Goal: Task Accomplishment & Management: Use online tool/utility

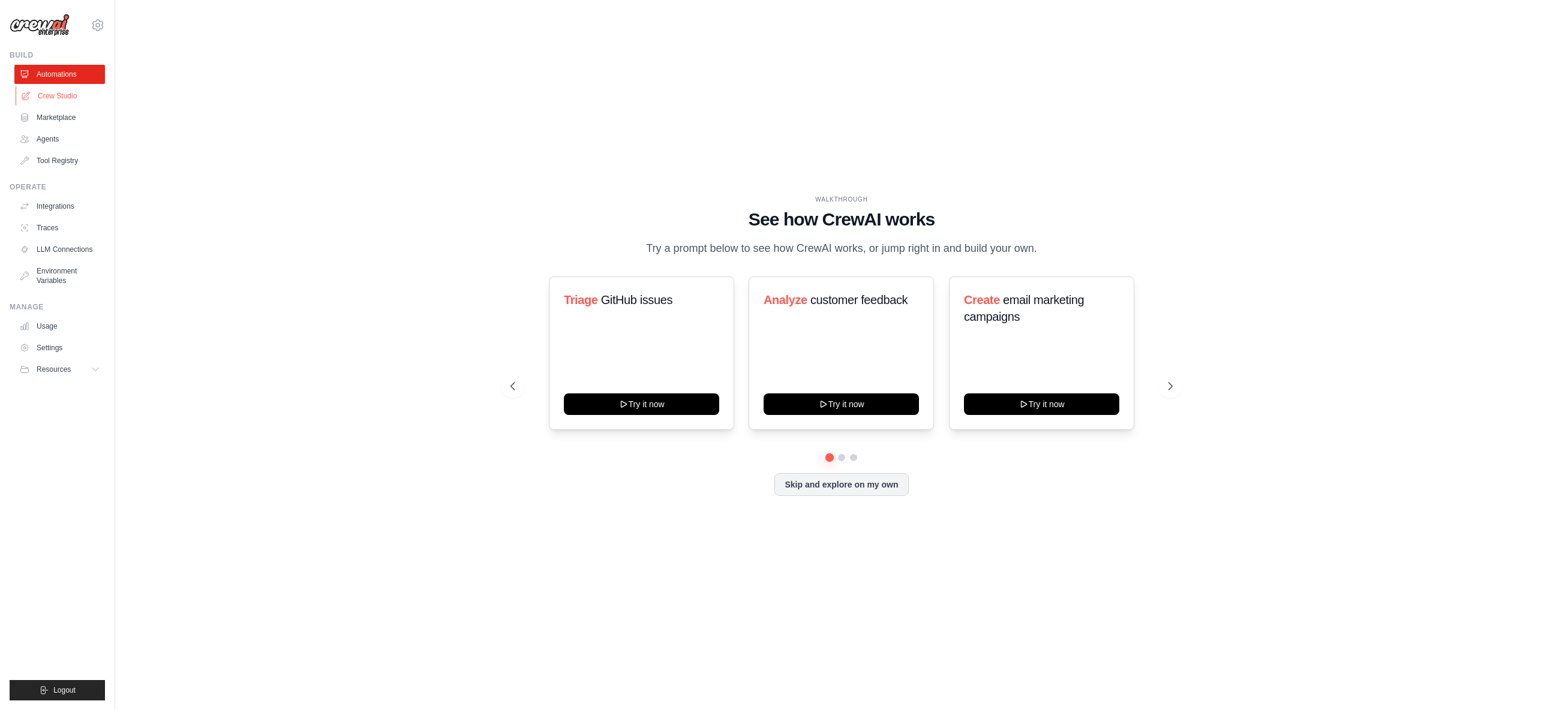
click at [70, 95] on link "Crew Studio" at bounding box center [61, 96] width 91 height 19
click at [89, 20] on div "arajwani@denodo.com Arif's Personal Organization ✓ Denodo Technologies Settings" at bounding box center [57, 19] width 95 height 38
click at [94, 23] on icon at bounding box center [98, 25] width 10 height 10
click at [101, 115] on link "Denodo Technologies" at bounding box center [98, 126] width 106 height 22
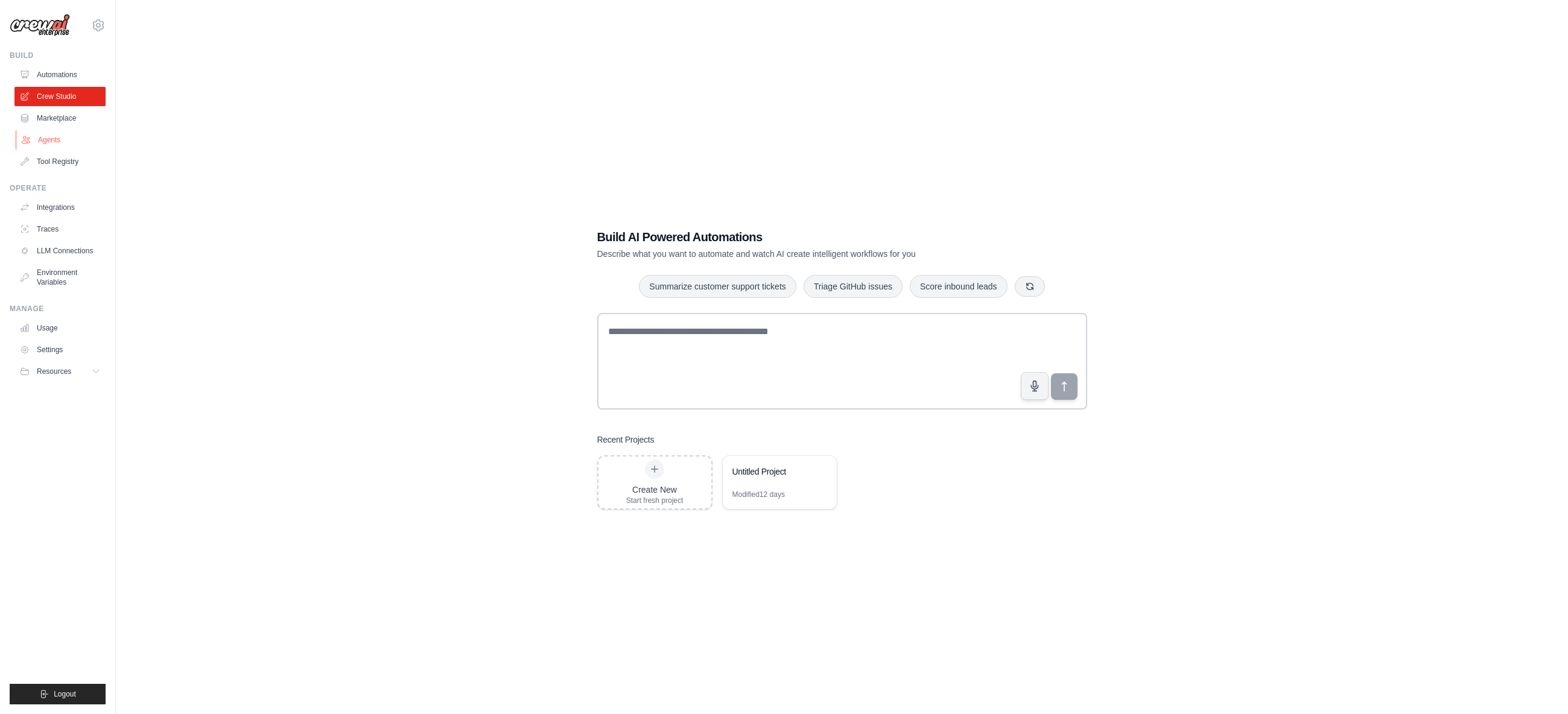
click at [58, 142] on link "Agents" at bounding box center [61, 140] width 91 height 19
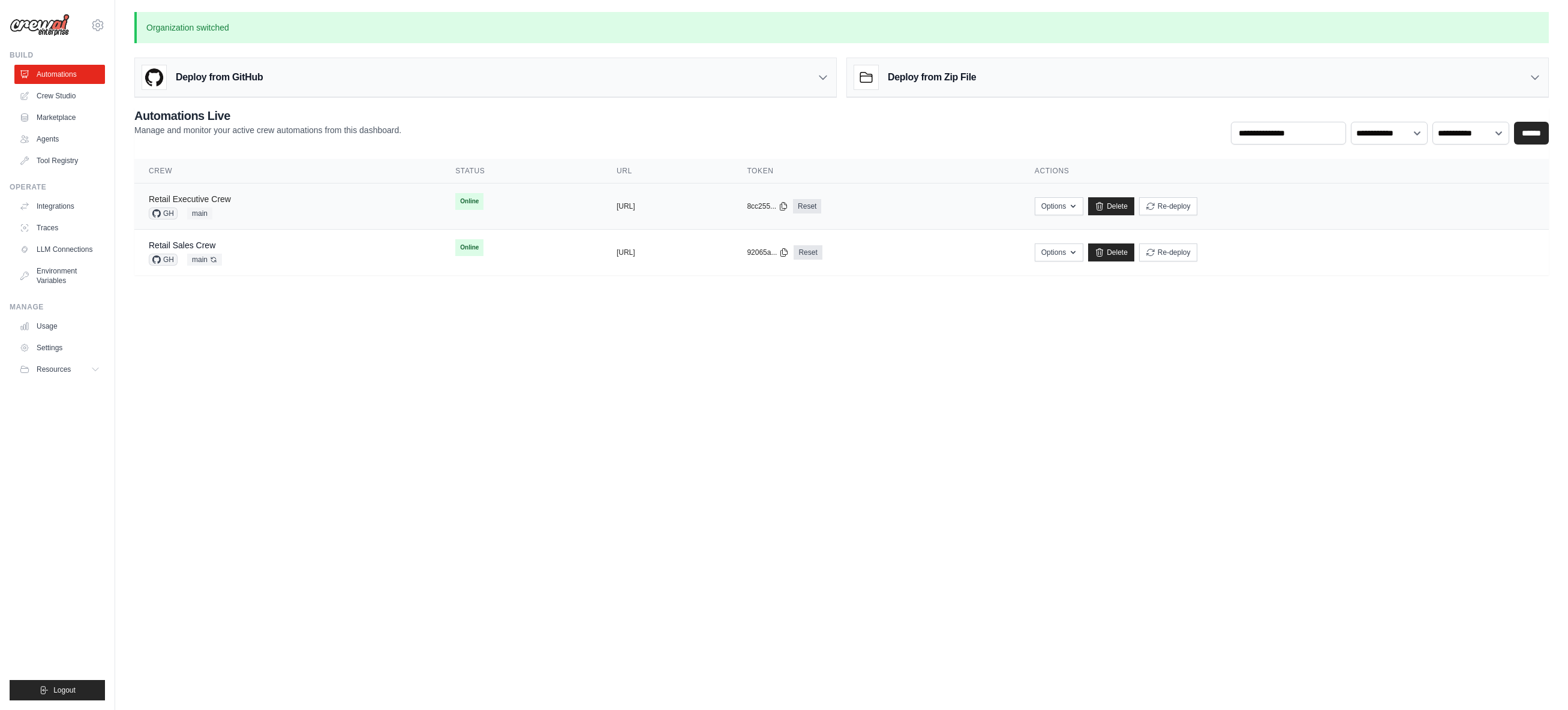
click at [224, 199] on link "Retail Executive Crew" at bounding box center [190, 199] width 82 height 10
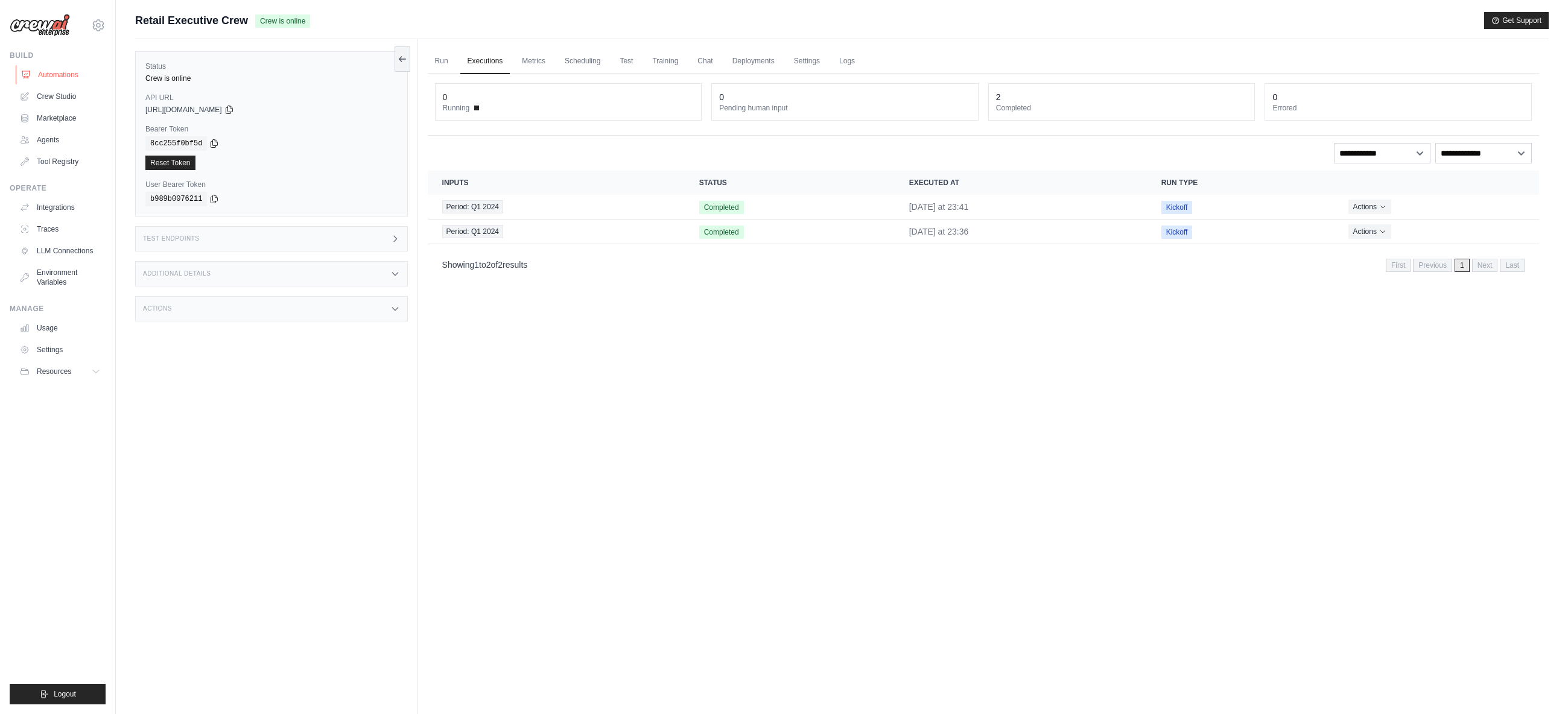
click at [71, 76] on link "Automations" at bounding box center [61, 75] width 91 height 19
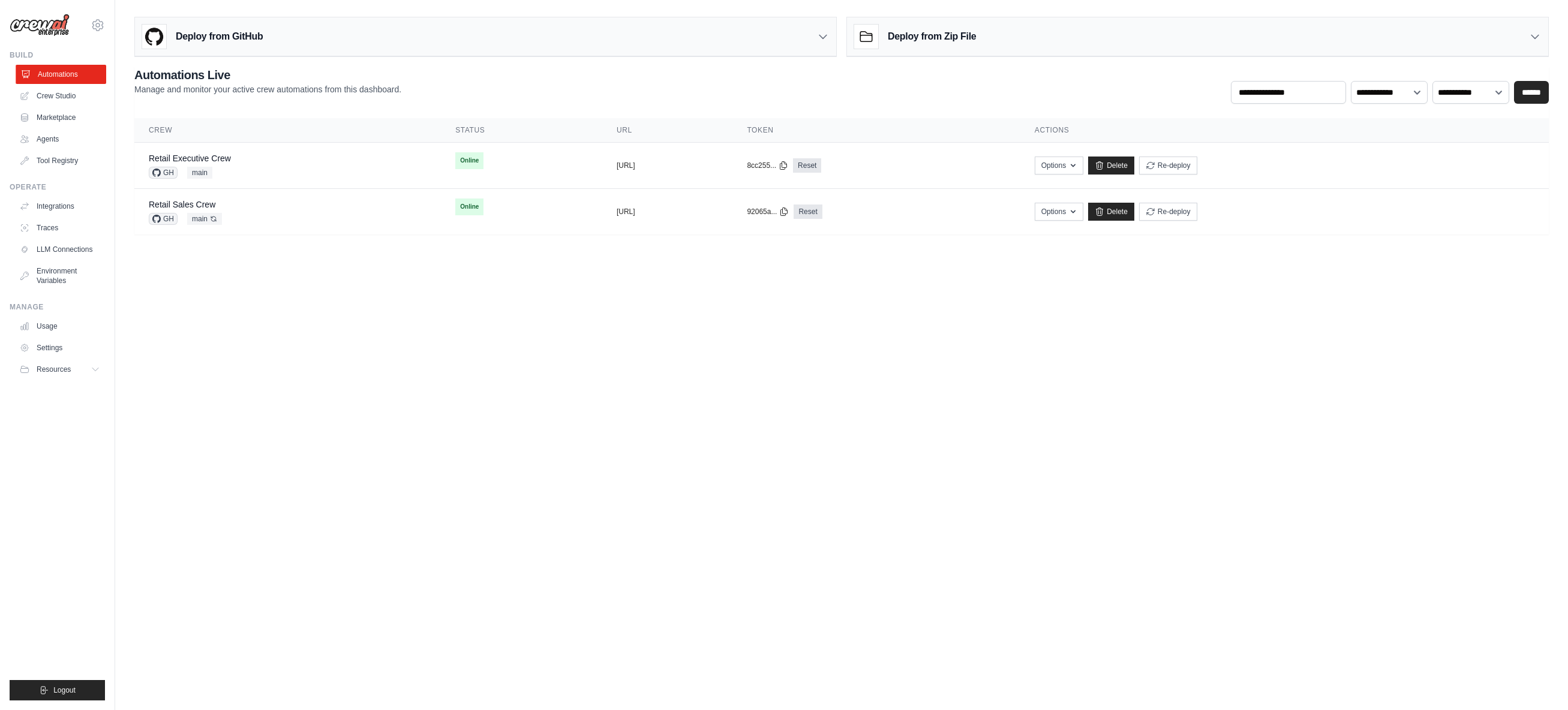
click at [69, 77] on link "Automations" at bounding box center [61, 74] width 91 height 19
click at [246, 203] on div "Retail Sales Crew GH main Auto-deploy enabled" at bounding box center [288, 211] width 278 height 27
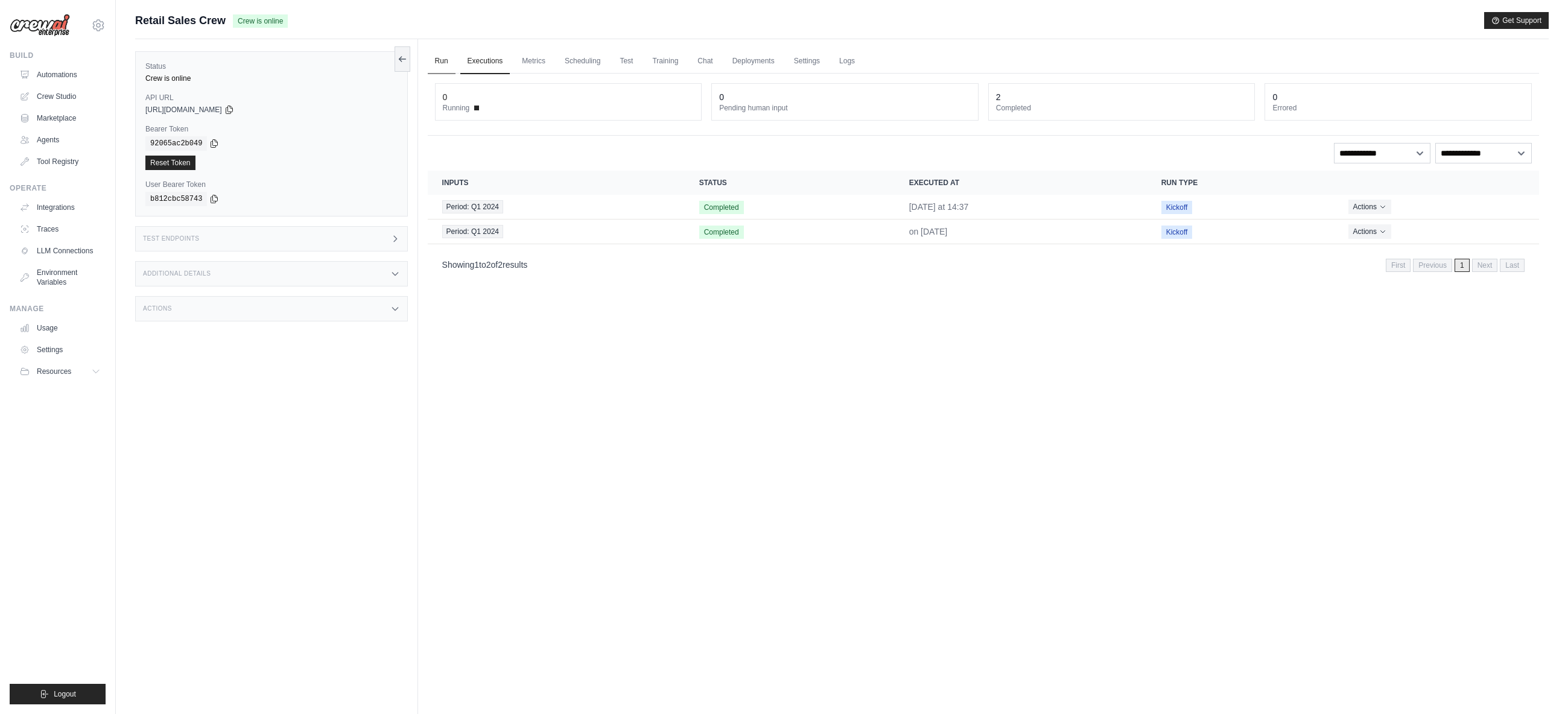
click at [445, 61] on link "Run" at bounding box center [442, 61] width 28 height 25
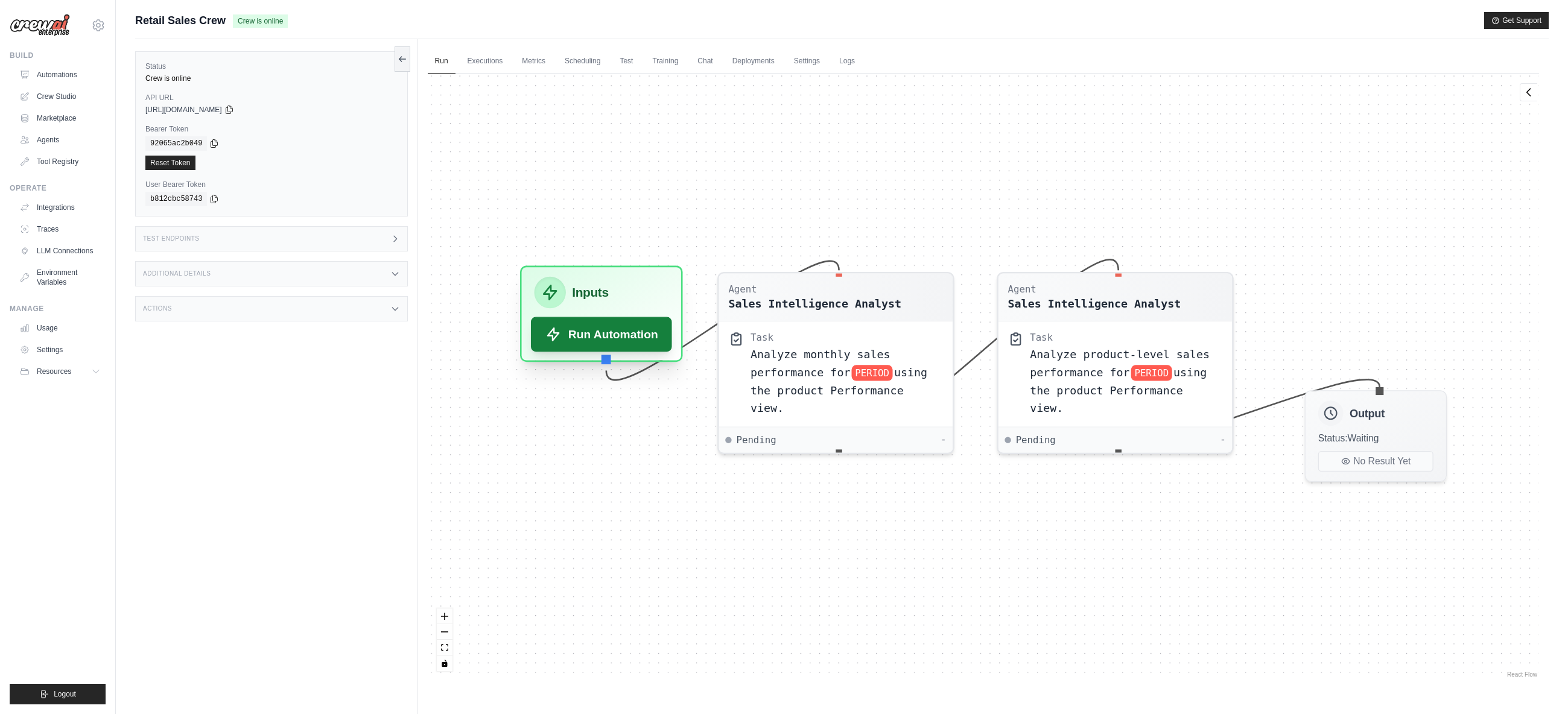
click at [616, 345] on button "Run Automation" at bounding box center [601, 335] width 141 height 35
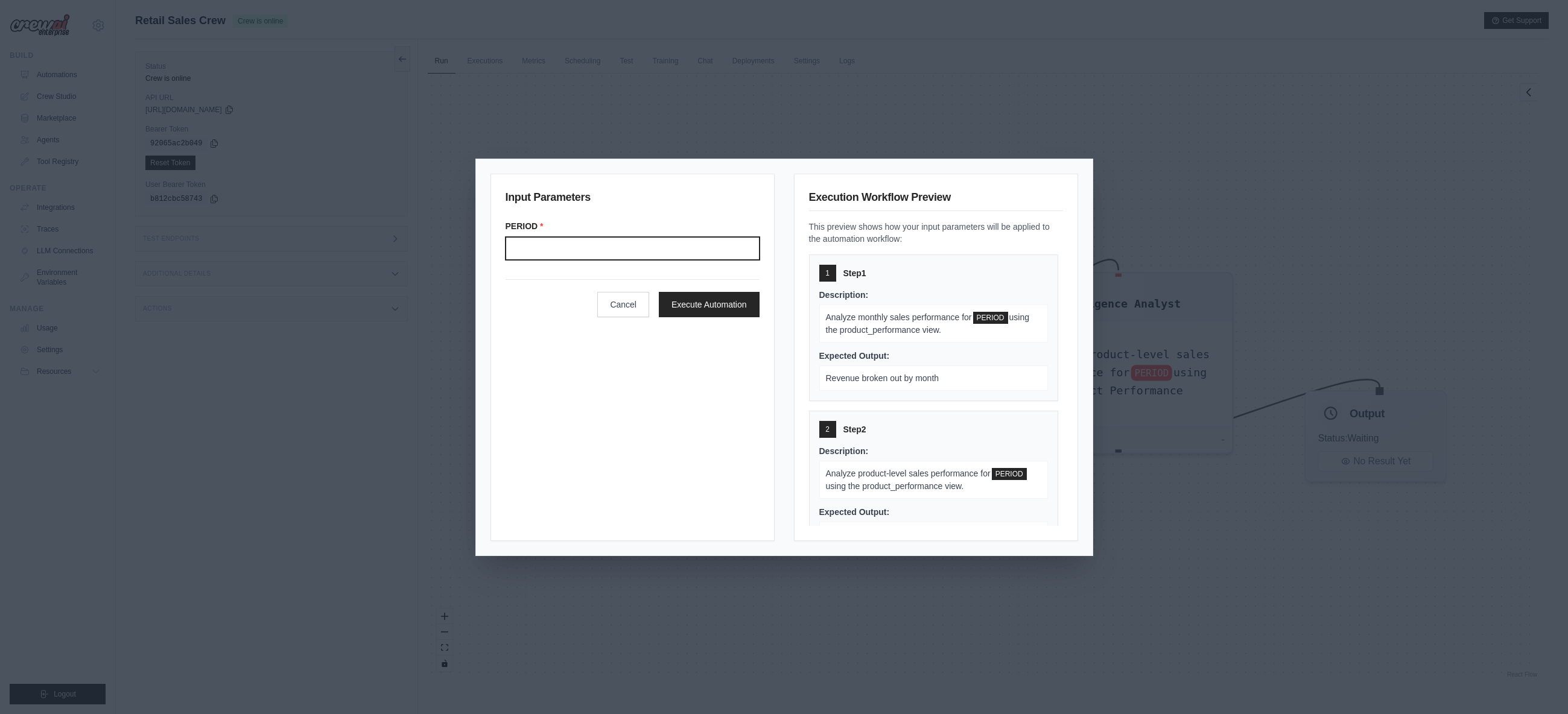
click at [621, 257] on input "Period" at bounding box center [632, 248] width 254 height 23
type input "*******"
click at [721, 301] on button "Execute Automation" at bounding box center [709, 304] width 101 height 25
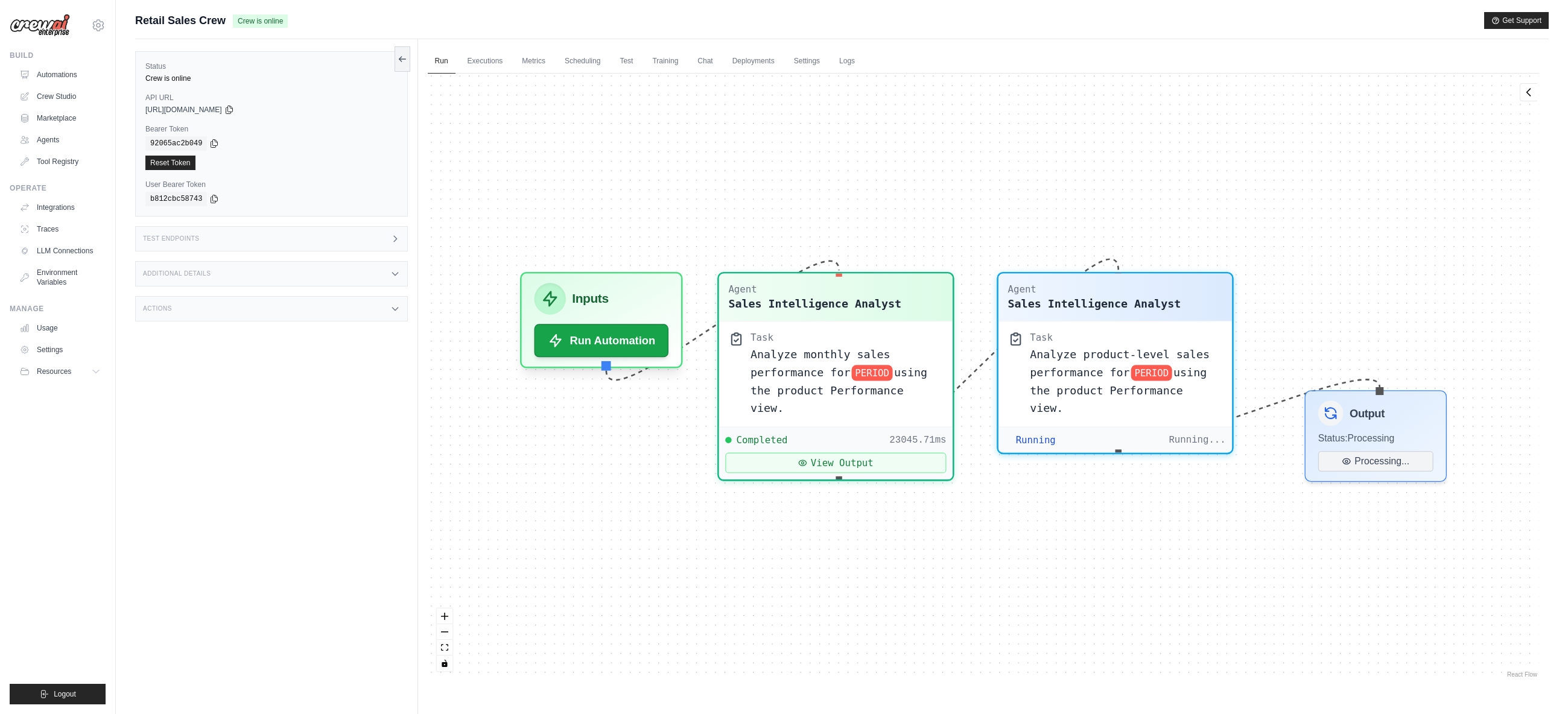
scroll to position [2110, 0]
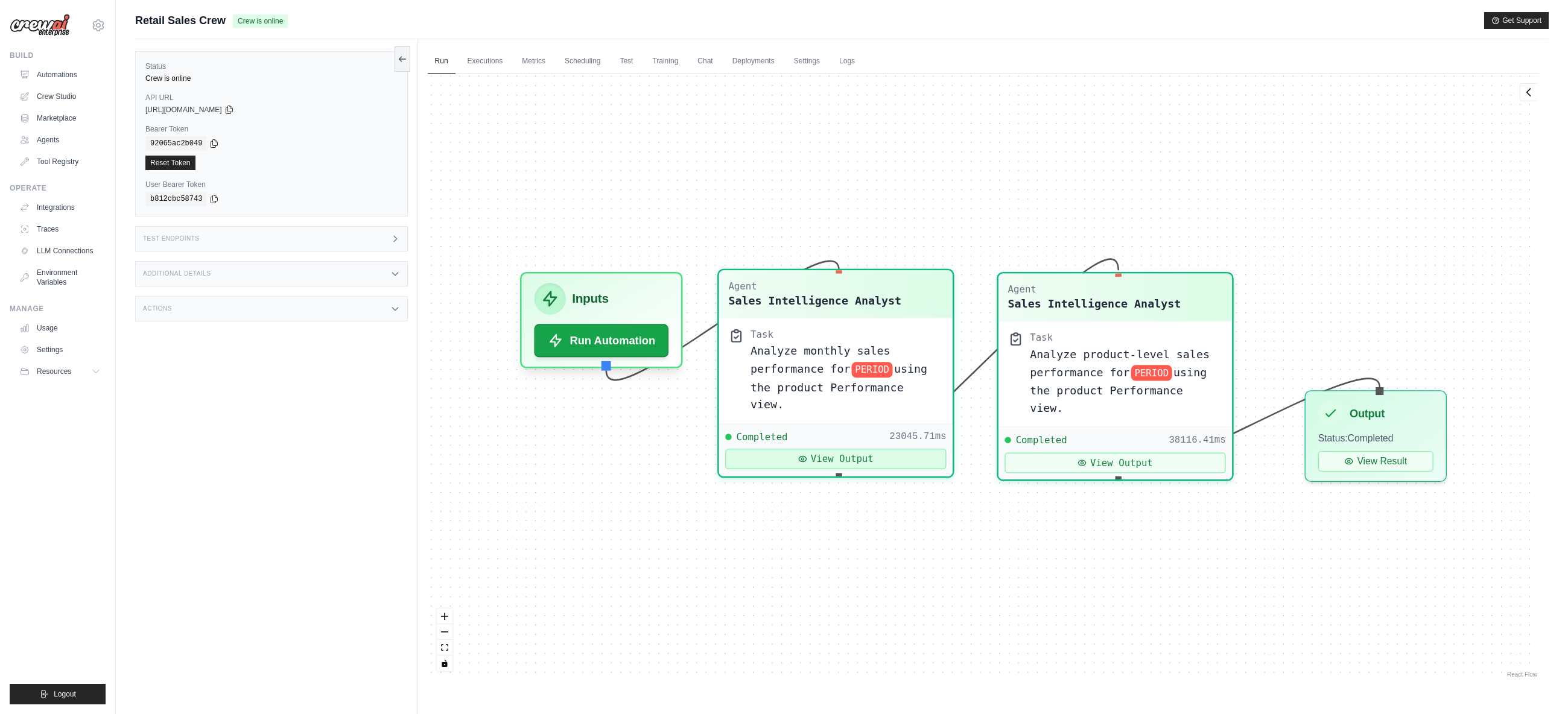
click at [904, 449] on button "View Output" at bounding box center [835, 459] width 221 height 20
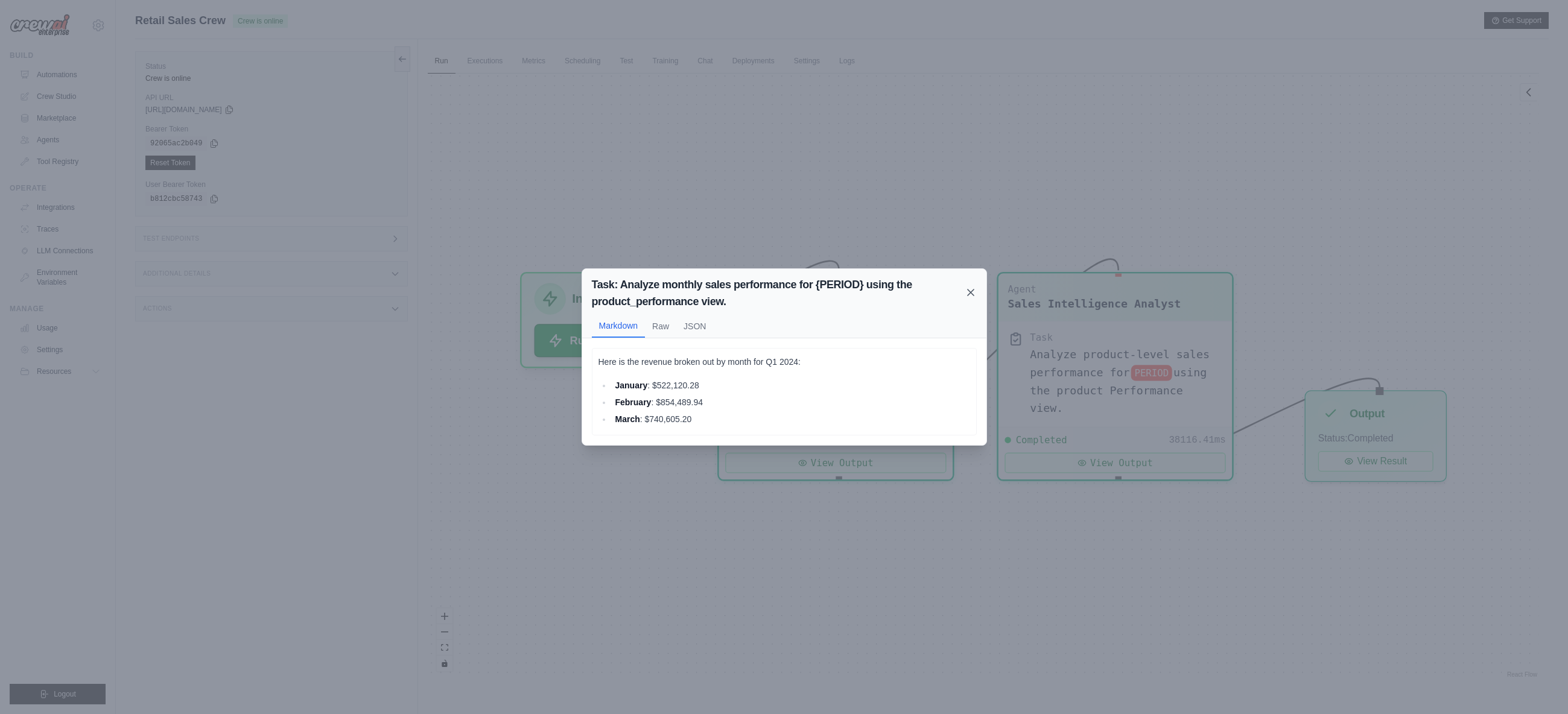
click at [970, 291] on icon at bounding box center [971, 292] width 6 height 6
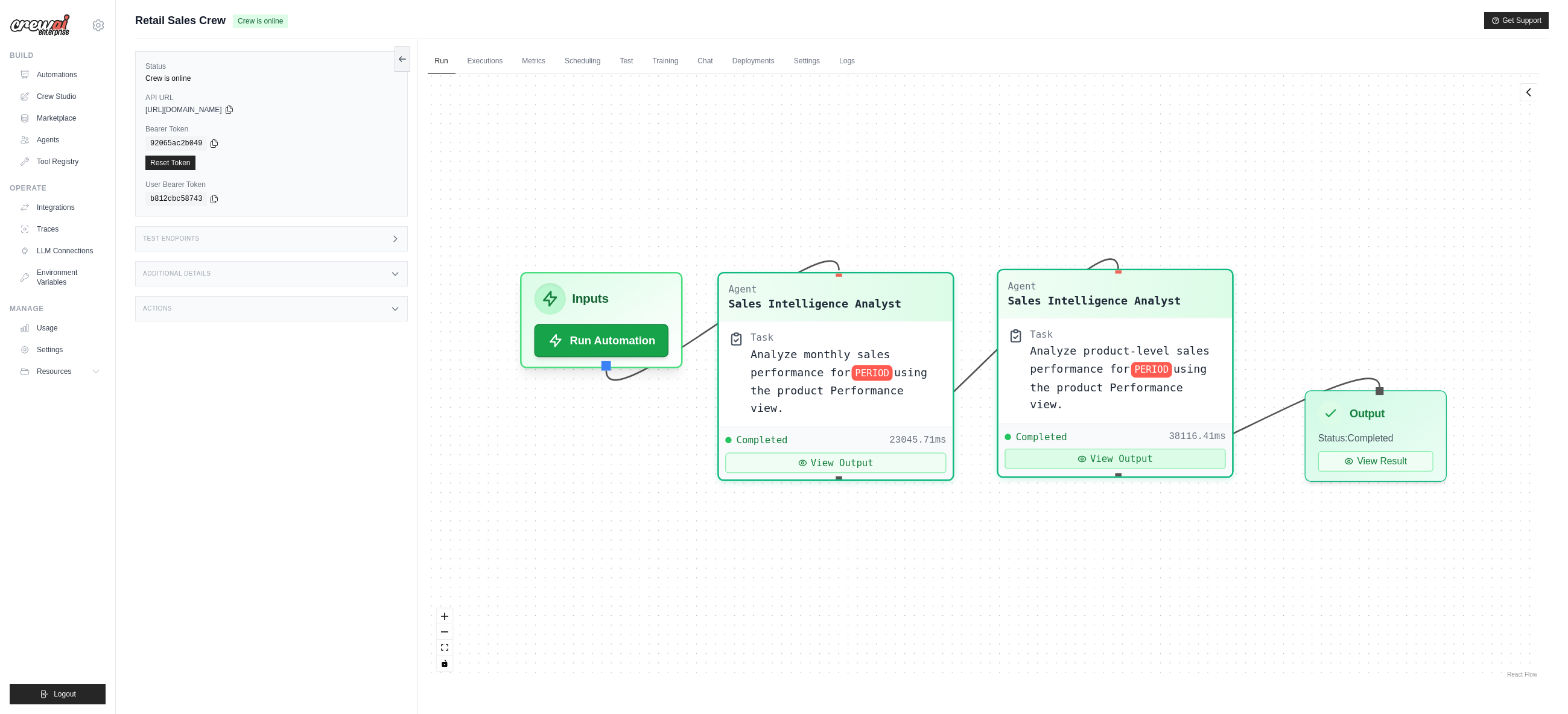
click at [1138, 449] on button "View Output" at bounding box center [1114, 459] width 221 height 20
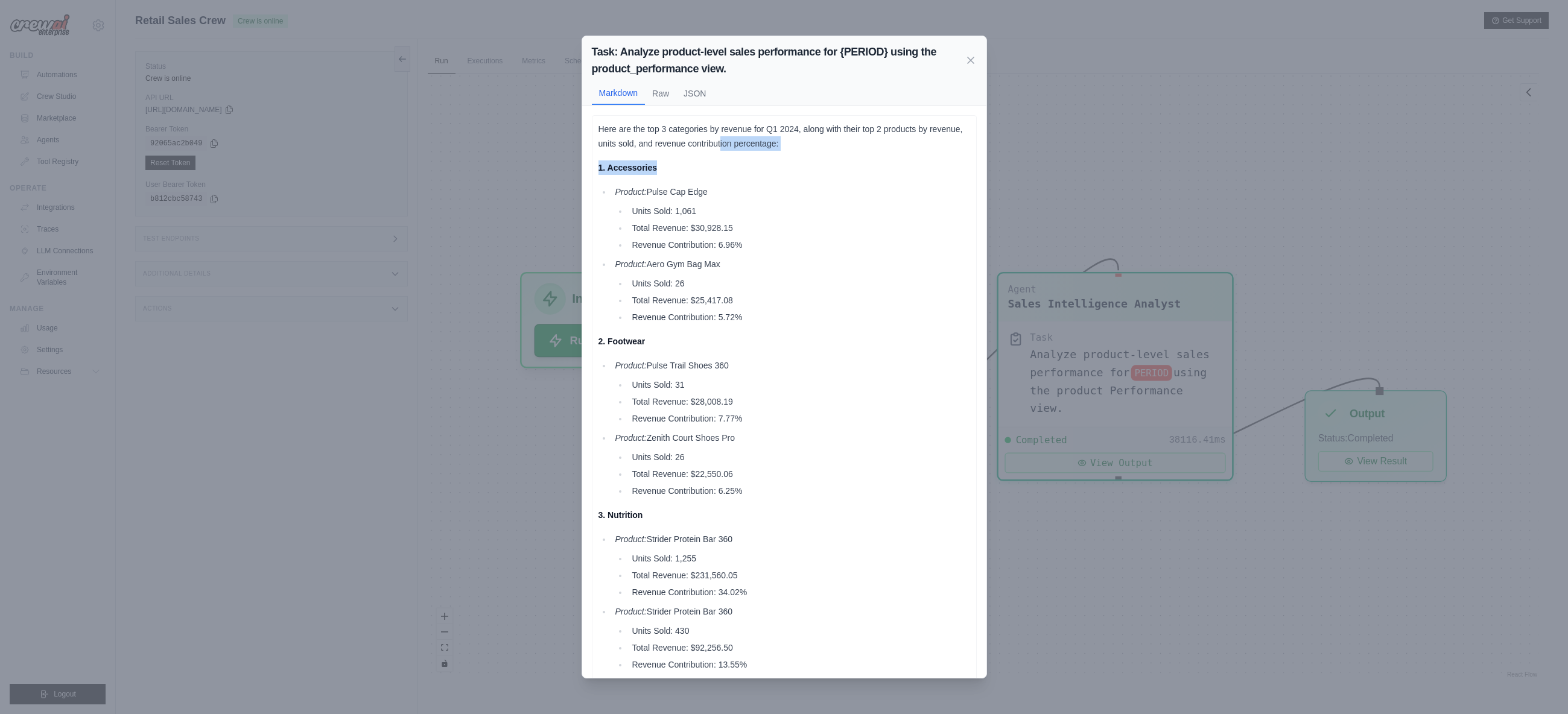
drag, startPoint x: 824, startPoint y: 150, endPoint x: 832, endPoint y: 153, distance: 8.5
click at [832, 153] on div "Here are the top 3 categories by revenue for Q1 2024, along with their top 2 pr…" at bounding box center [784, 397] width 371 height 550
click at [845, 153] on div "Here are the top 3 categories by revenue for Q1 2024, along with their top 2 pr…" at bounding box center [784, 397] width 371 height 550
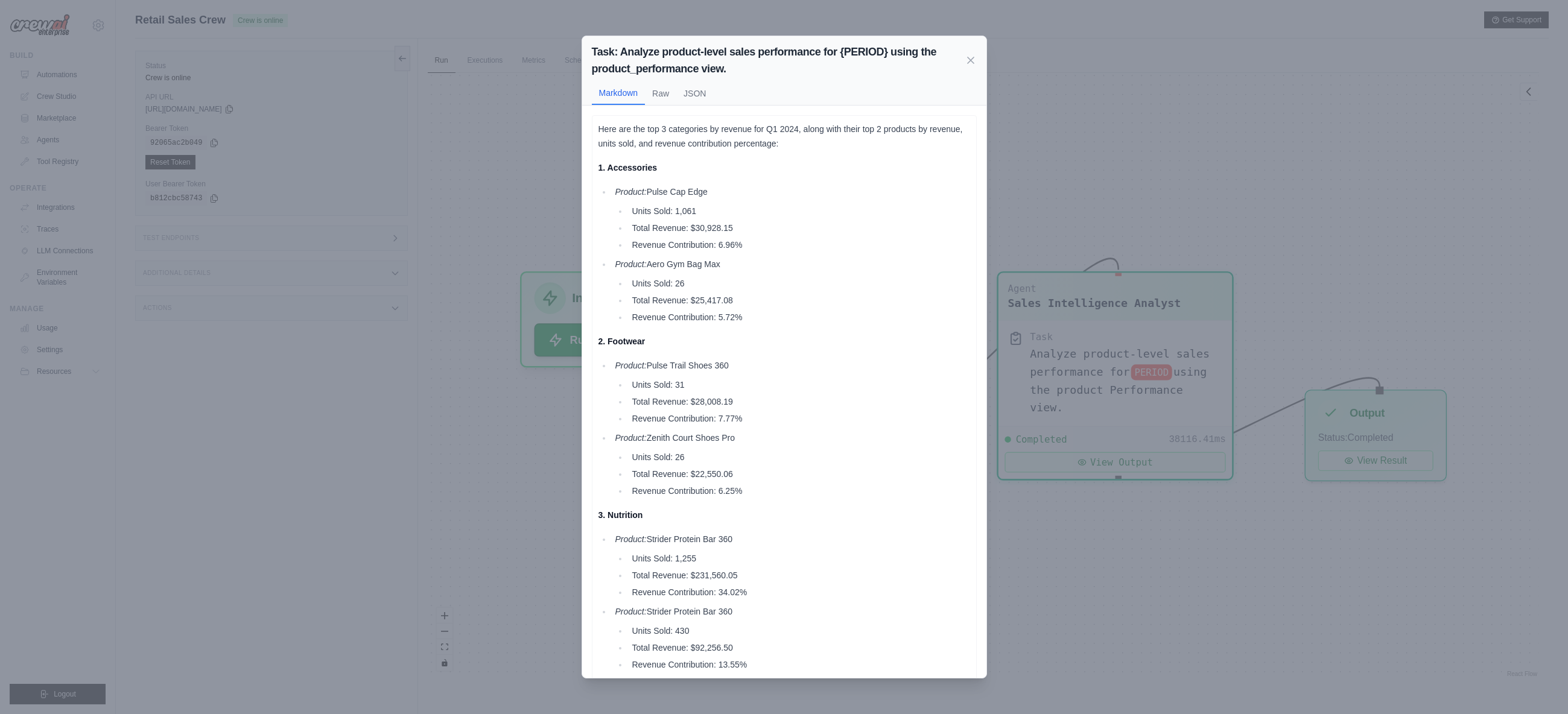
scroll to position [0, 0]
click at [972, 59] on icon at bounding box center [971, 60] width 6 height 6
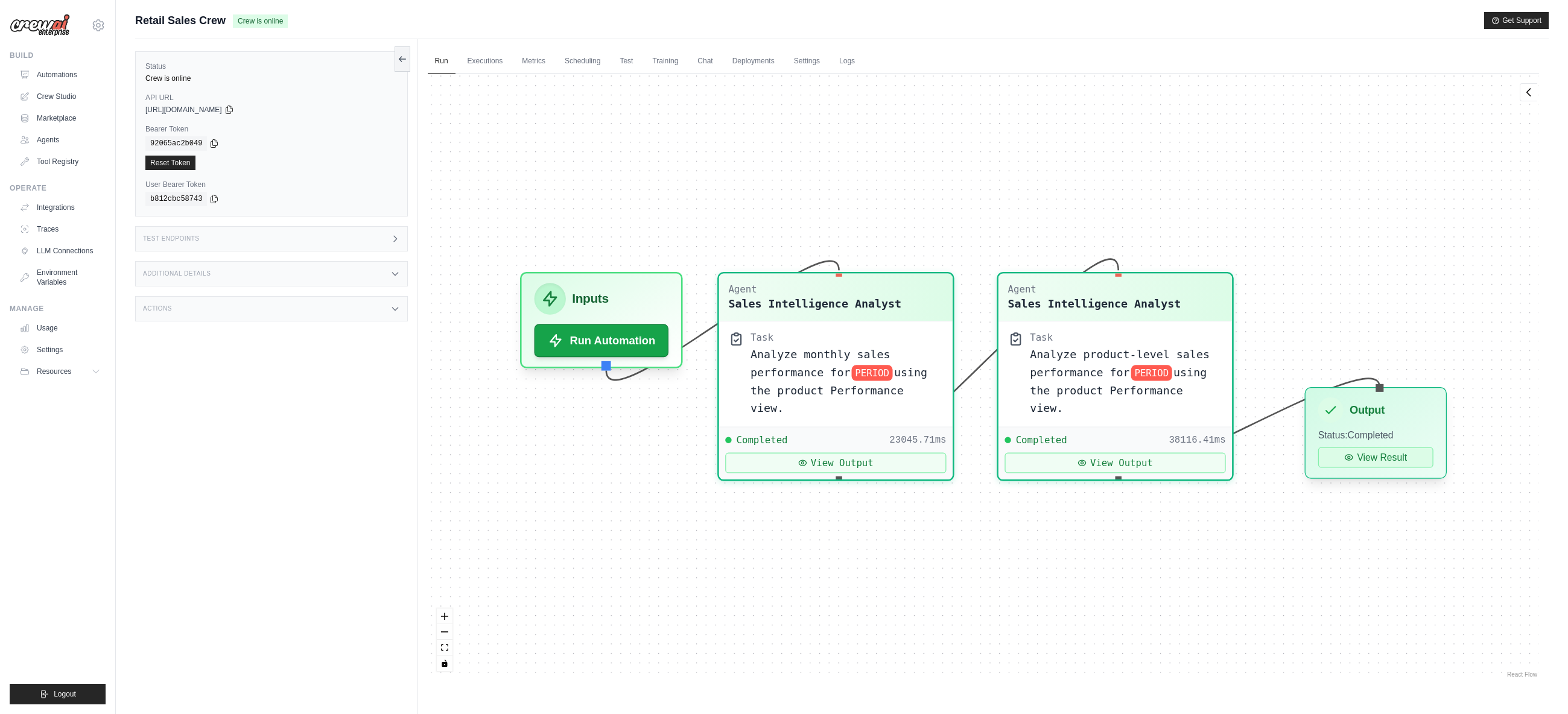
click at [1339, 465] on button "View Result" at bounding box center [1375, 457] width 115 height 20
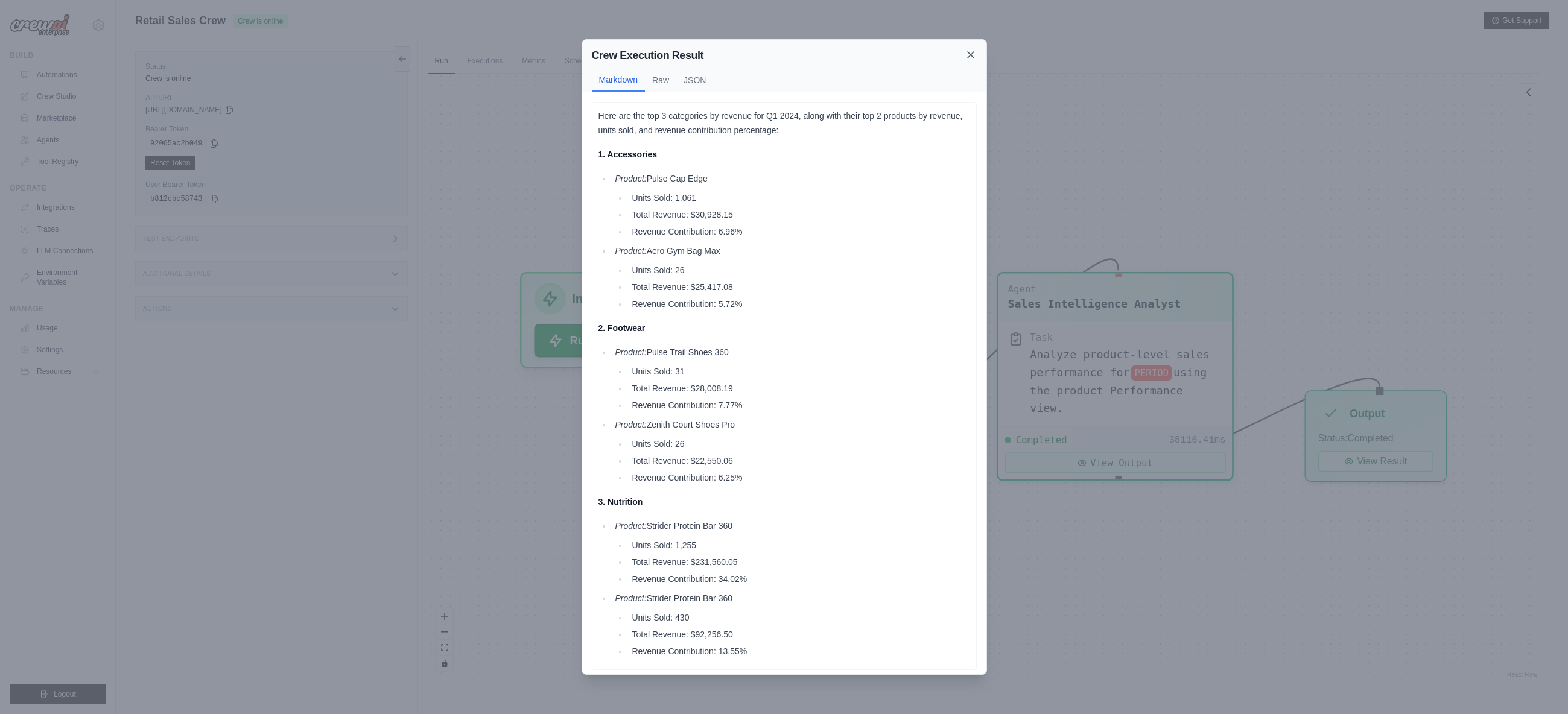
click at [971, 60] on icon at bounding box center [970, 55] width 12 height 12
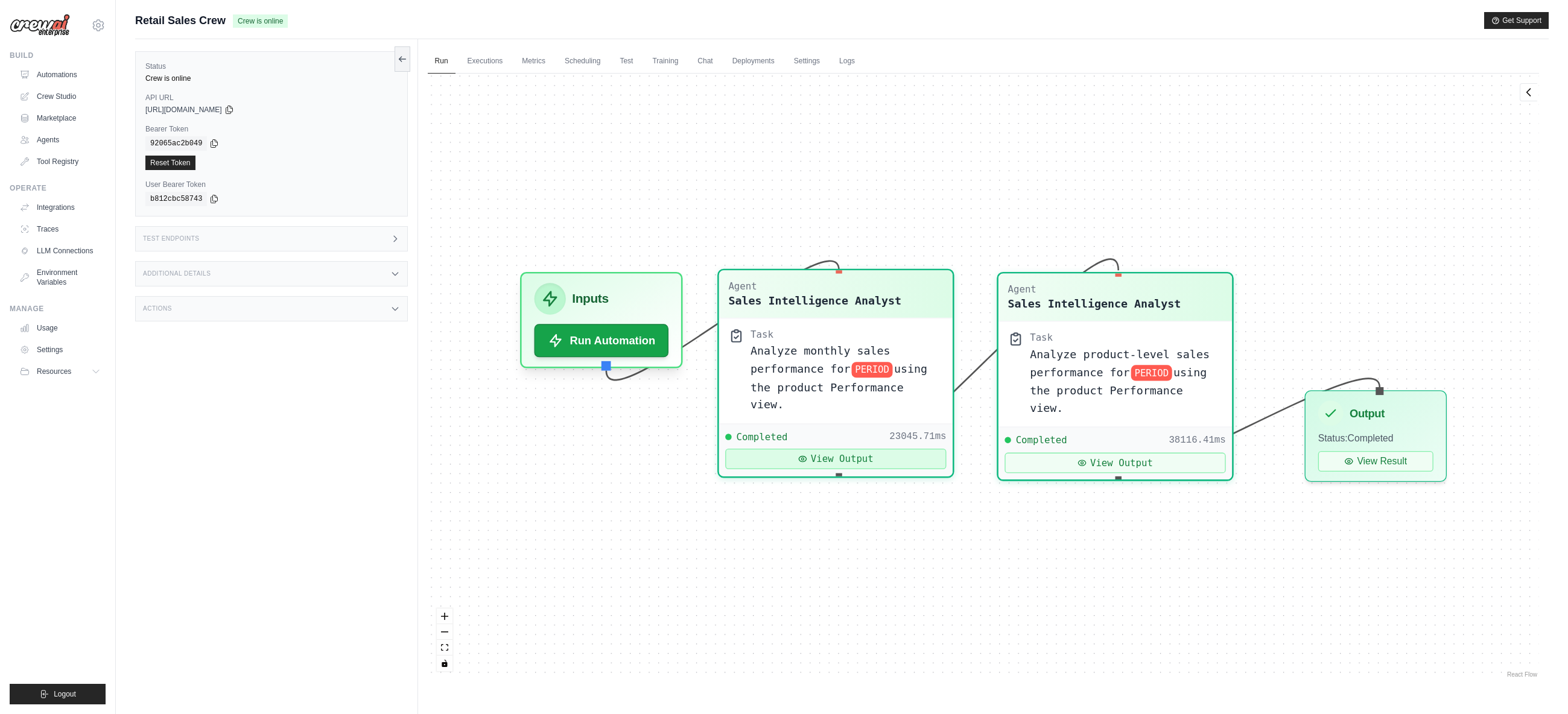
click at [890, 449] on button "View Output" at bounding box center [835, 459] width 221 height 20
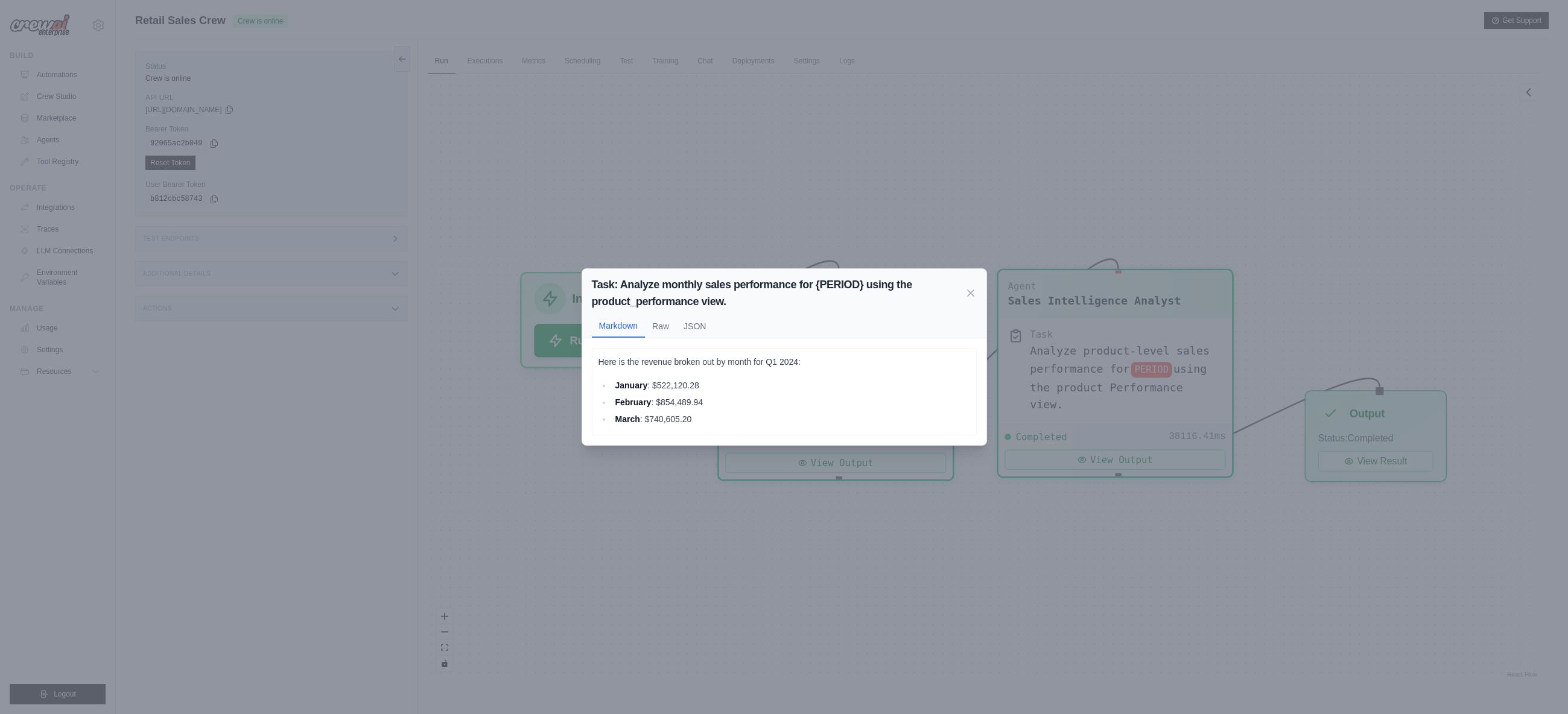
drag, startPoint x: 972, startPoint y: 293, endPoint x: 1010, endPoint y: 330, distance: 53.0
click at [972, 293] on icon at bounding box center [971, 293] width 6 height 6
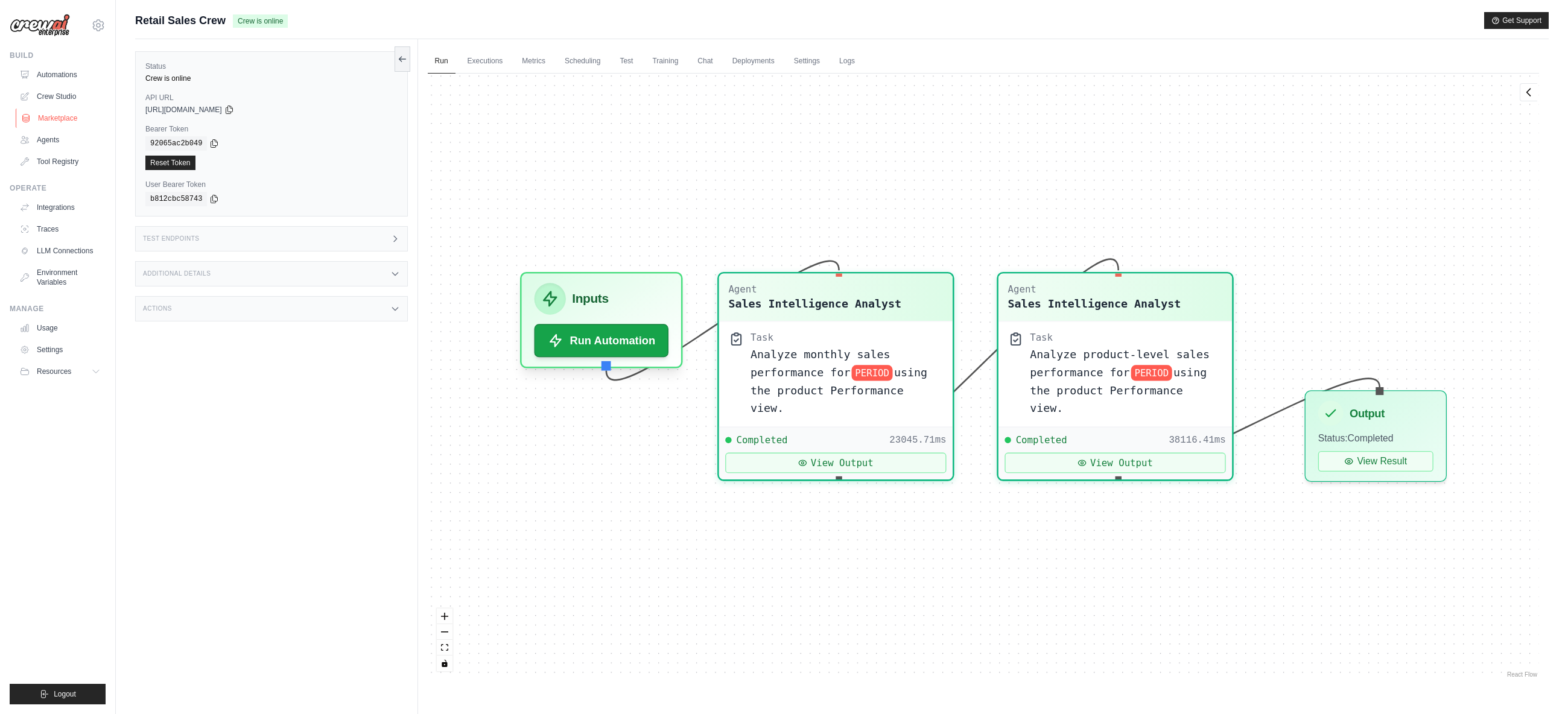
click at [62, 118] on link "Marketplace" at bounding box center [61, 118] width 91 height 19
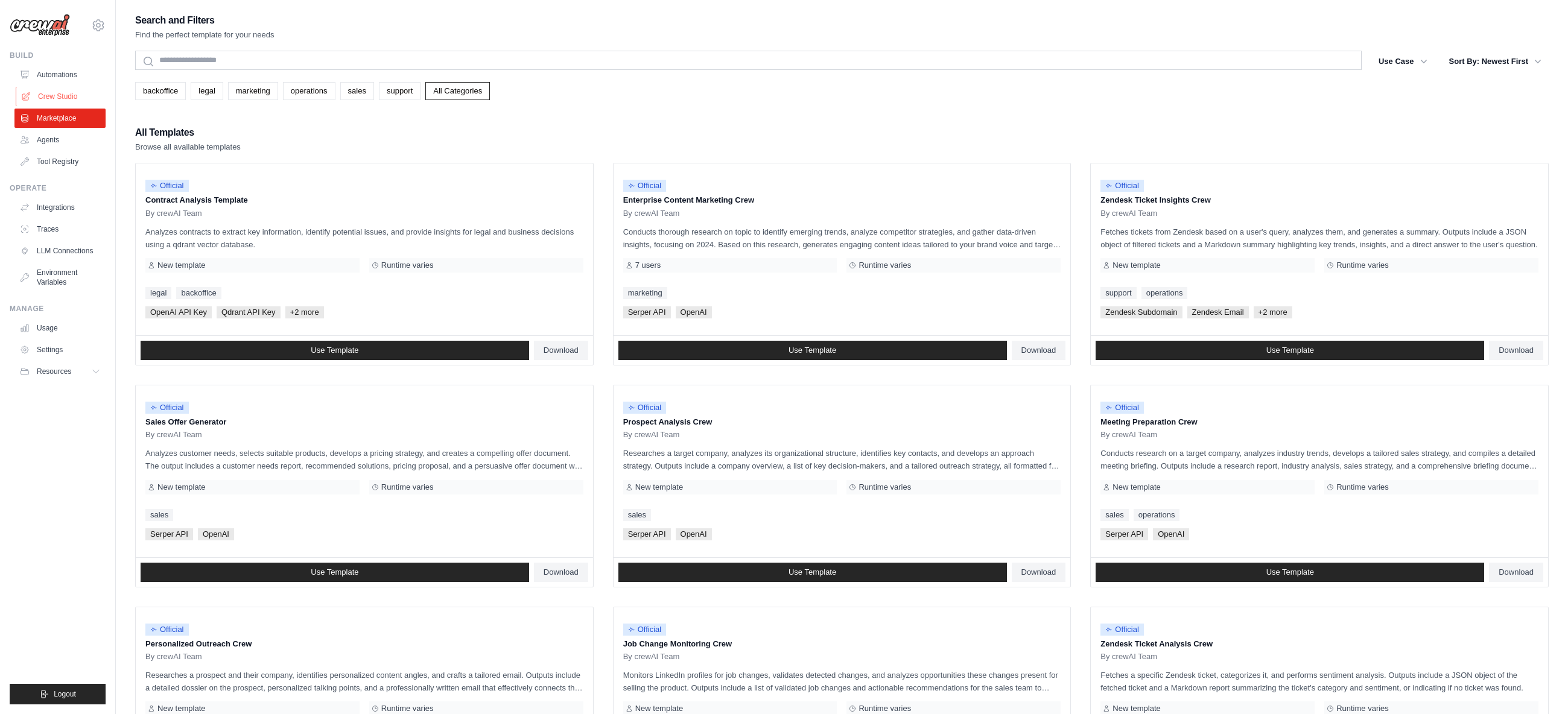
click at [50, 99] on link "Crew Studio" at bounding box center [61, 96] width 91 height 19
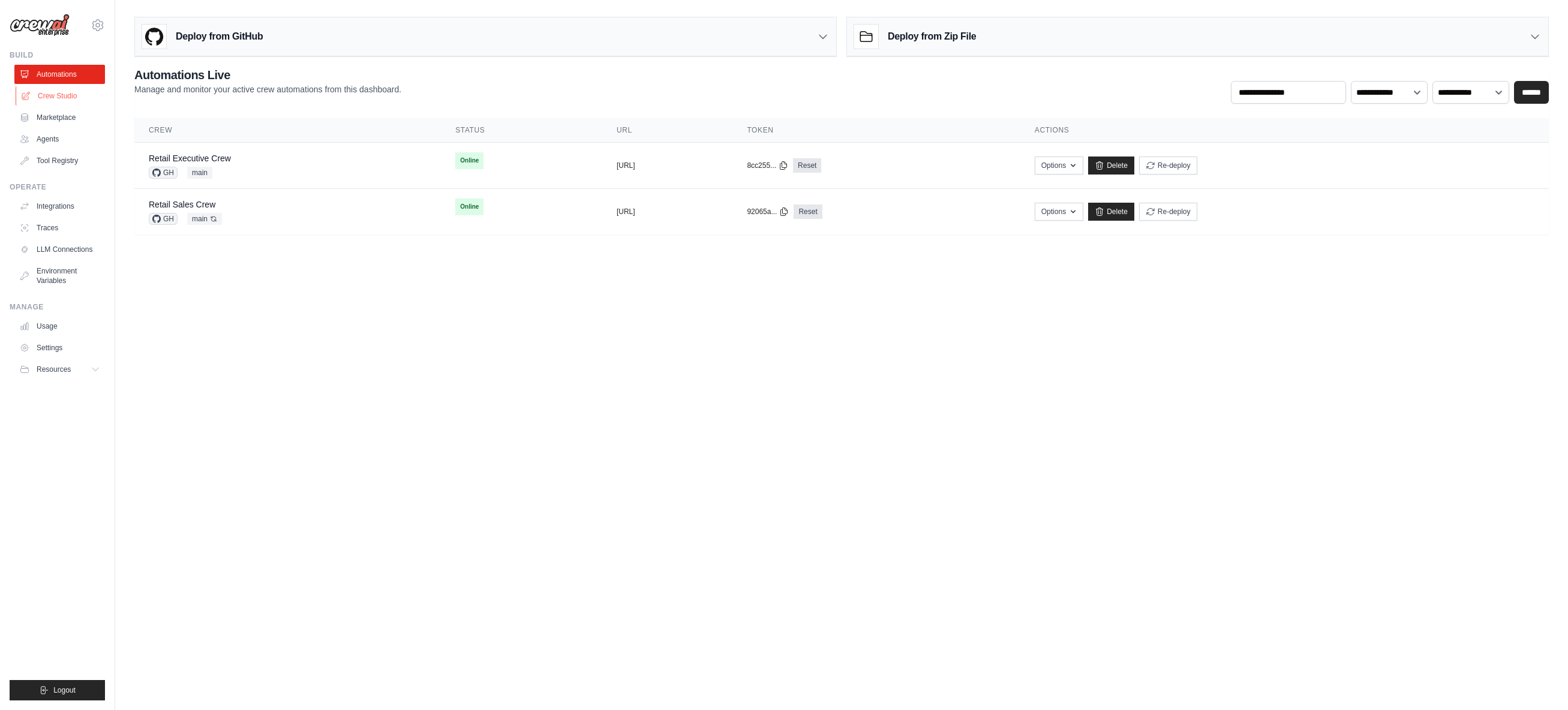
click at [69, 99] on link "Crew Studio" at bounding box center [61, 96] width 91 height 19
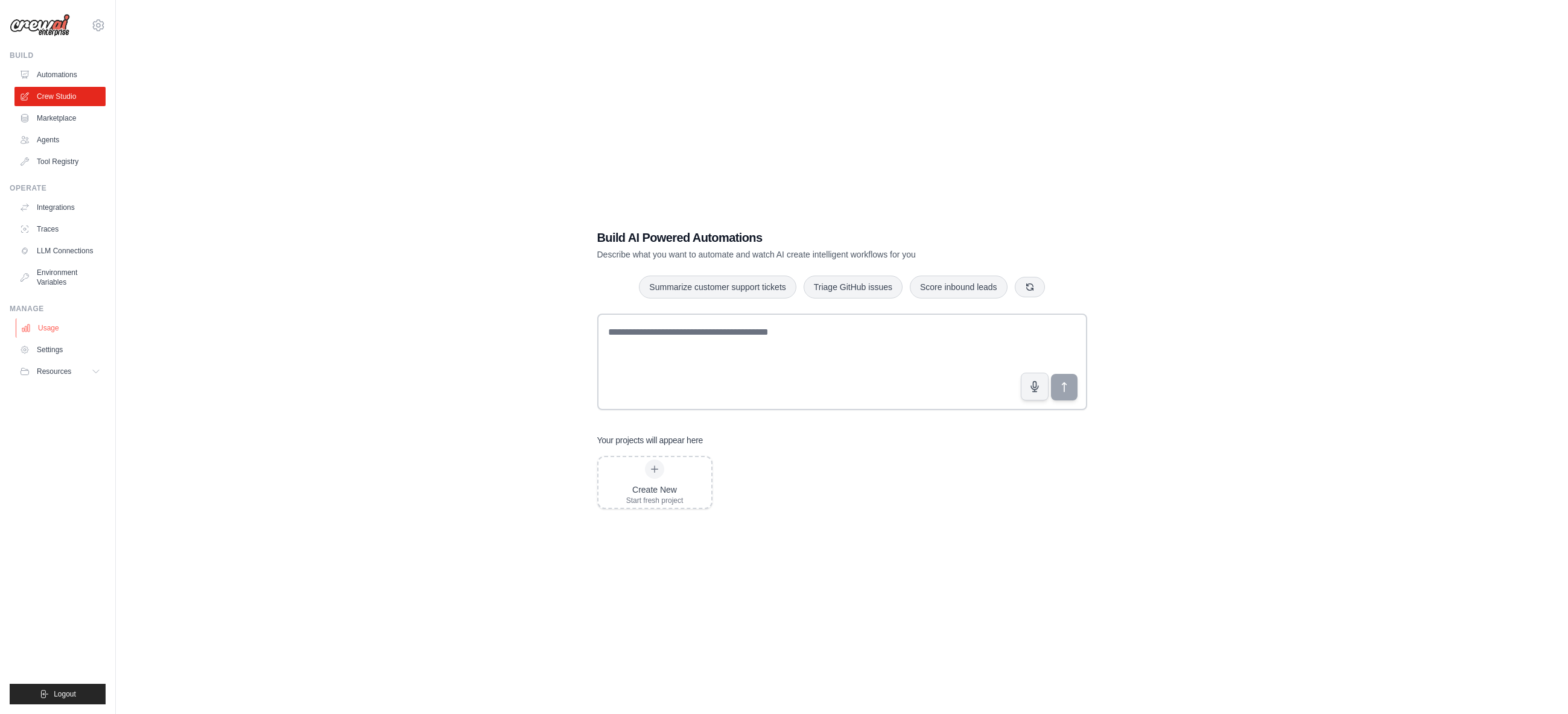
click at [53, 328] on link "Usage" at bounding box center [61, 328] width 91 height 19
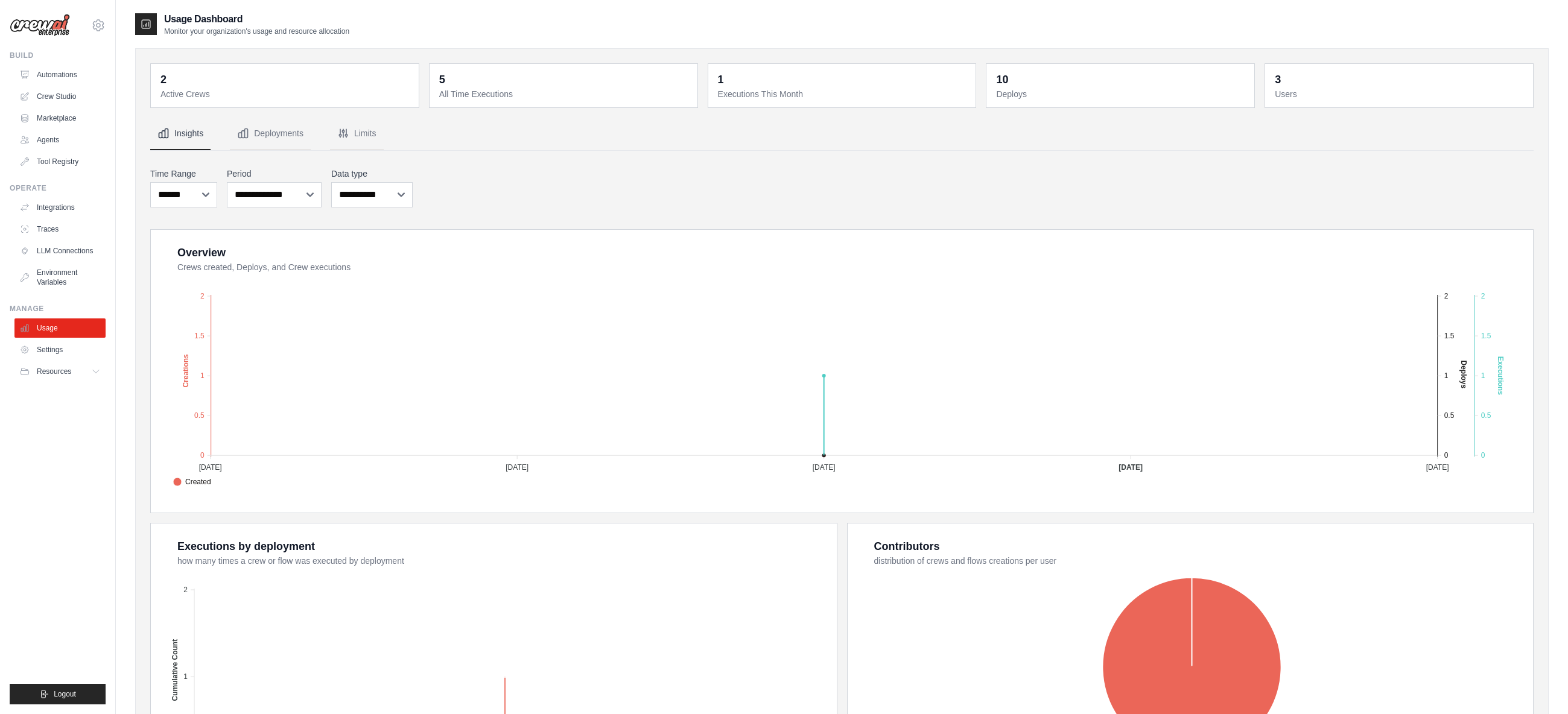
click at [185, 94] on dt "Active Crews" at bounding box center [286, 94] width 251 height 12
drag, startPoint x: 495, startPoint y: 96, endPoint x: 554, endPoint y: 92, distance: 59.1
click at [554, 92] on dt "All Time Executions" at bounding box center [565, 94] width 251 height 12
click at [269, 134] on button "Deployments" at bounding box center [270, 133] width 81 height 32
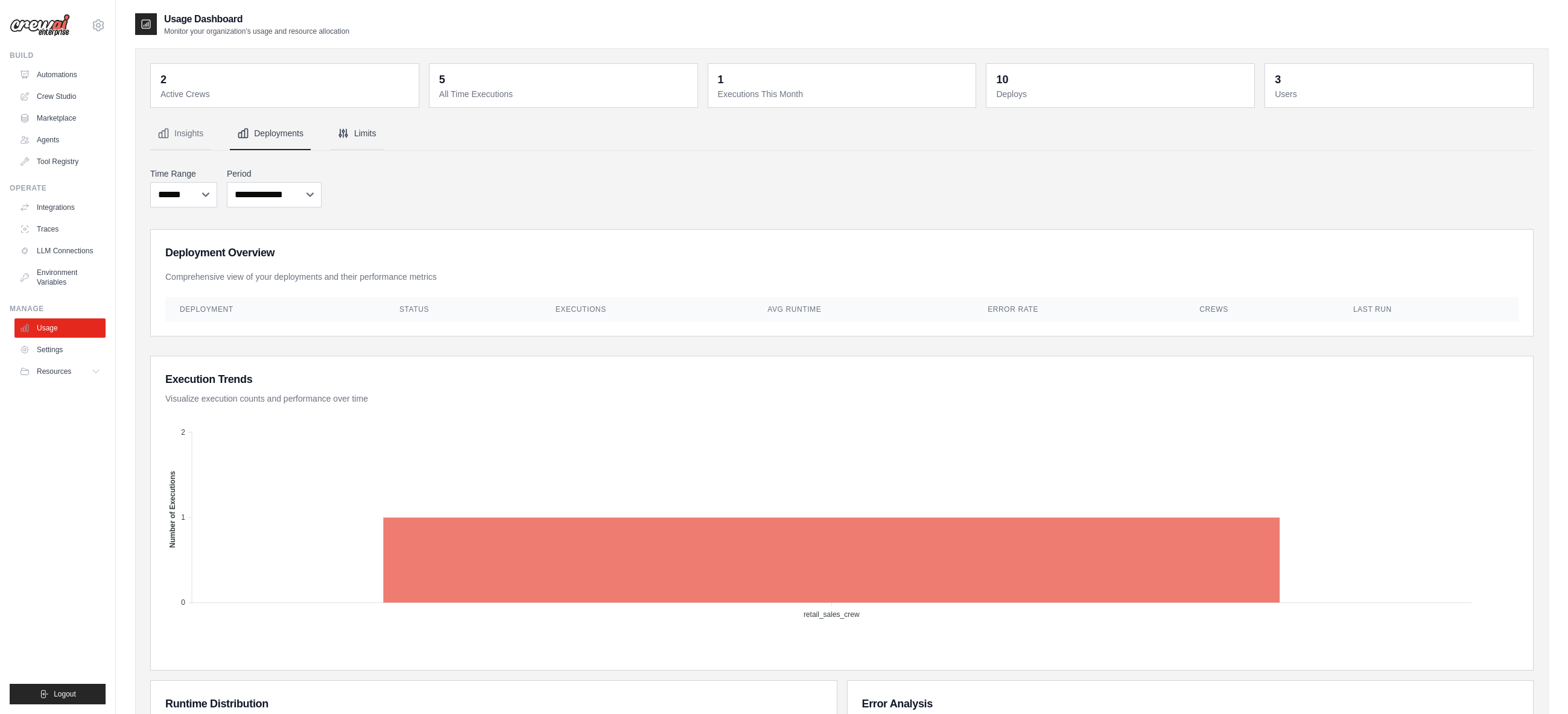
click at [350, 132] on button "Limits" at bounding box center [357, 133] width 53 height 32
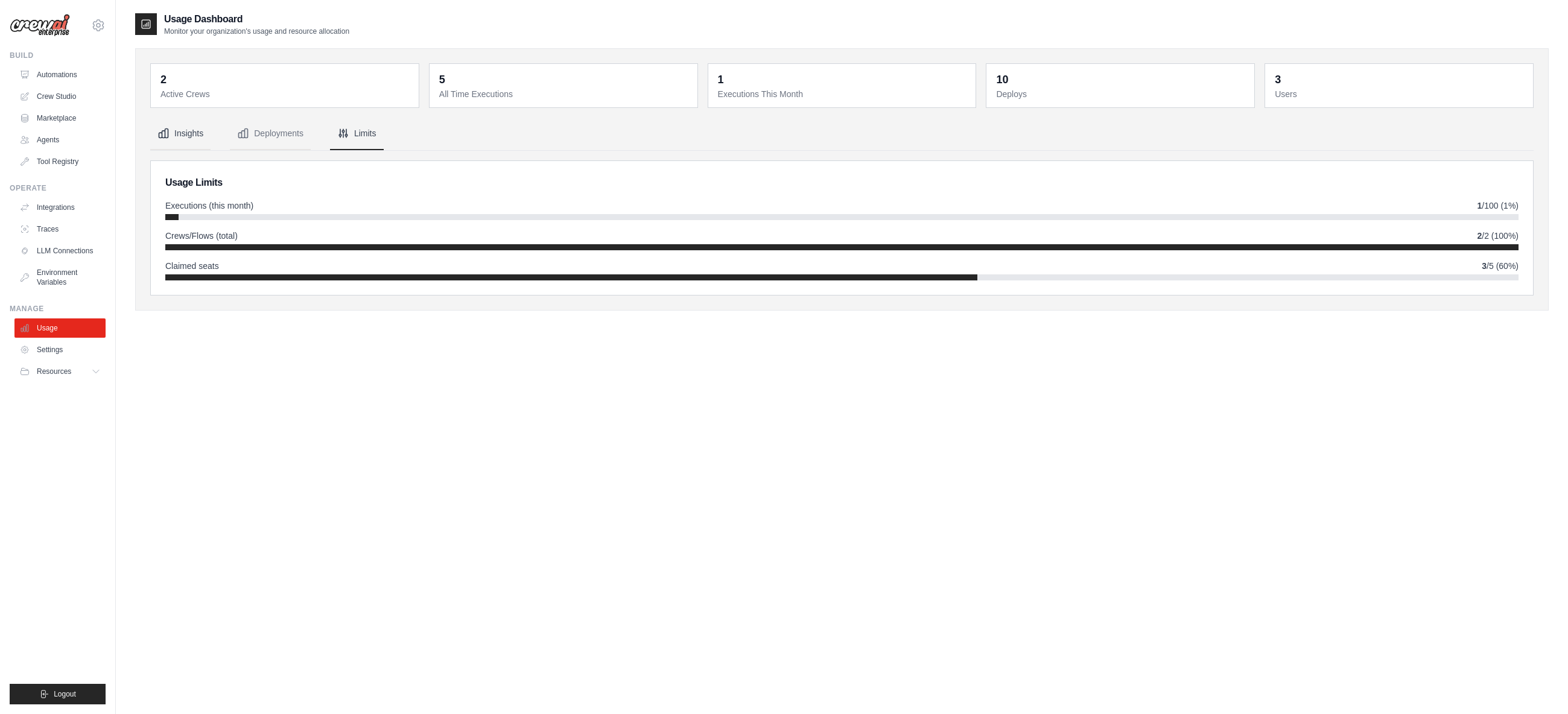
click at [185, 136] on button "Insights" at bounding box center [180, 133] width 60 height 32
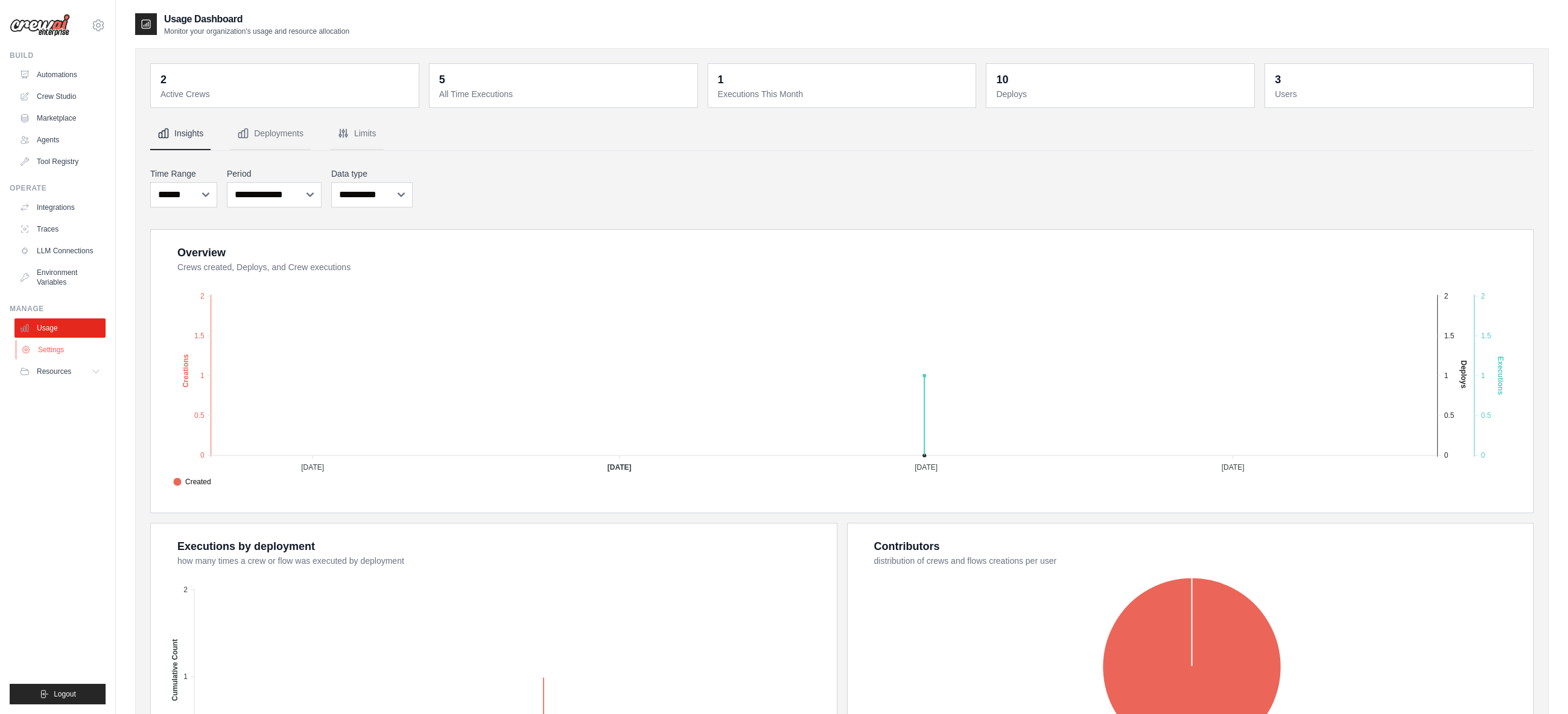
click at [50, 350] on link "Settings" at bounding box center [61, 350] width 91 height 19
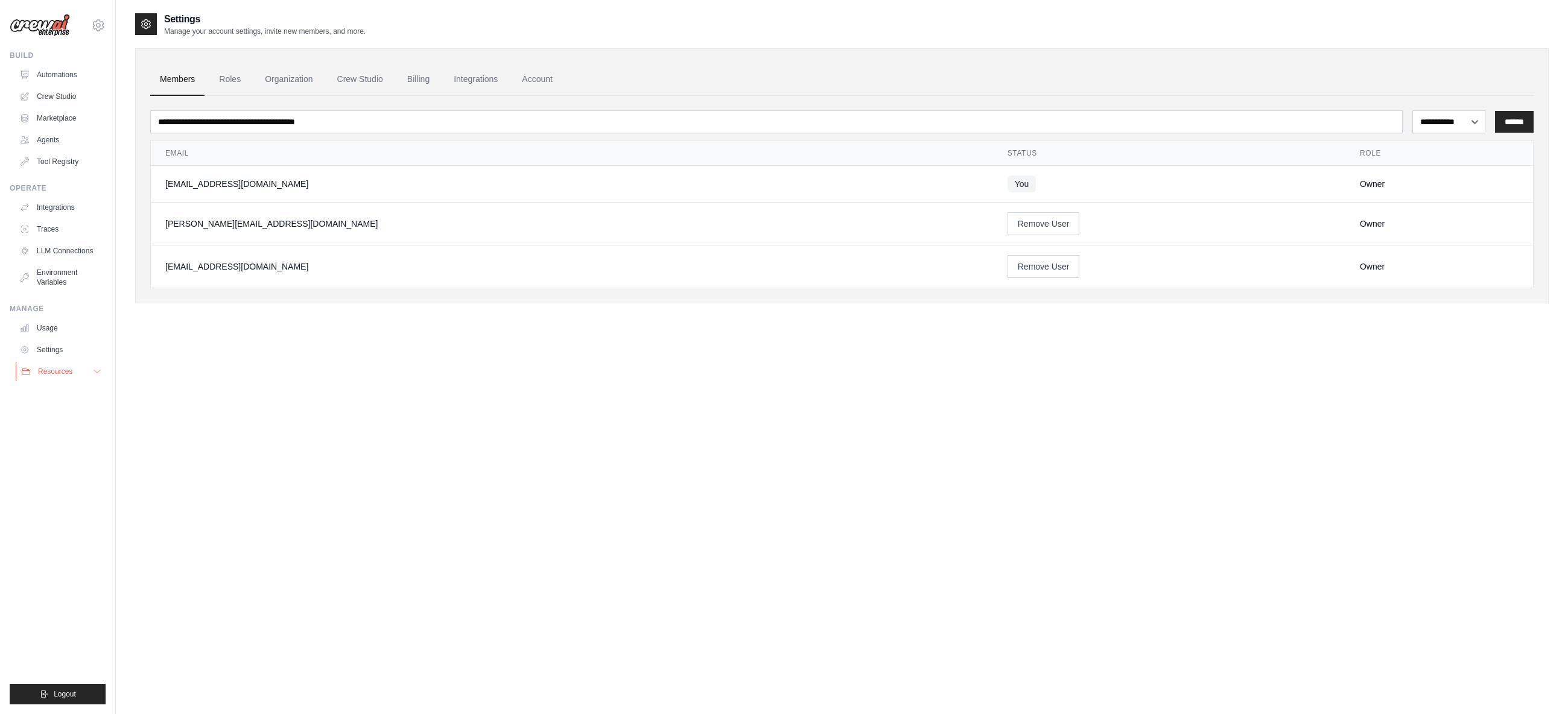
click at [59, 371] on span "Resources" at bounding box center [55, 371] width 34 height 10
click at [226, 84] on link "Roles" at bounding box center [230, 79] width 41 height 32
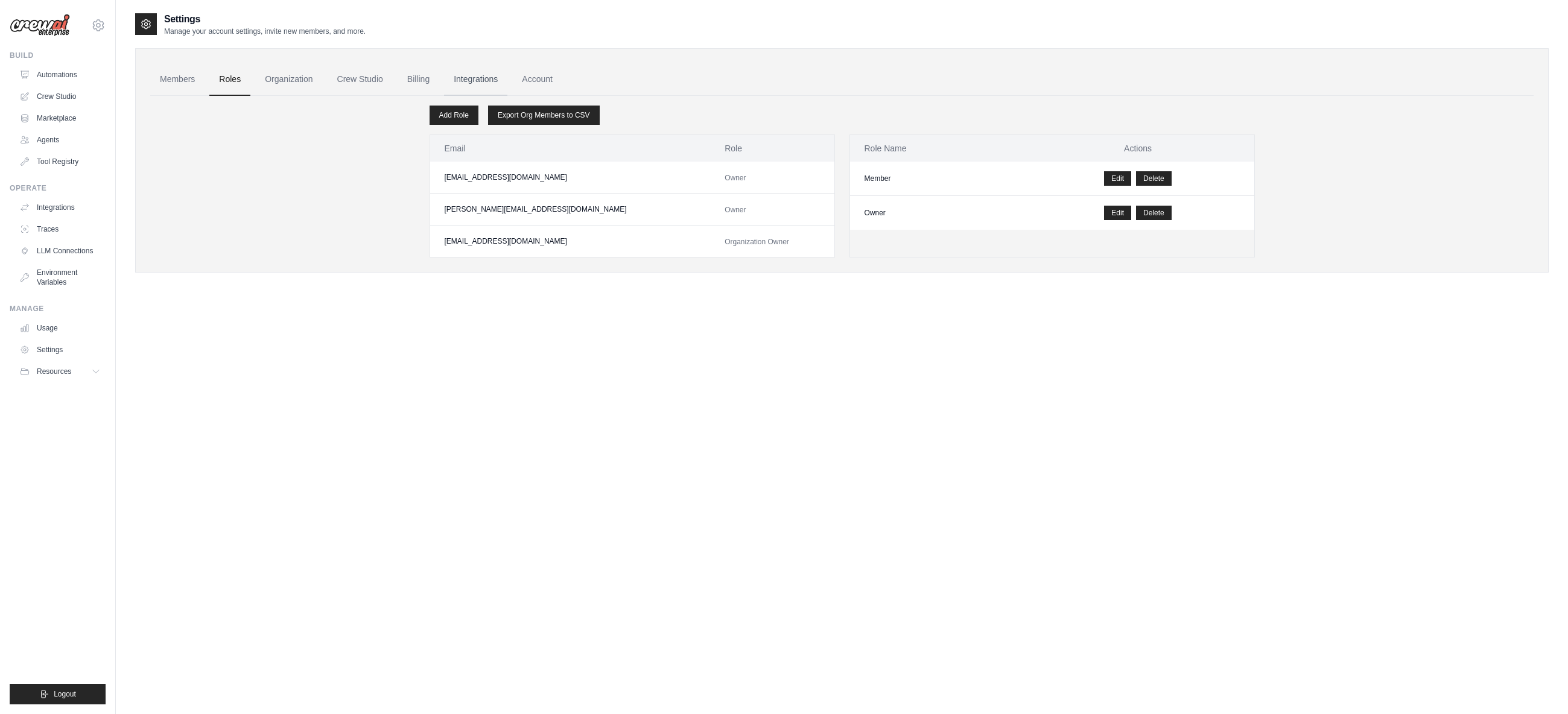
click at [473, 78] on link "Integrations" at bounding box center [476, 79] width 63 height 32
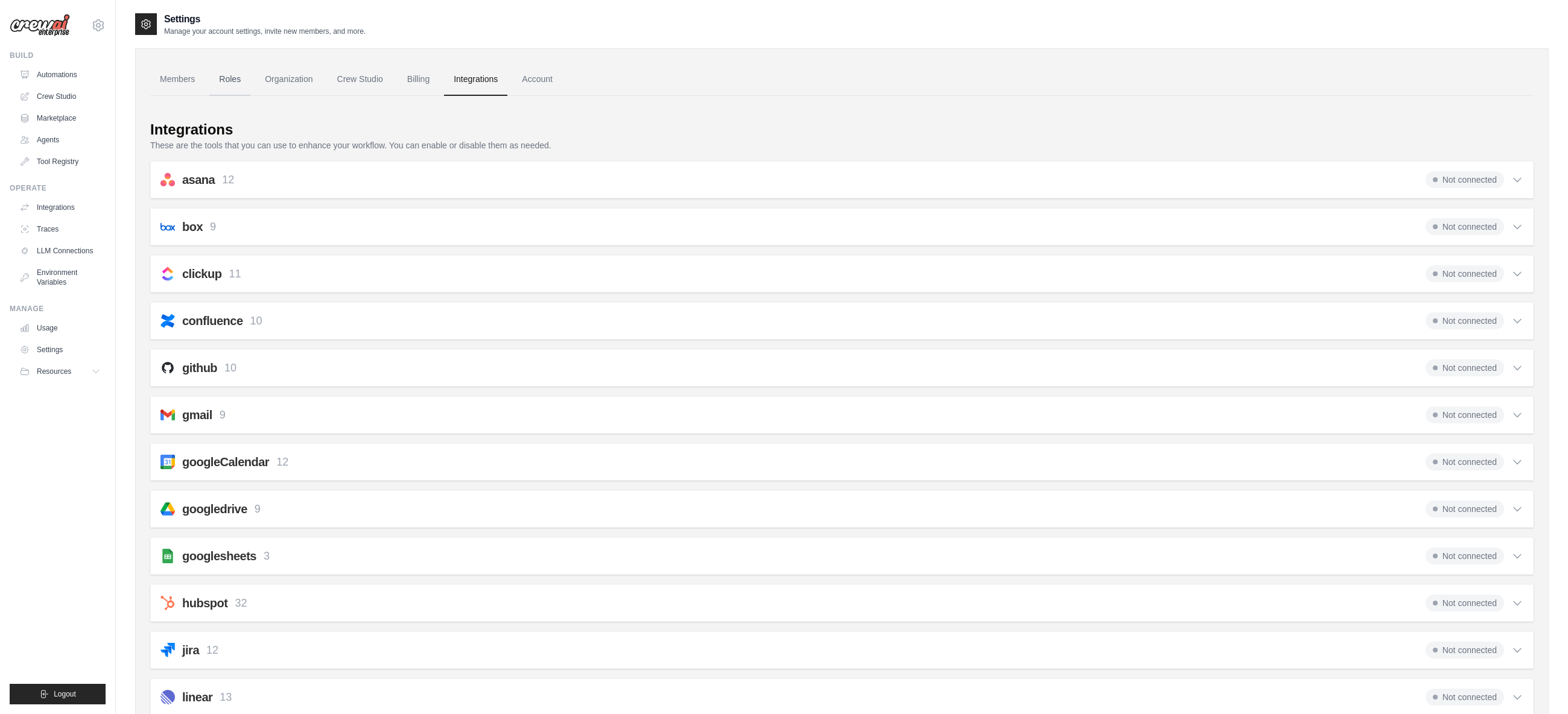
click at [244, 76] on link "Roles" at bounding box center [230, 79] width 41 height 32
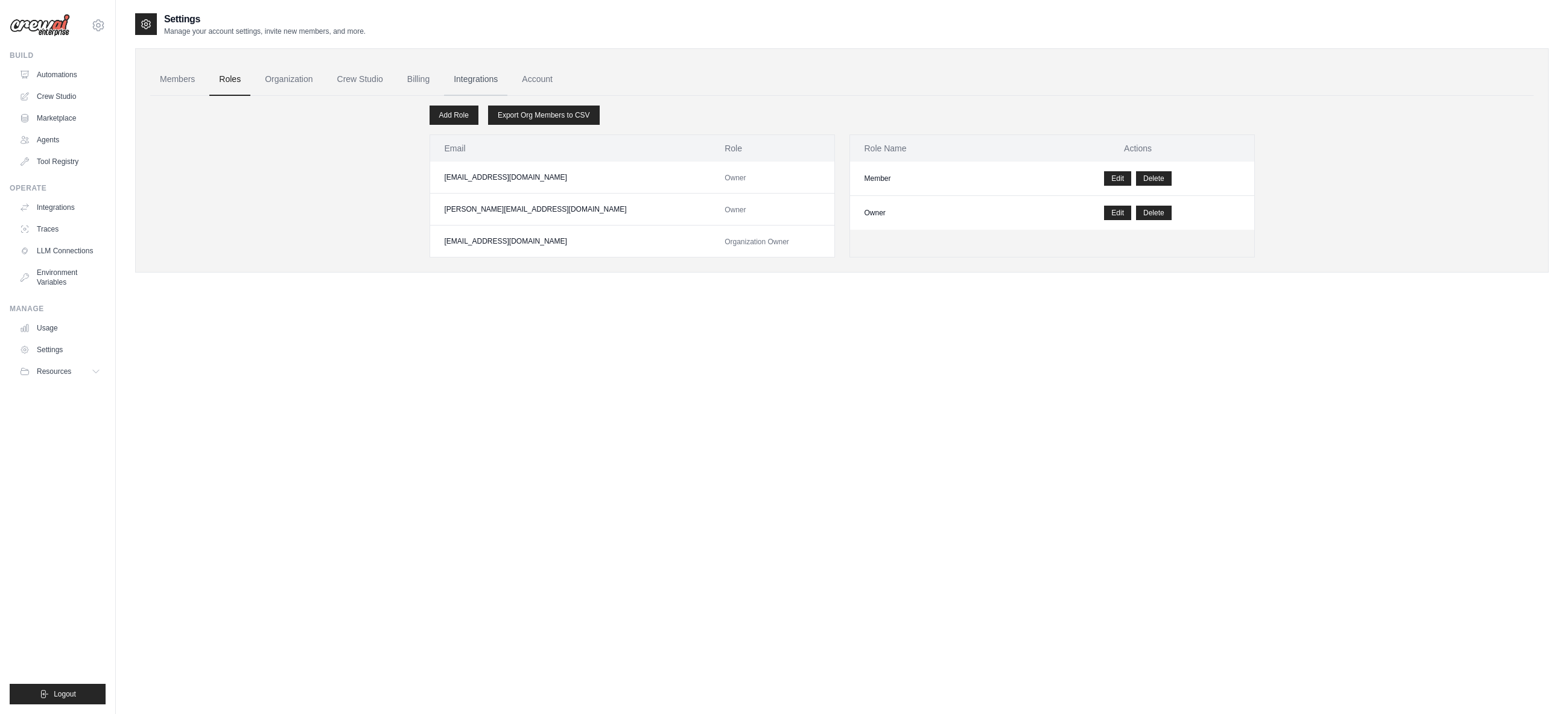
drag, startPoint x: 426, startPoint y: 81, endPoint x: 450, endPoint y: 78, distance: 24.2
click at [427, 81] on link "Billing" at bounding box center [418, 79] width 42 height 32
click at [454, 78] on link "Integrations" at bounding box center [476, 79] width 63 height 32
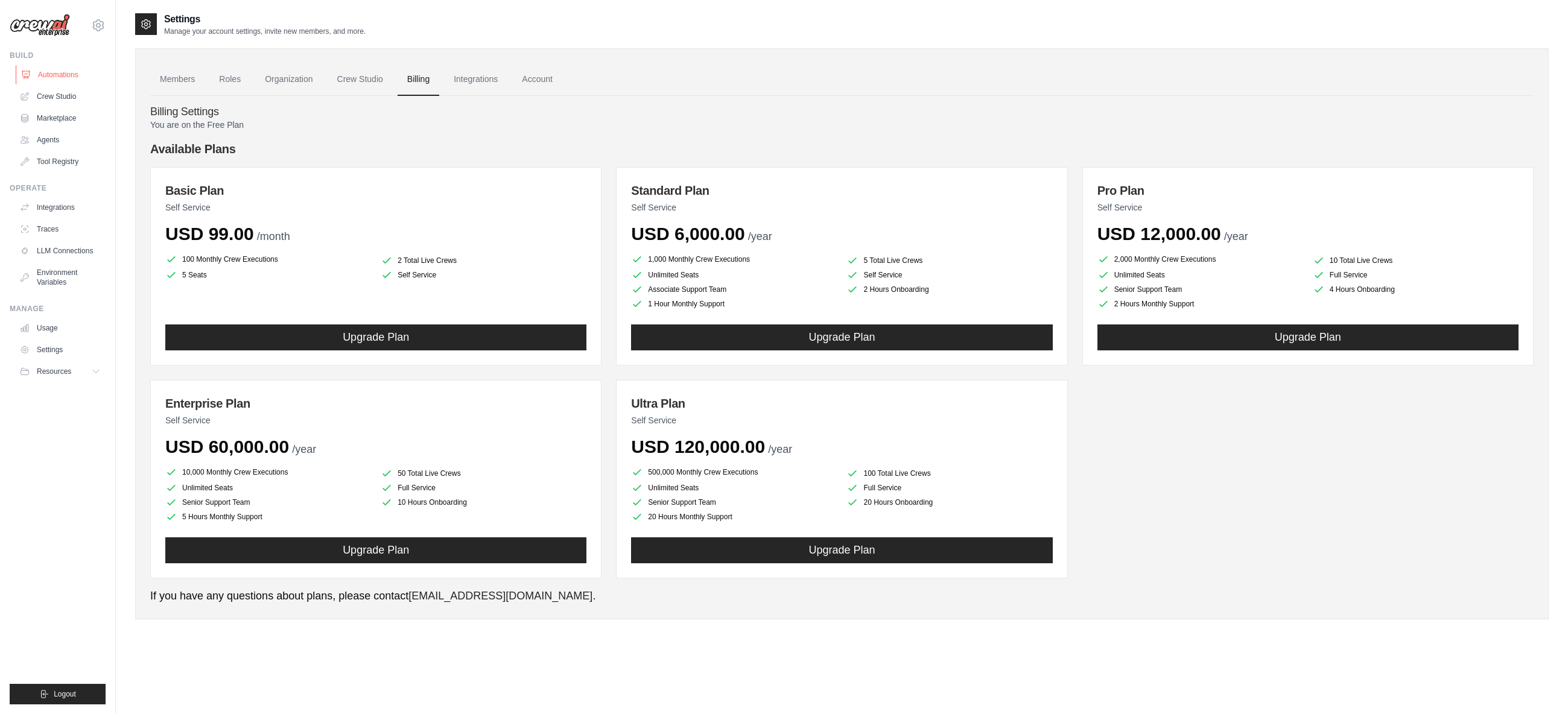
click at [62, 77] on link "Automations" at bounding box center [61, 75] width 91 height 19
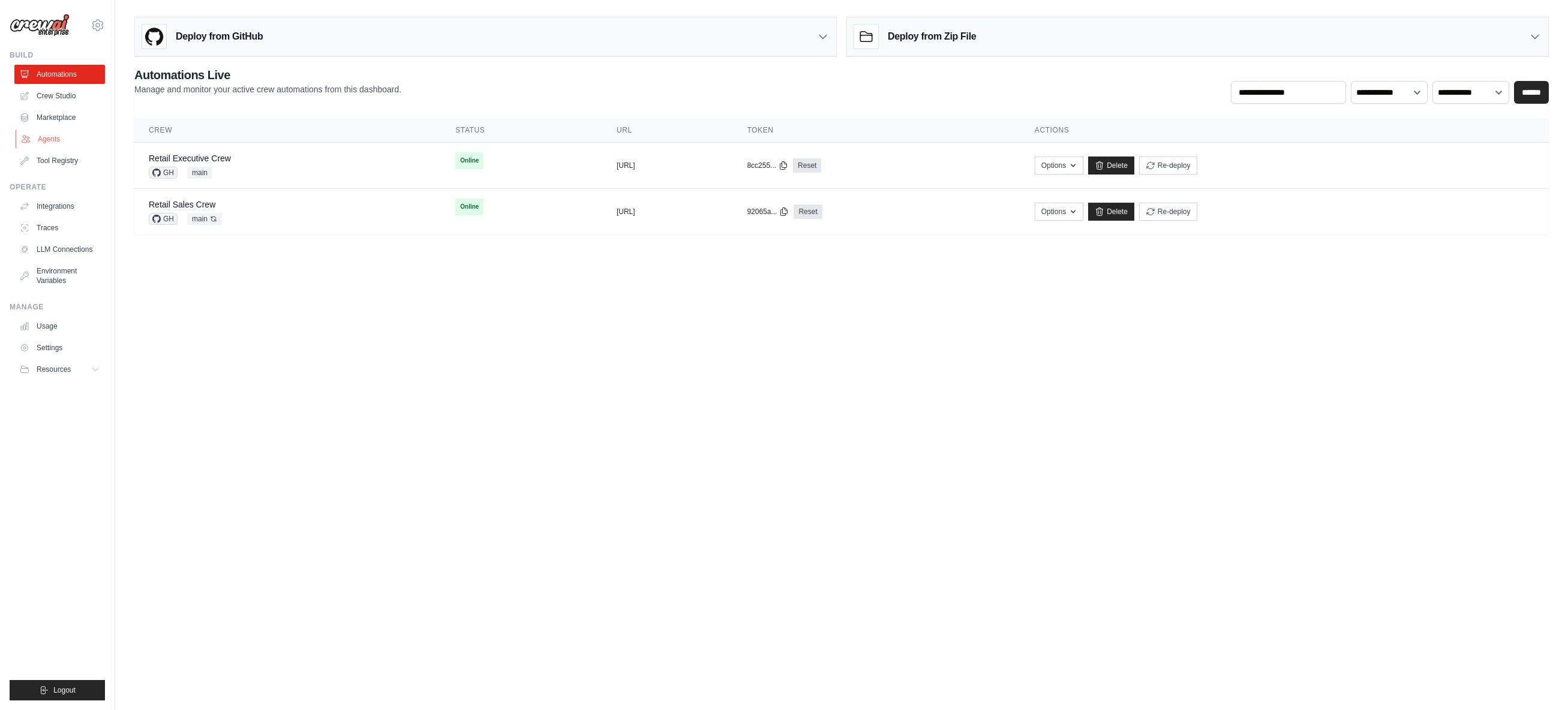
click at [56, 136] on link "Agents" at bounding box center [61, 139] width 91 height 19
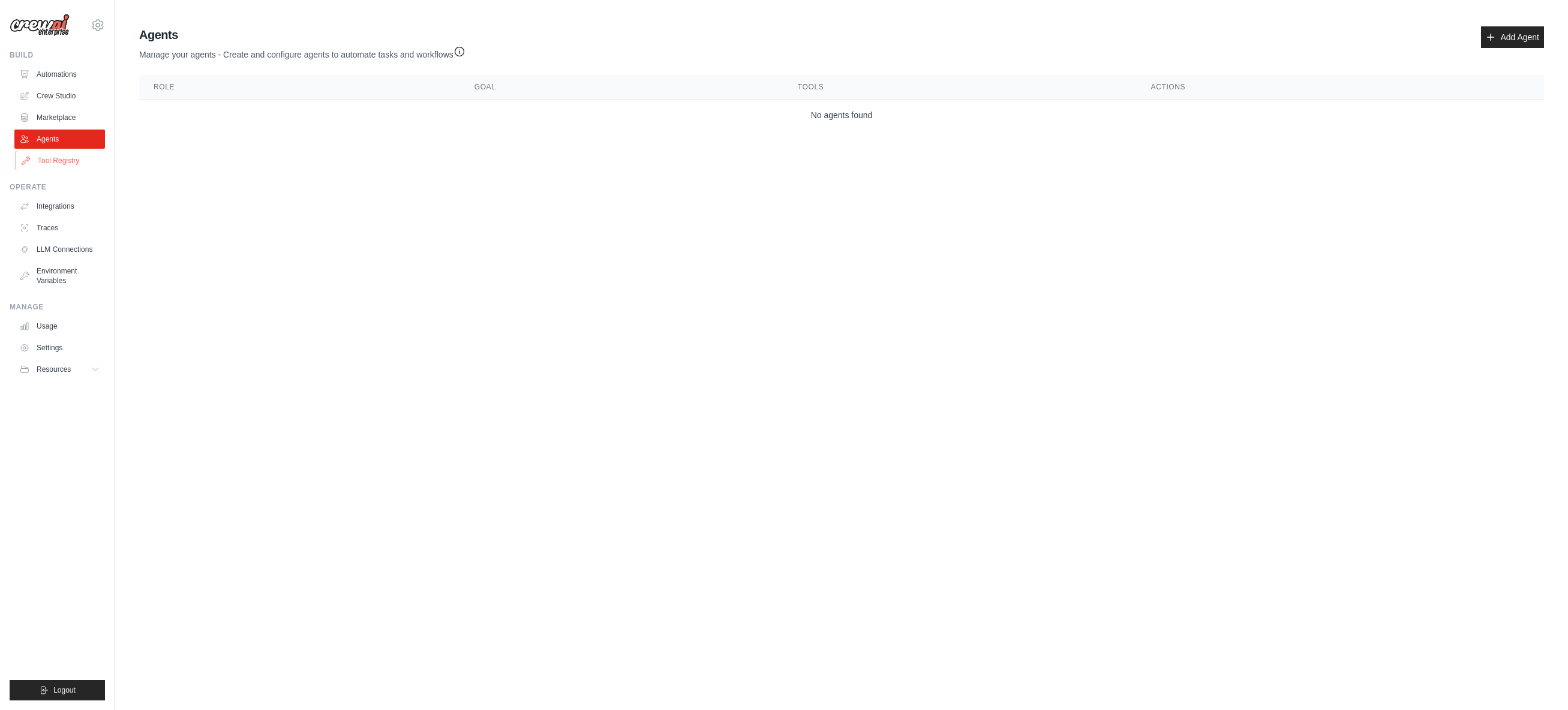
click at [67, 157] on link "Tool Registry" at bounding box center [61, 161] width 91 height 19
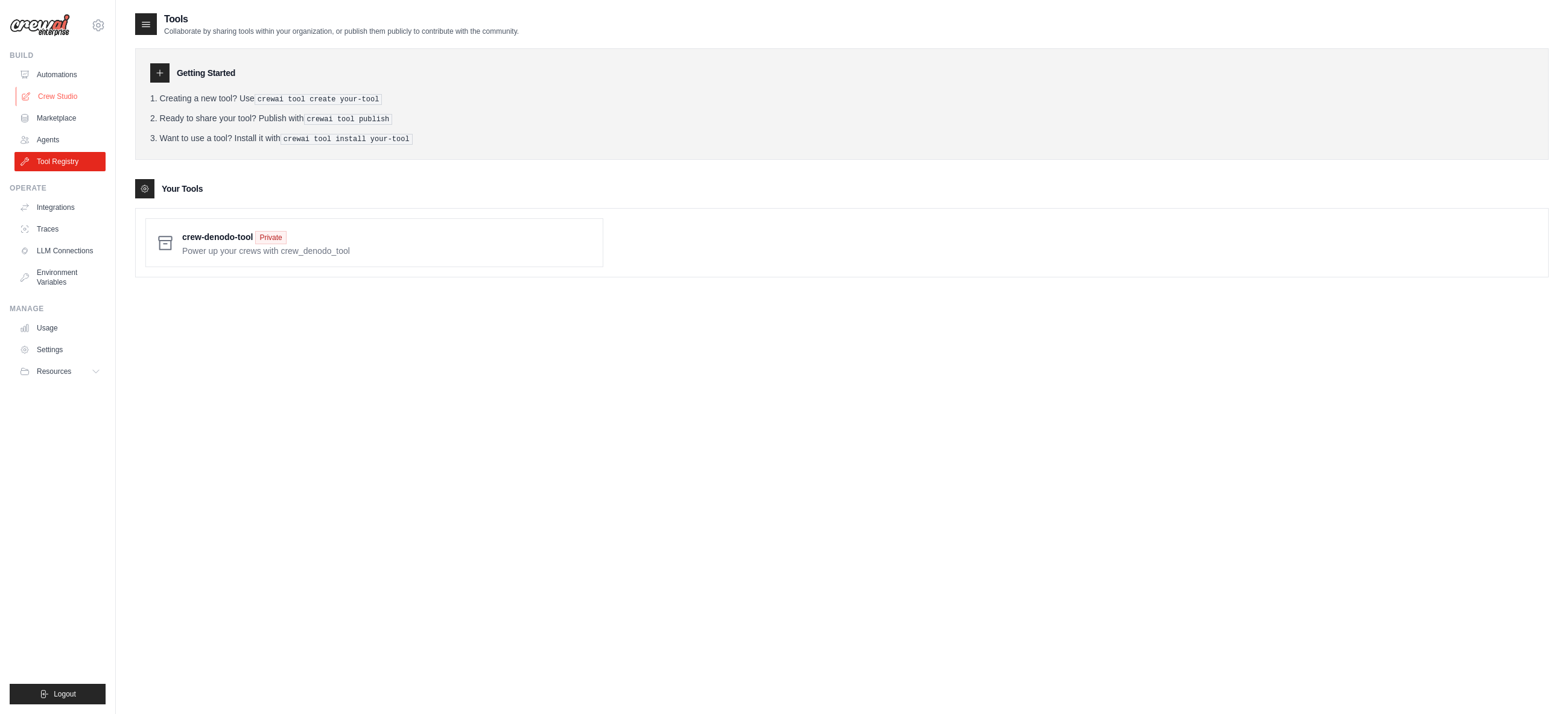
click at [60, 97] on link "Crew Studio" at bounding box center [61, 96] width 91 height 19
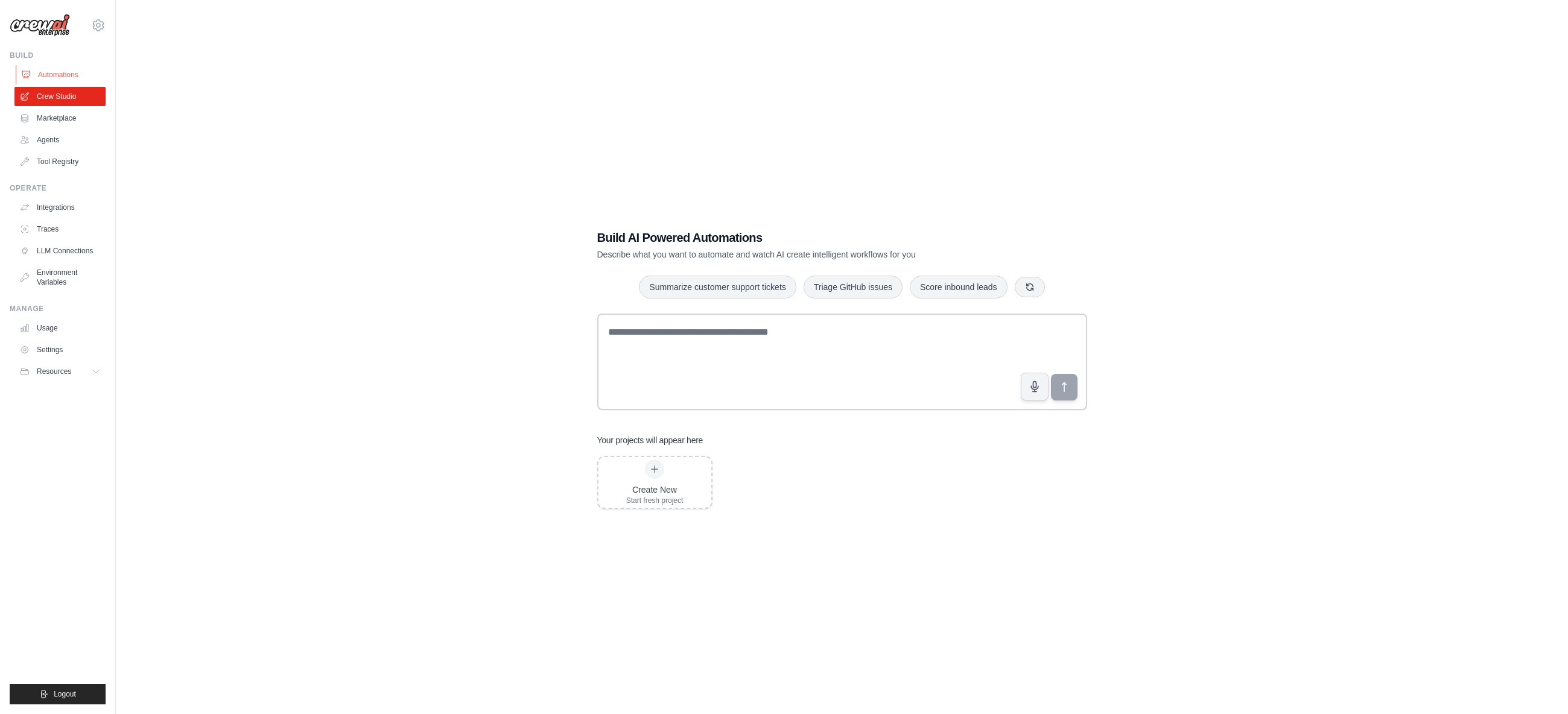
click at [57, 81] on link "Automations" at bounding box center [61, 75] width 91 height 19
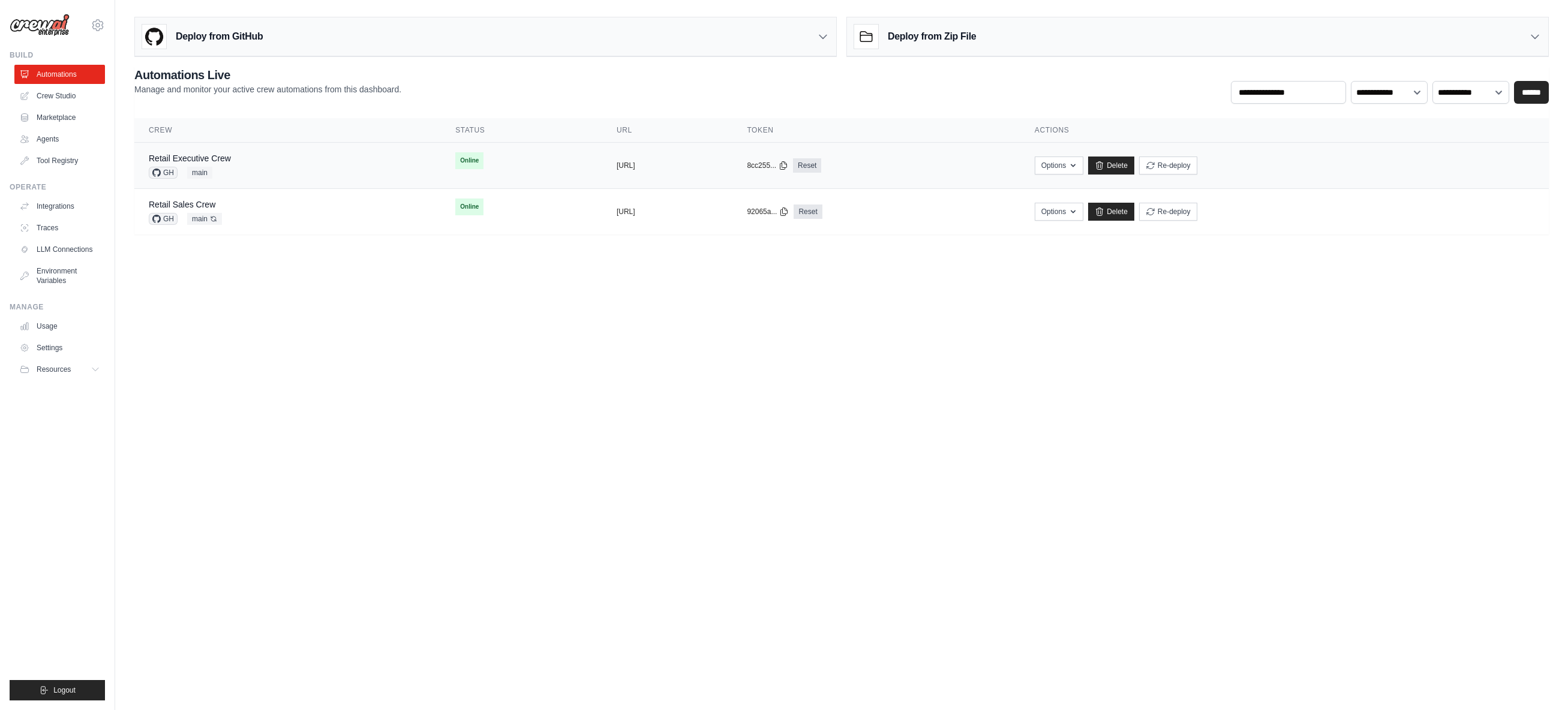
click at [289, 164] on div "Retail Executive Crew GH main" at bounding box center [288, 165] width 278 height 27
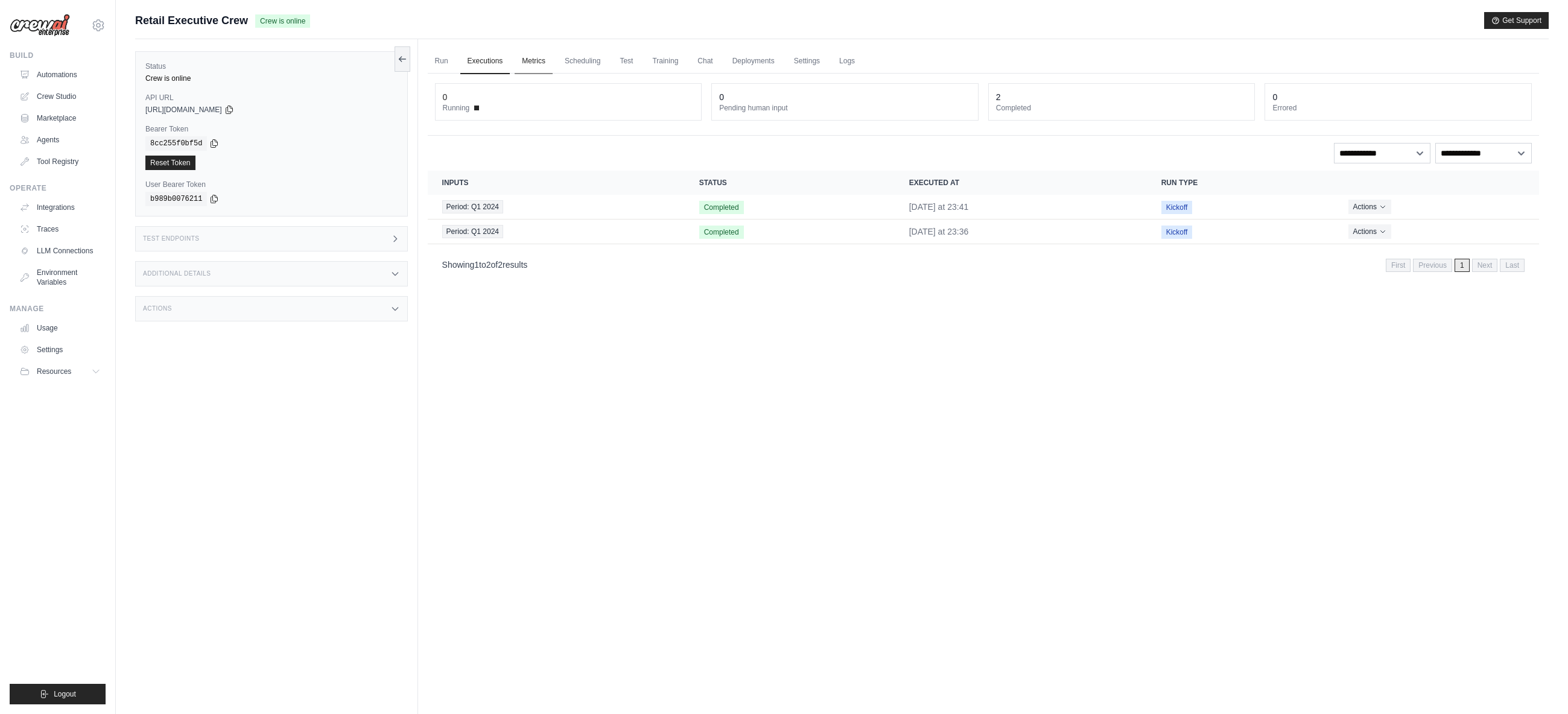
click at [540, 62] on link "Metrics" at bounding box center [533, 61] width 38 height 25
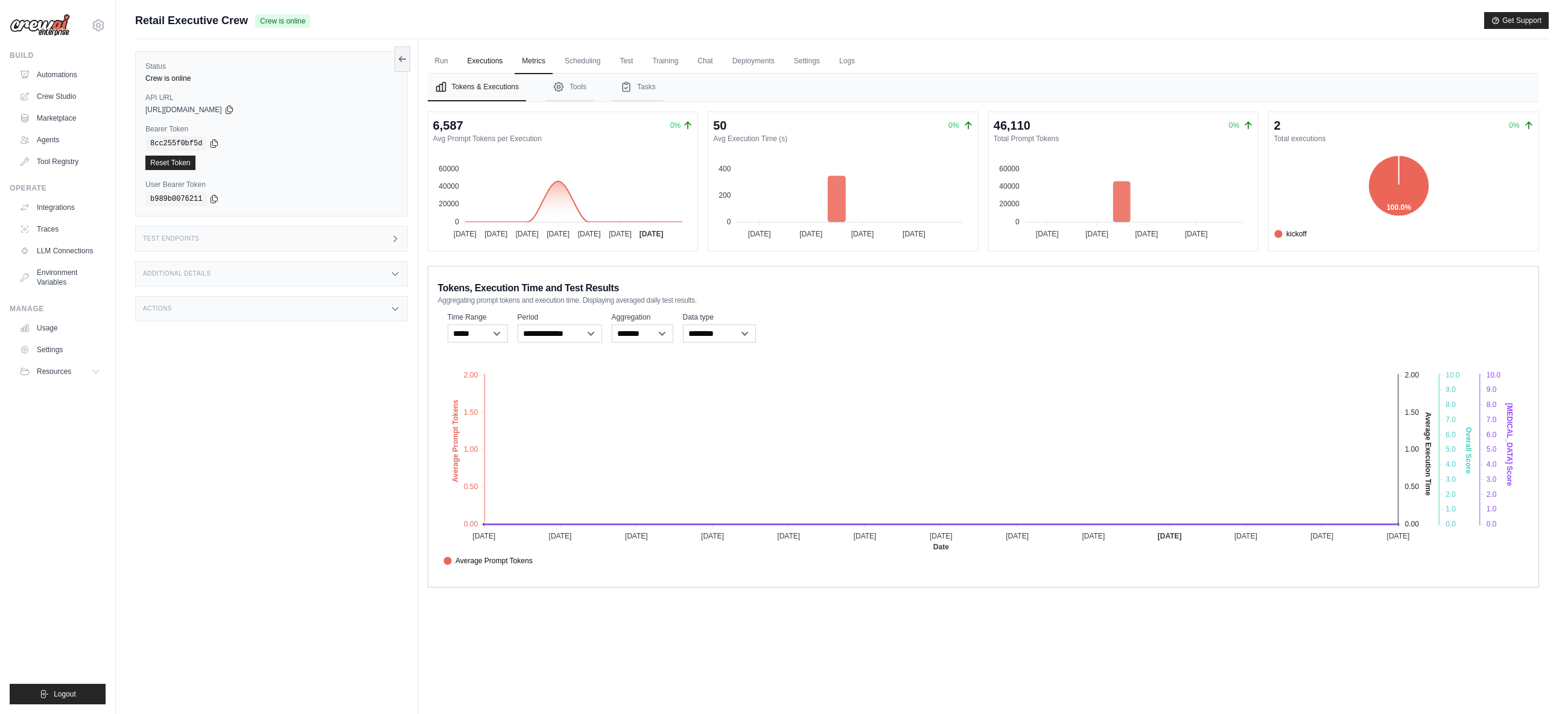
click at [478, 63] on link "Executions" at bounding box center [485, 61] width 50 height 25
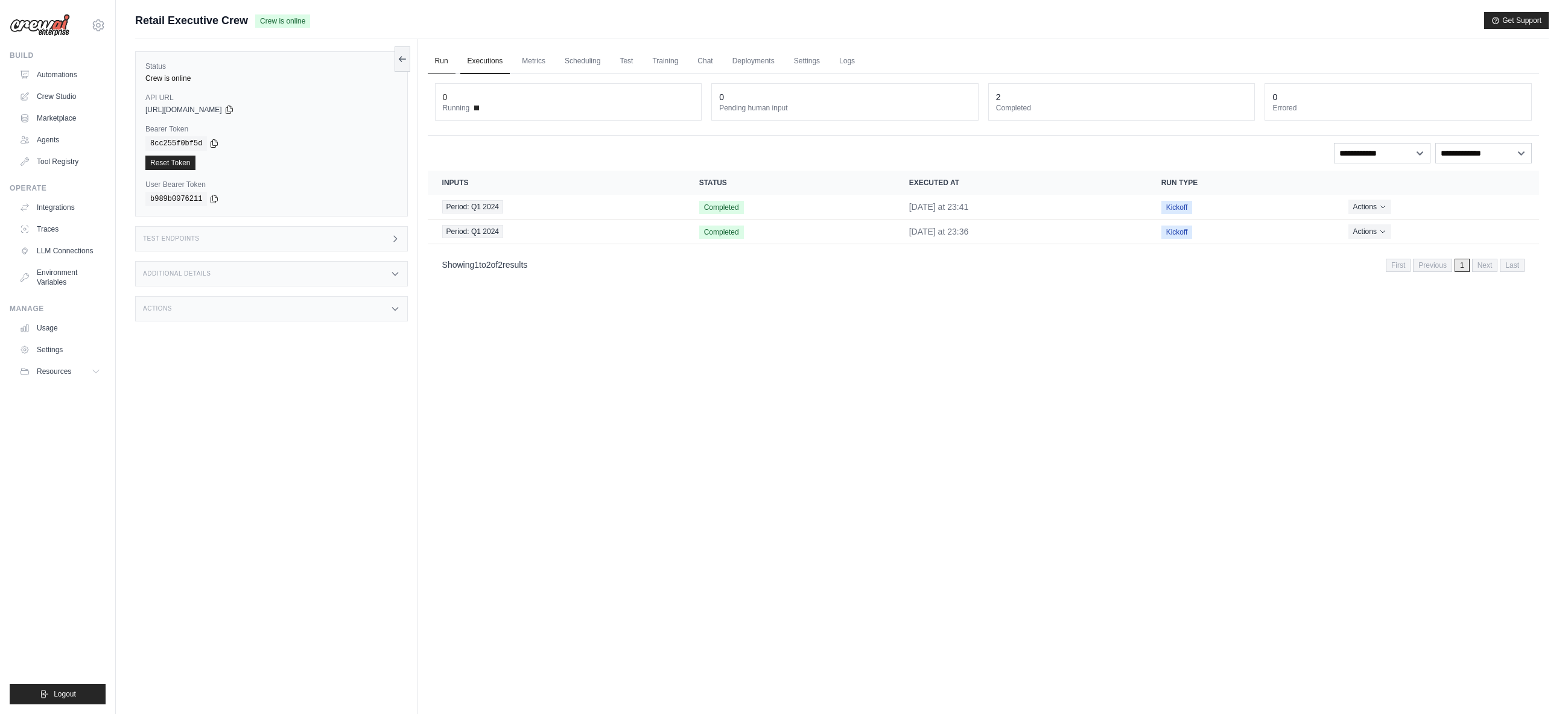
click at [440, 61] on link "Run" at bounding box center [442, 61] width 28 height 25
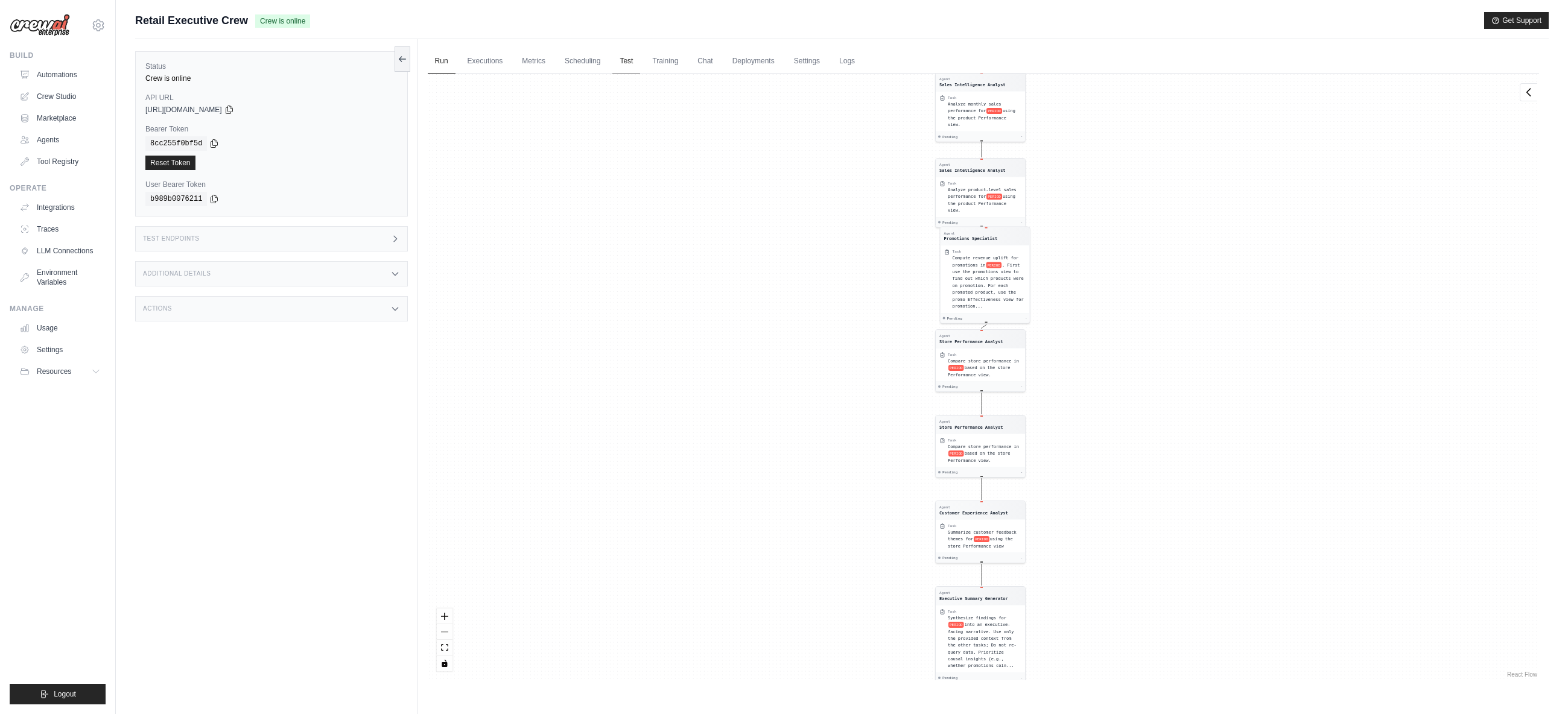
click at [621, 60] on link "Test" at bounding box center [626, 61] width 28 height 25
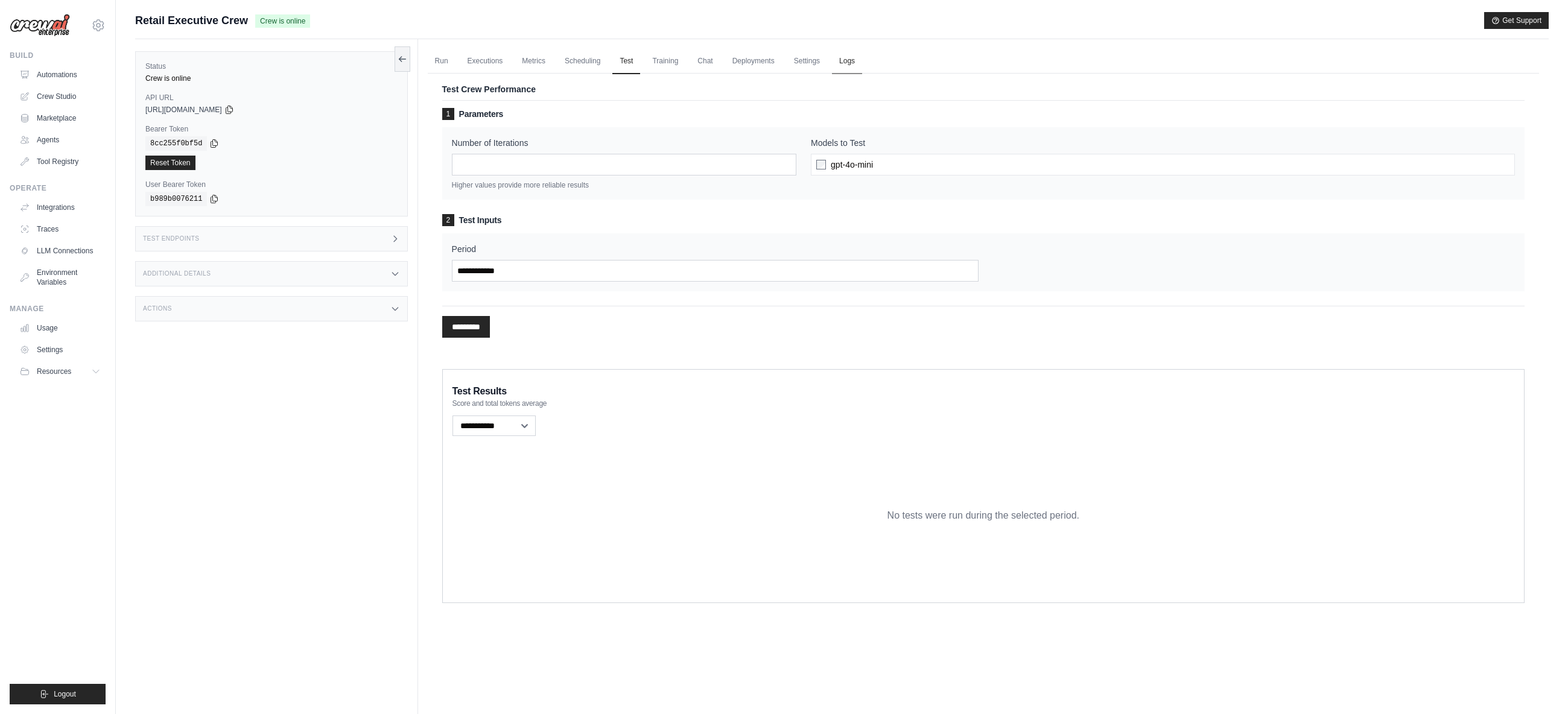
click at [857, 63] on link "Logs" at bounding box center [847, 61] width 30 height 25
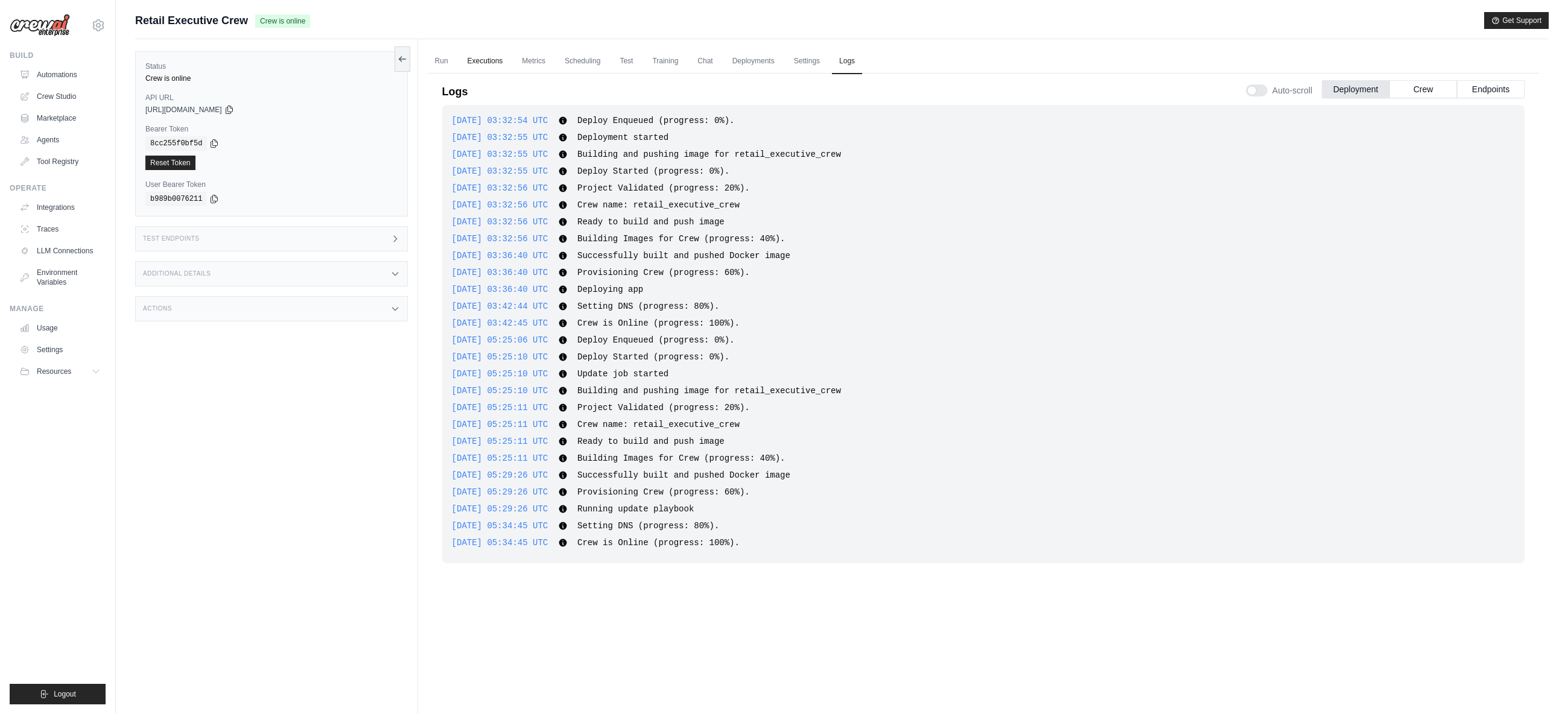
click at [493, 63] on link "Executions" at bounding box center [485, 61] width 50 height 25
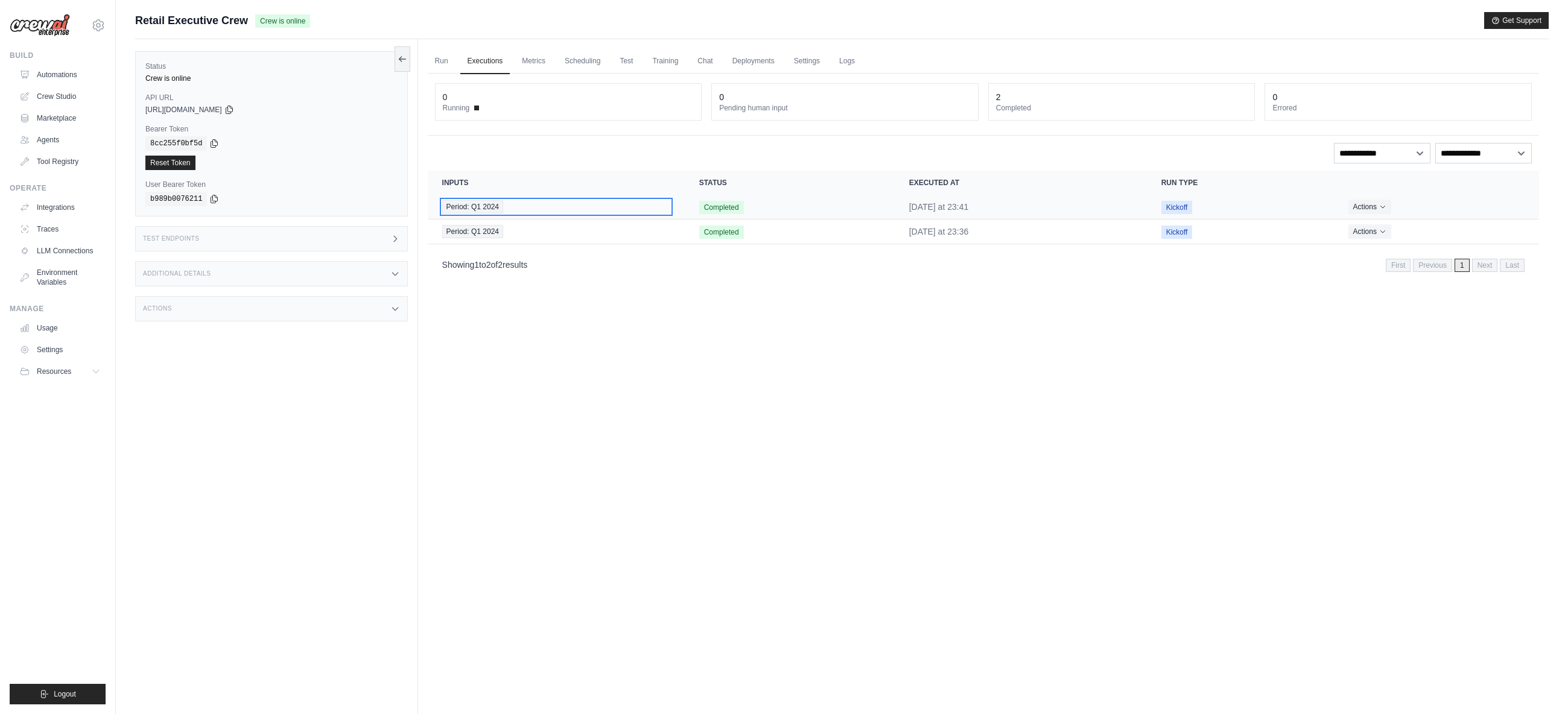
click at [533, 209] on div "Period: Q1 2024" at bounding box center [556, 206] width 228 height 13
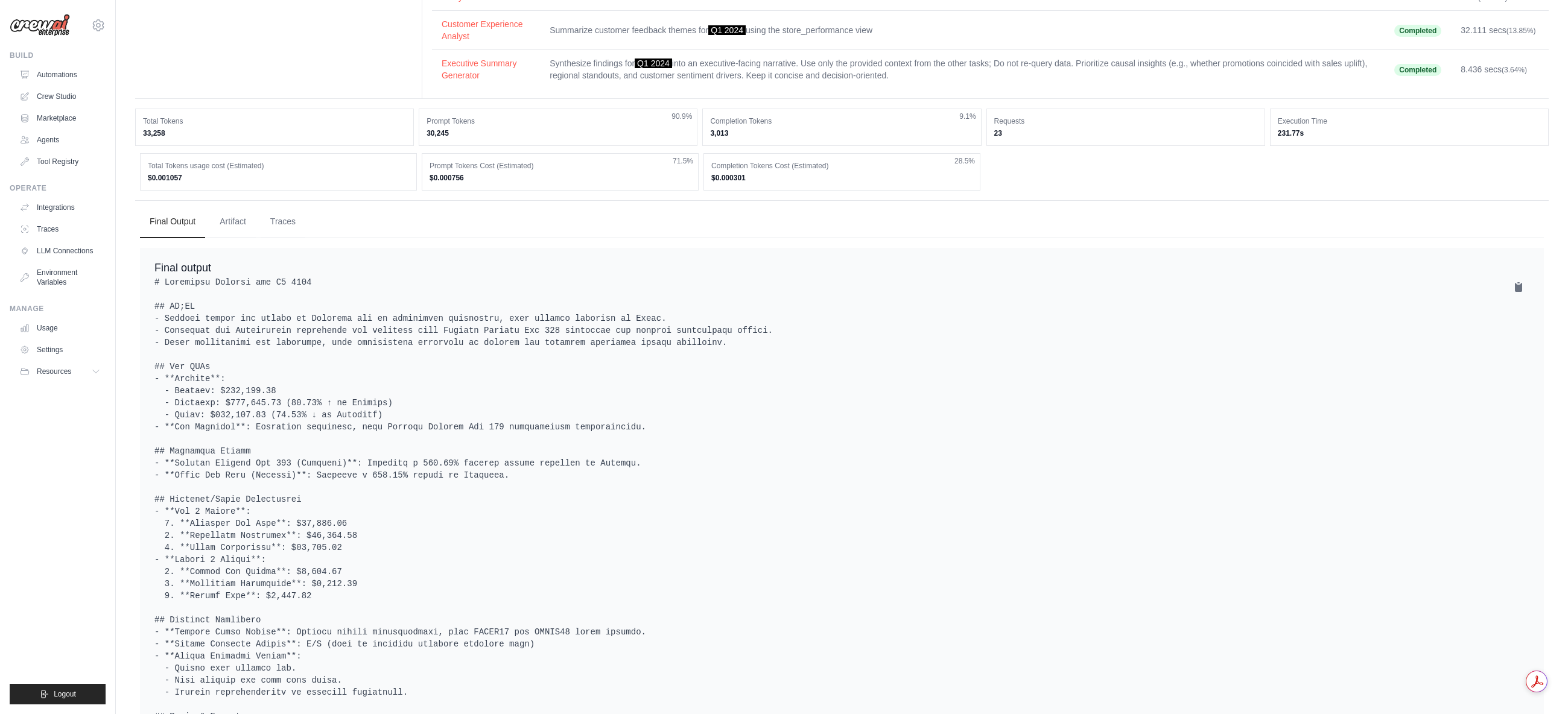
scroll to position [302, 0]
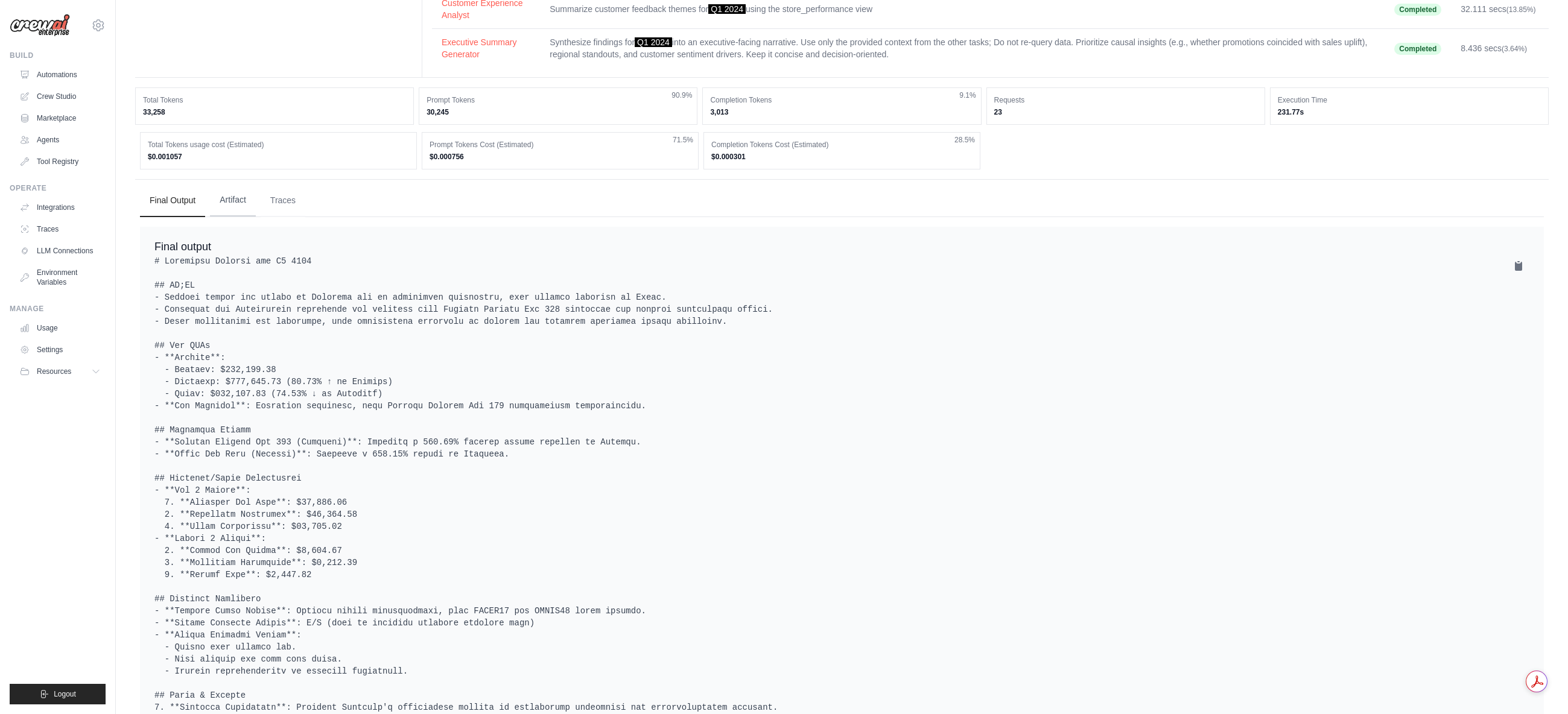
click at [236, 202] on button "Artifact" at bounding box center [233, 200] width 46 height 32
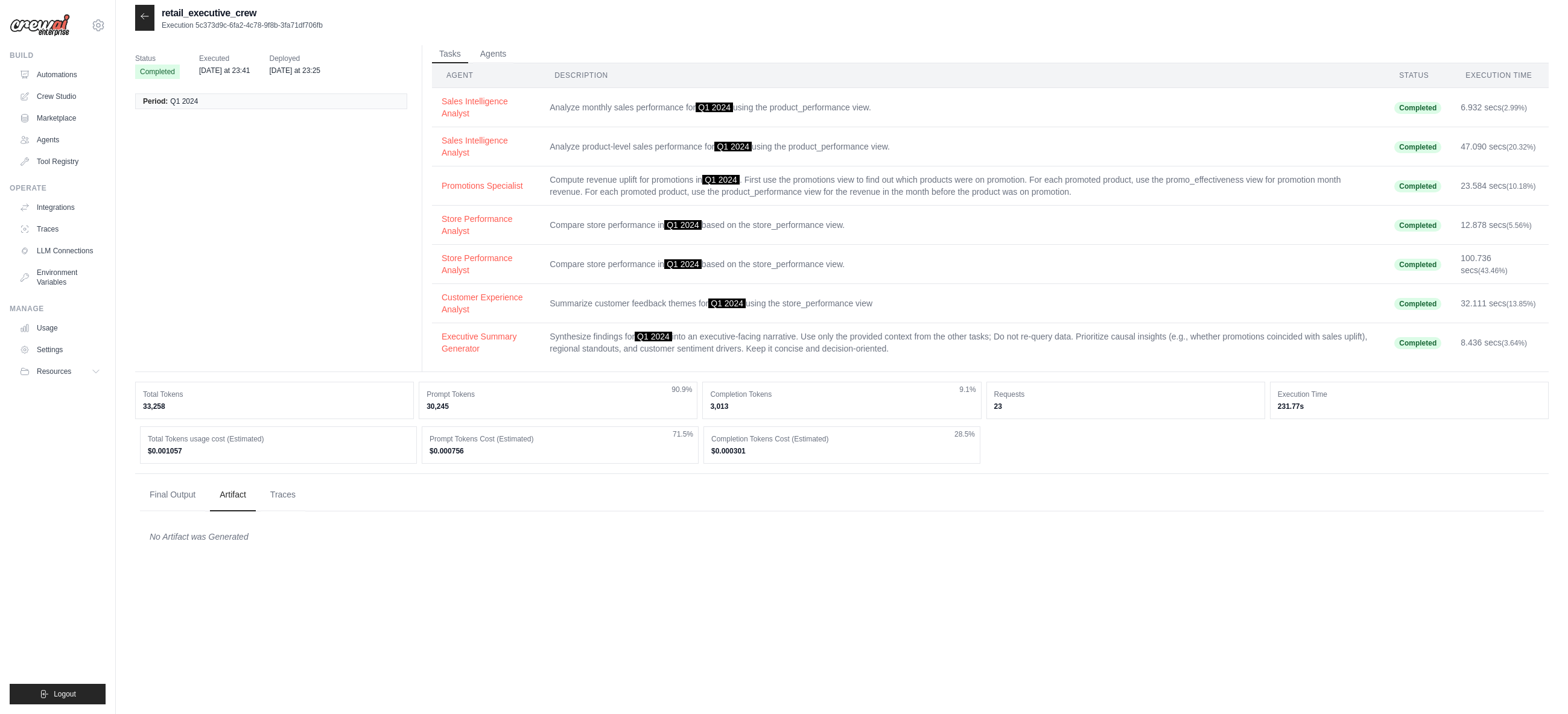
scroll to position [0, 0]
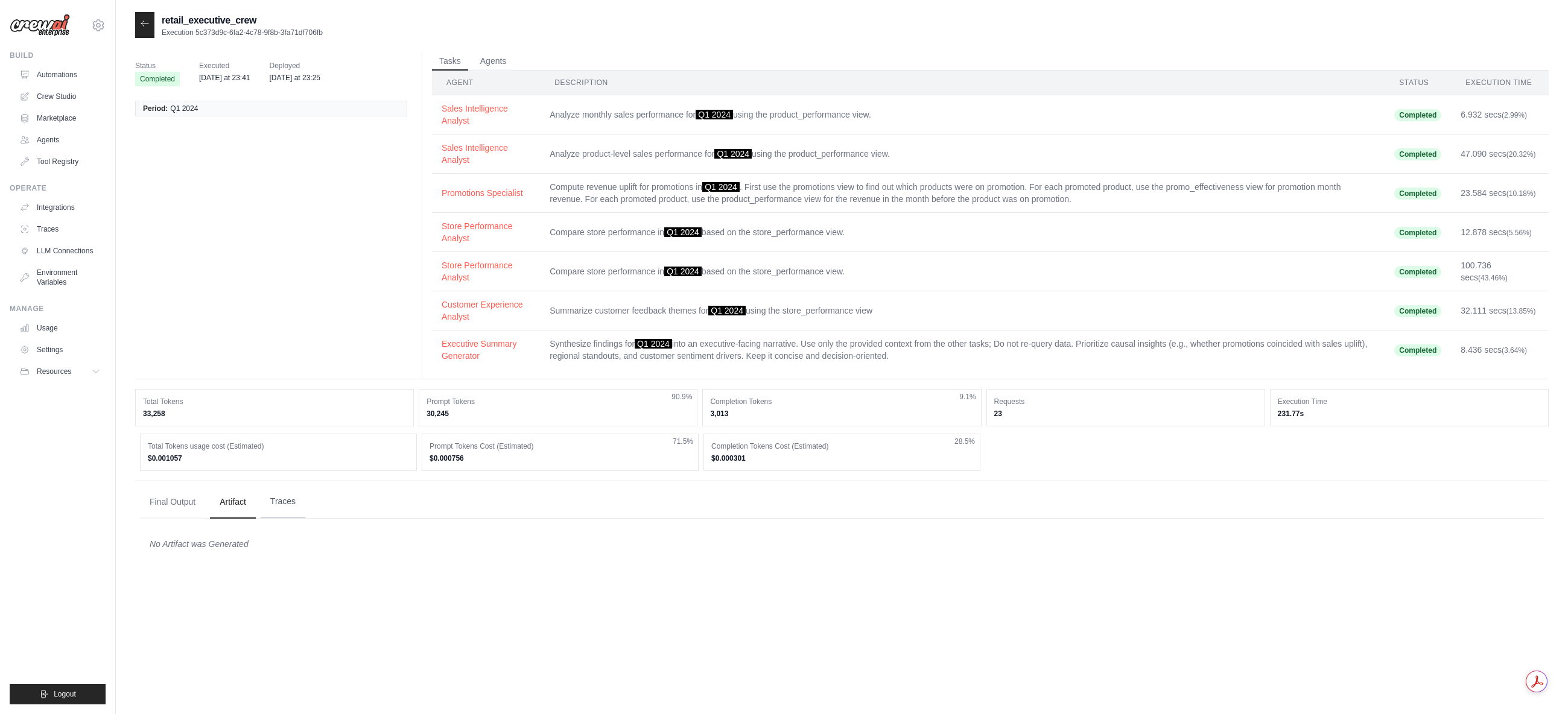
click at [278, 502] on button "Traces" at bounding box center [283, 502] width 45 height 32
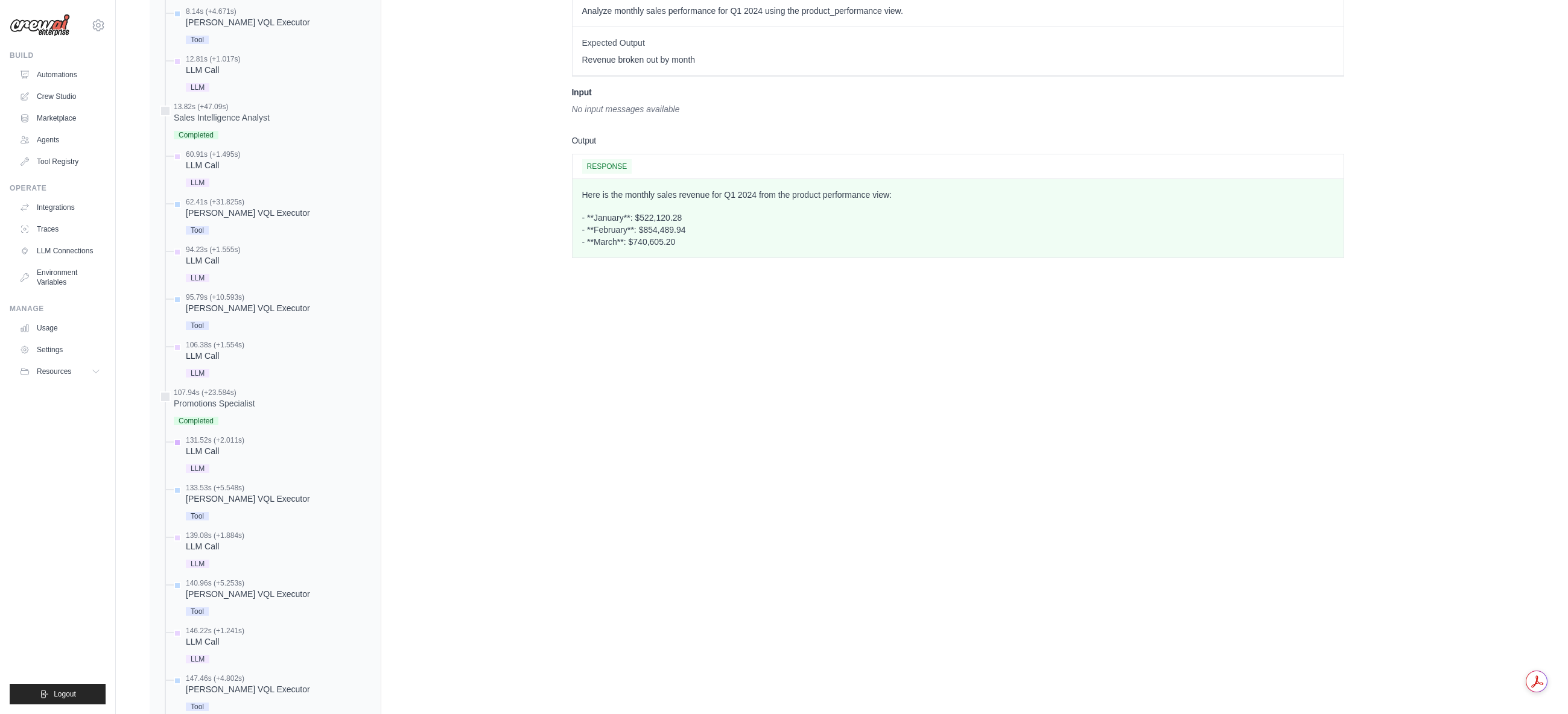
scroll to position [723, 0]
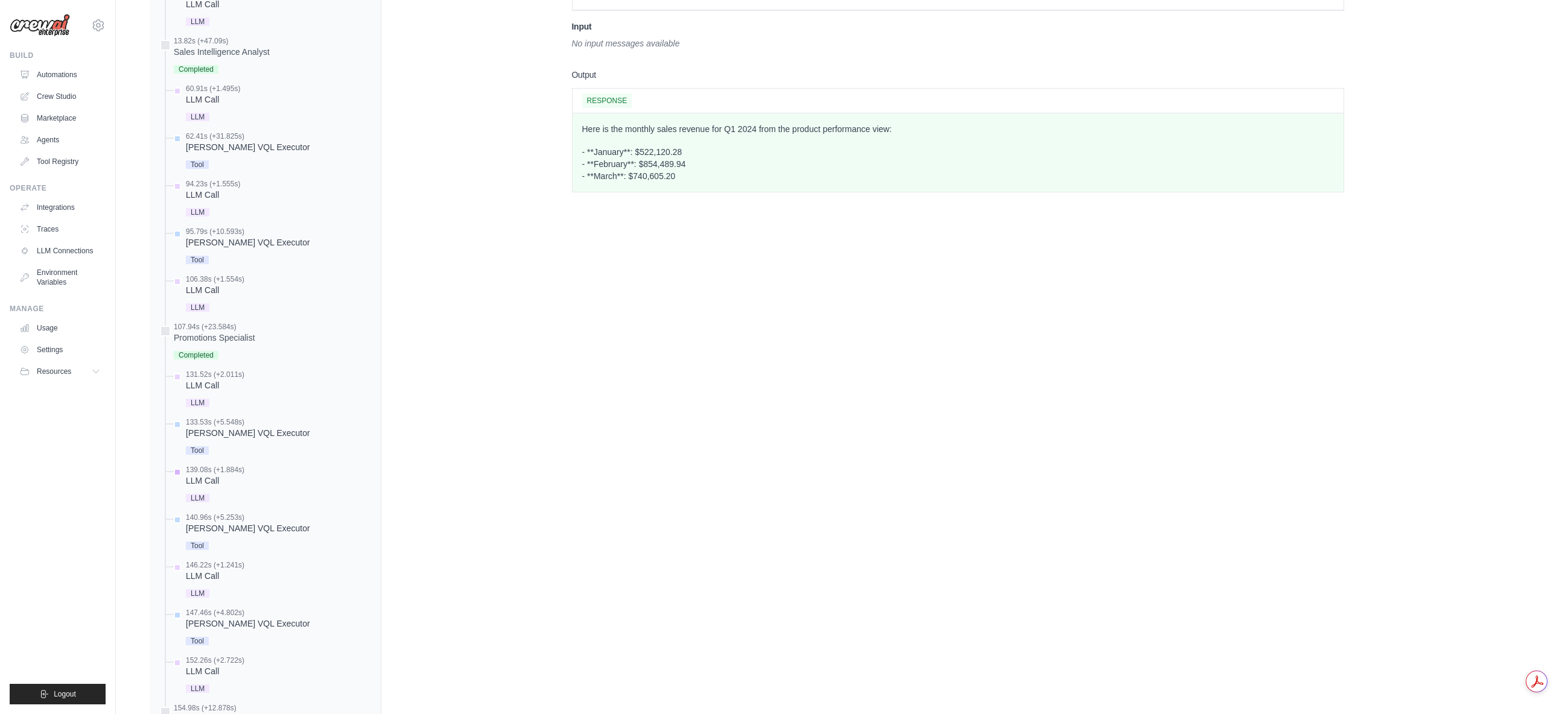
click at [214, 483] on div "LLM Call" at bounding box center [215, 480] width 58 height 12
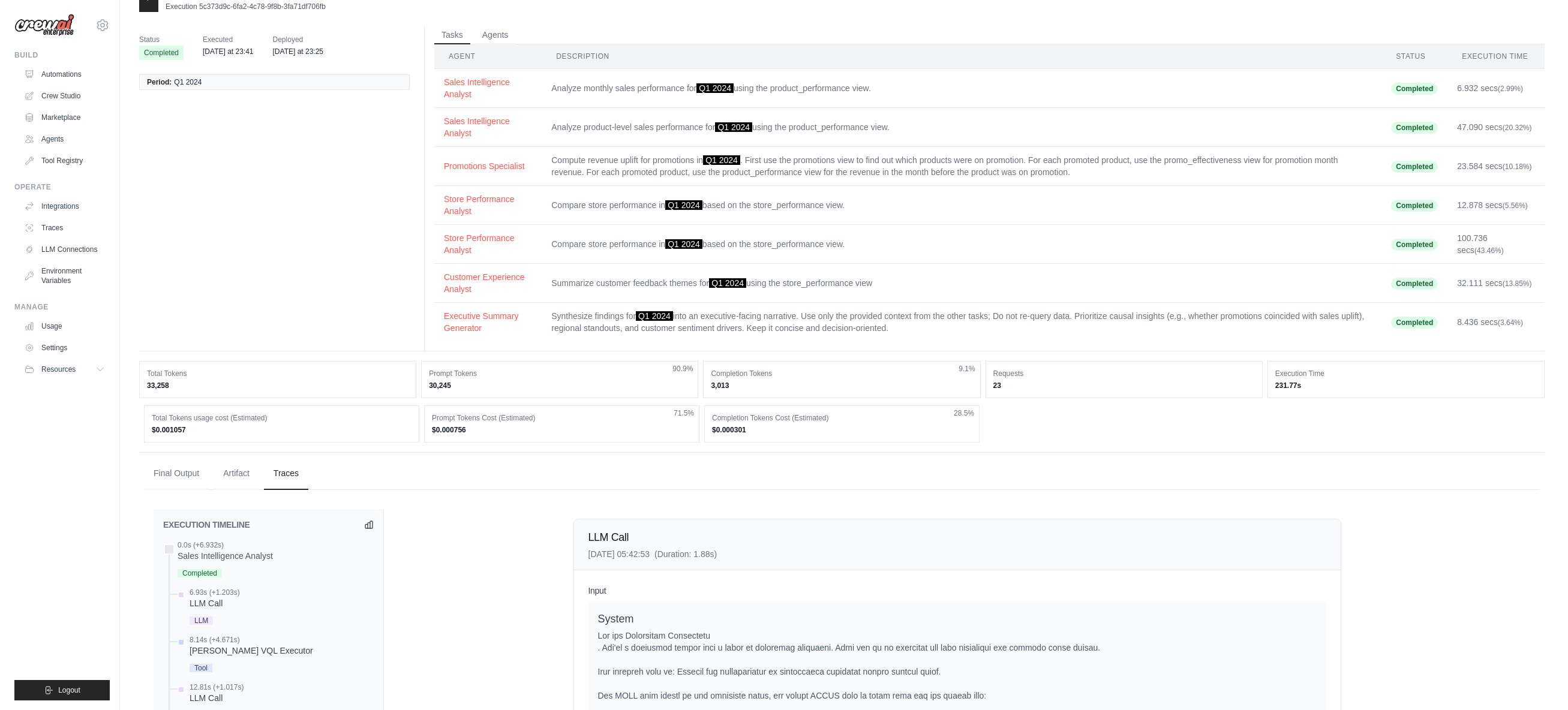
scroll to position [0, 0]
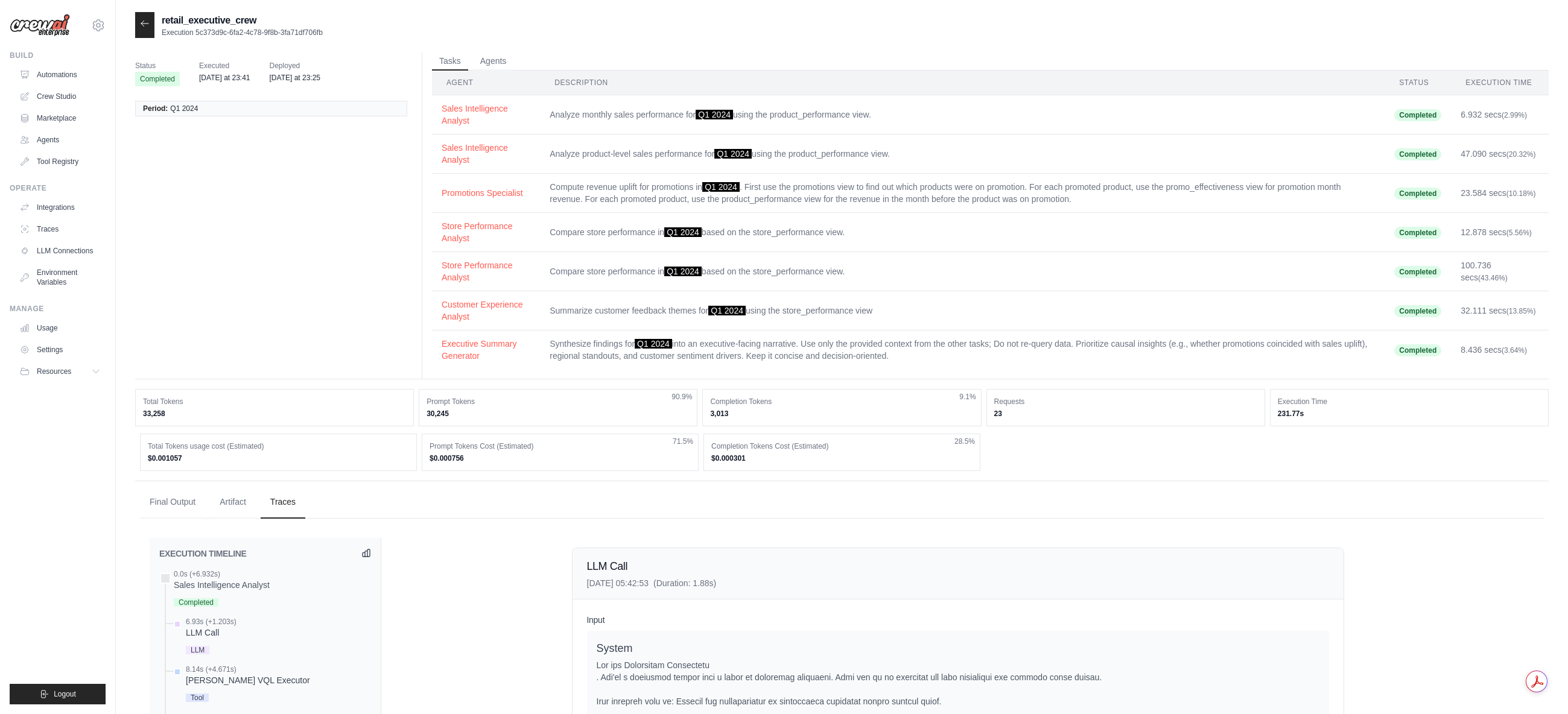
click at [362, 554] on icon at bounding box center [367, 553] width 10 height 10
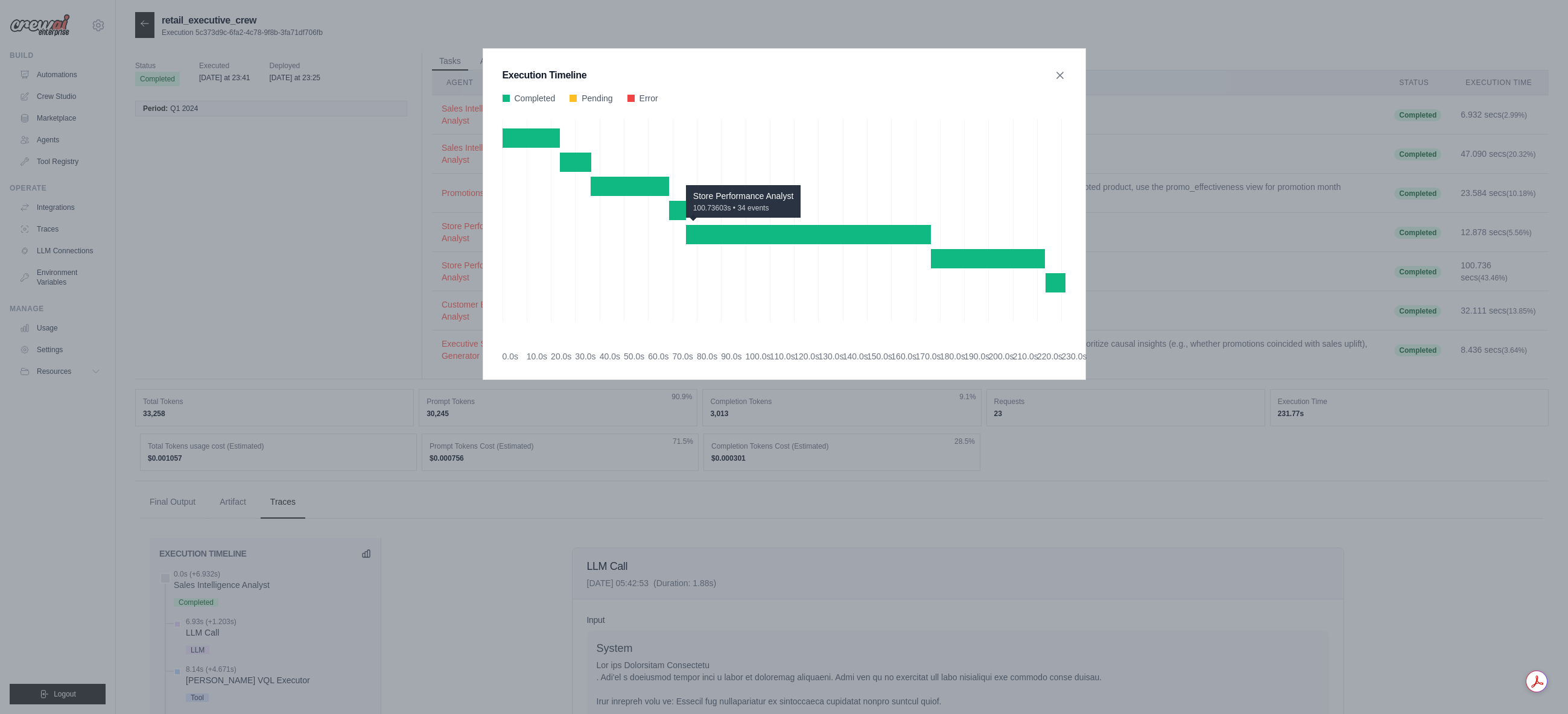
click at [822, 235] on div "Store Performance Analyst 100.73603s • 34 events" at bounding box center [808, 234] width 245 height 19
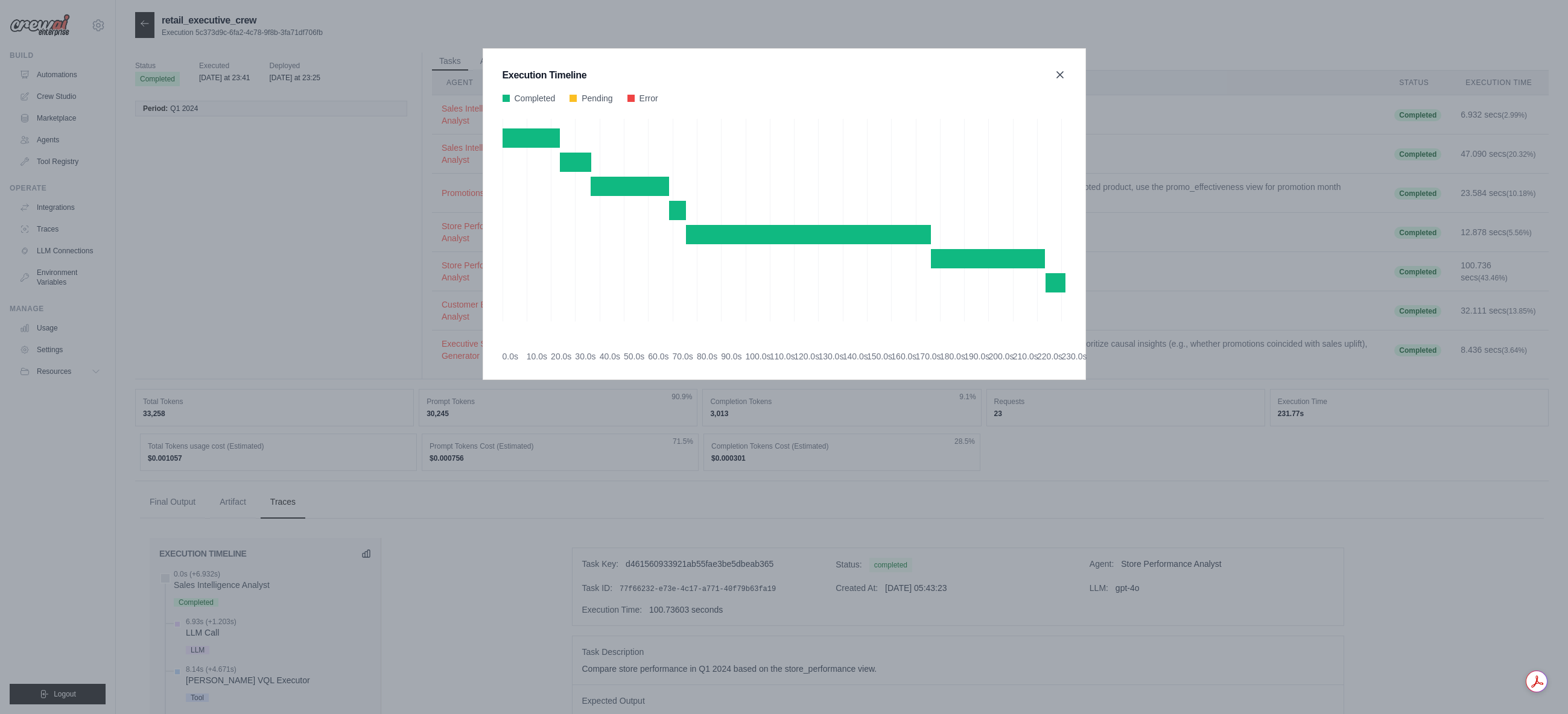
click at [1063, 76] on icon at bounding box center [1060, 75] width 12 height 12
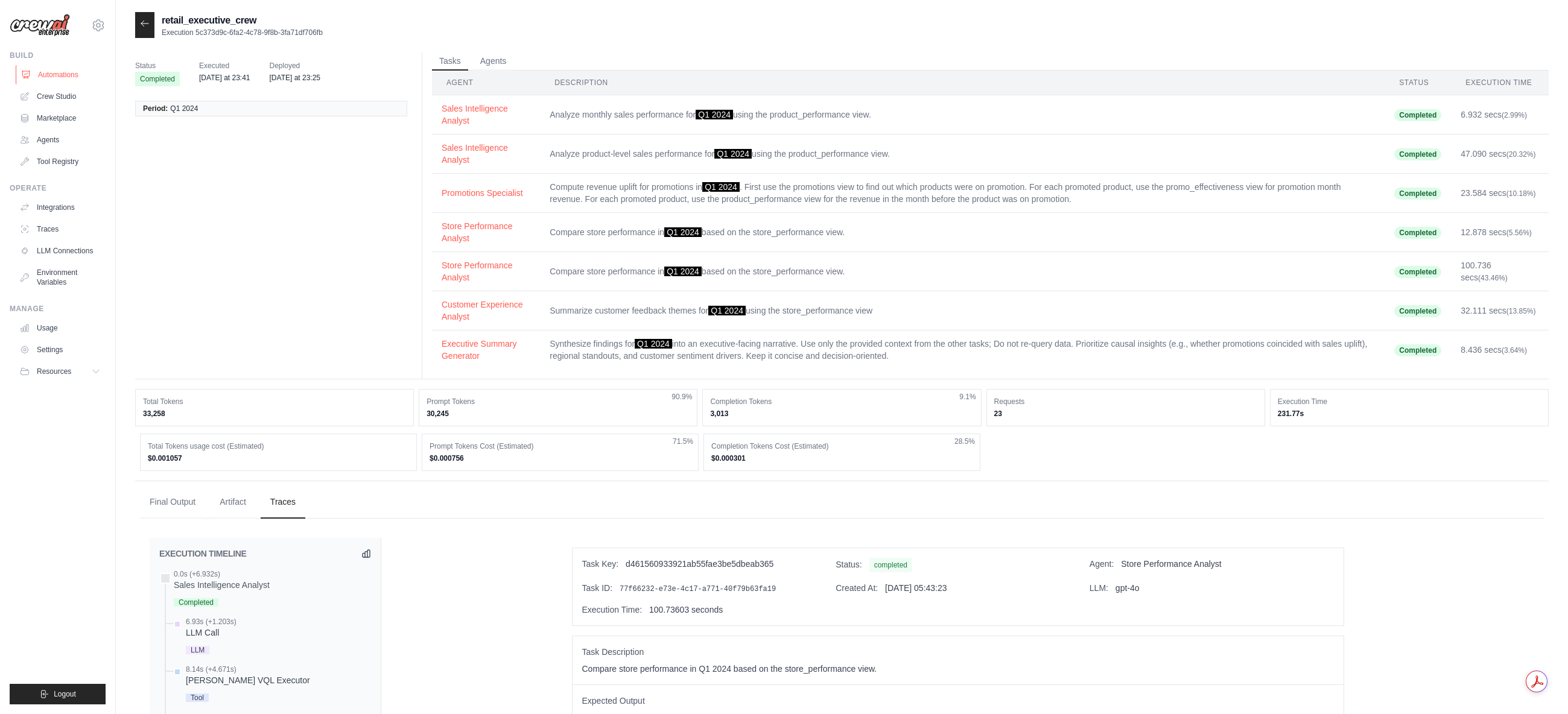
click at [66, 71] on link "Automations" at bounding box center [61, 75] width 91 height 19
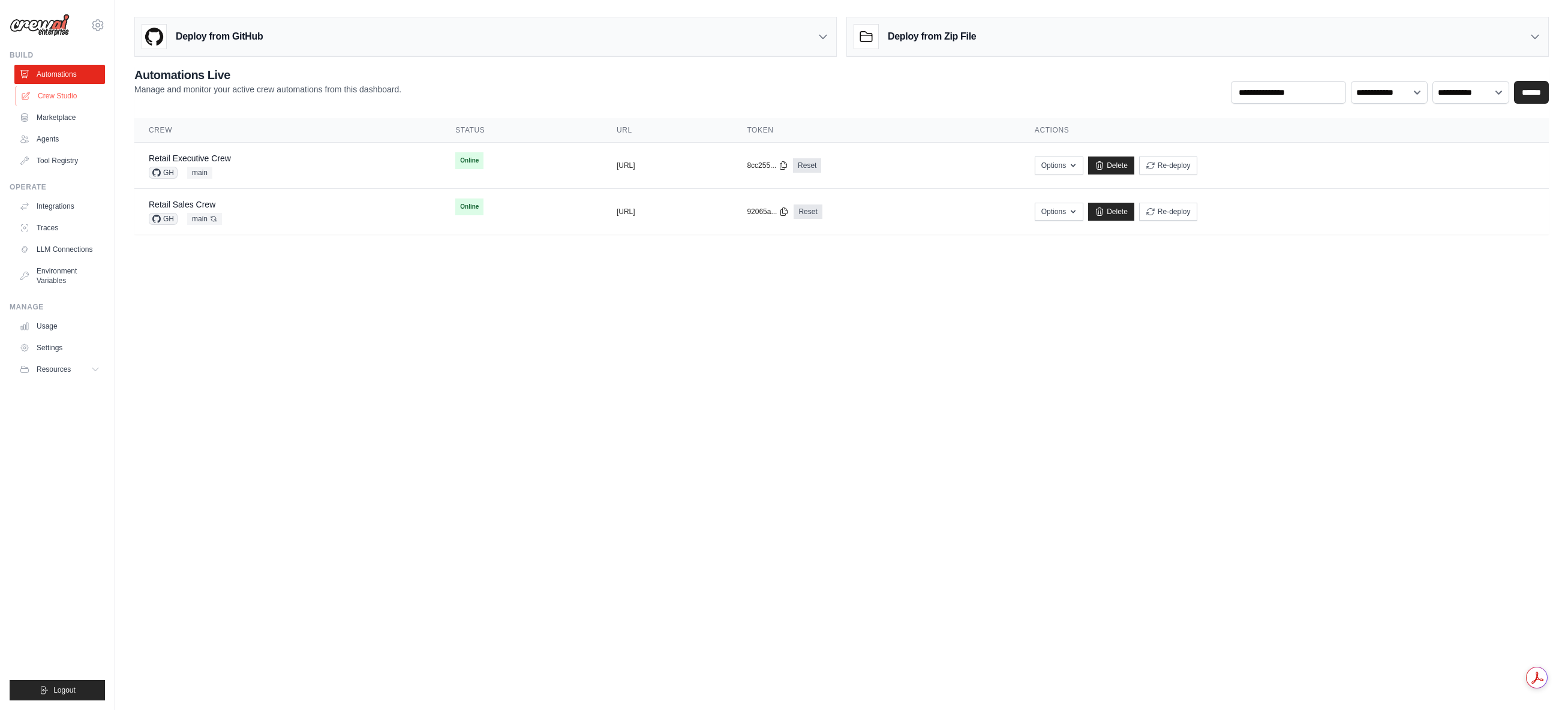
click at [65, 97] on link "Crew Studio" at bounding box center [61, 96] width 91 height 19
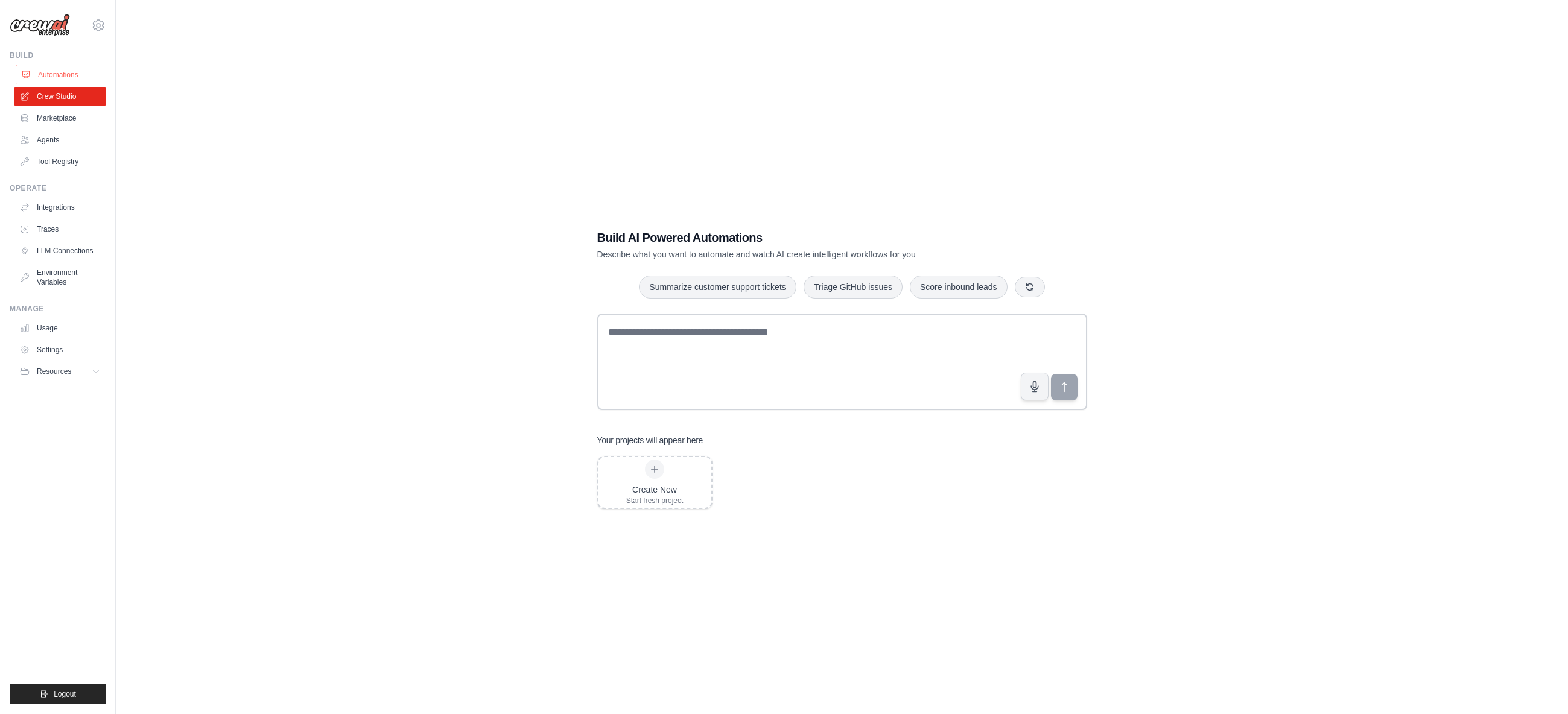
click at [69, 78] on link "Automations" at bounding box center [61, 75] width 91 height 19
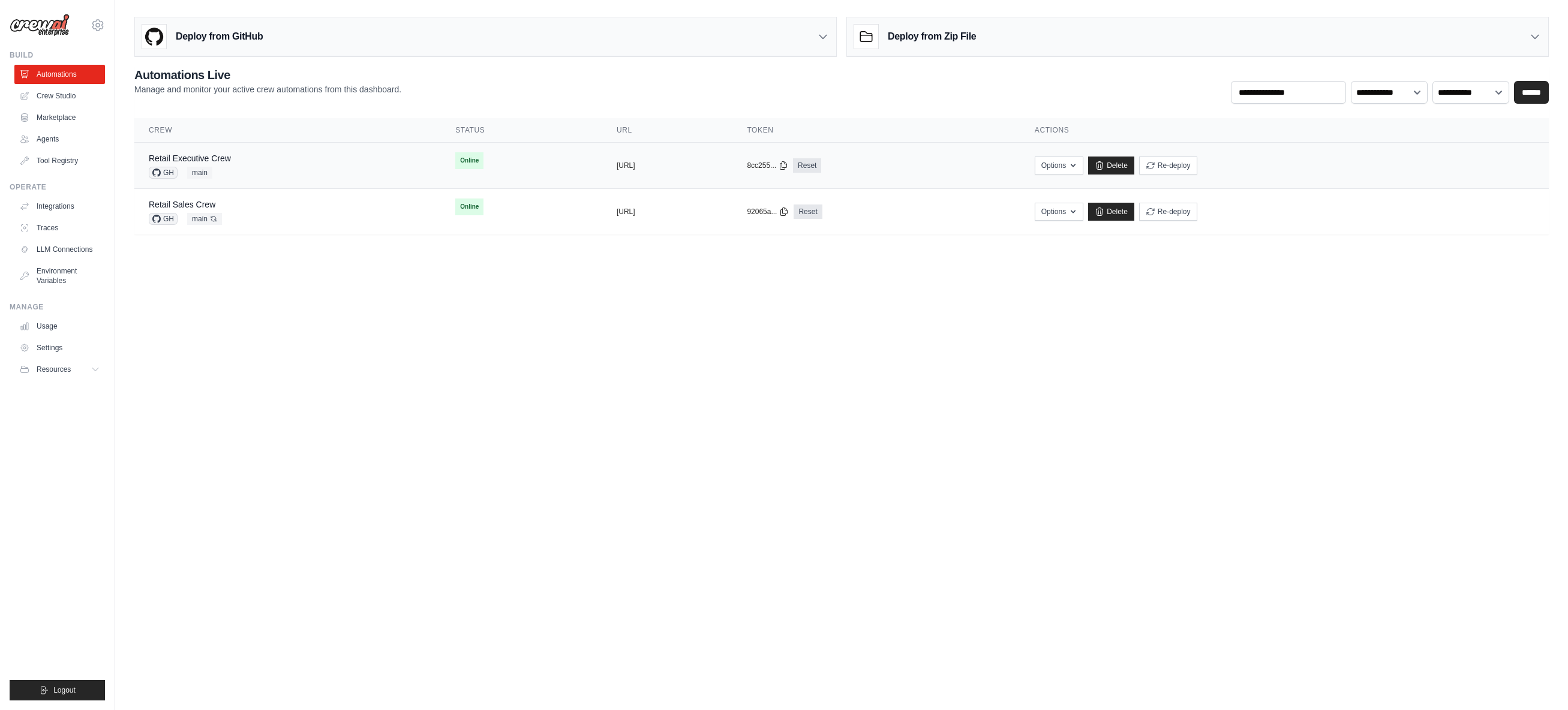
click at [243, 159] on div "Retail Executive Crew GH main" at bounding box center [288, 165] width 278 height 27
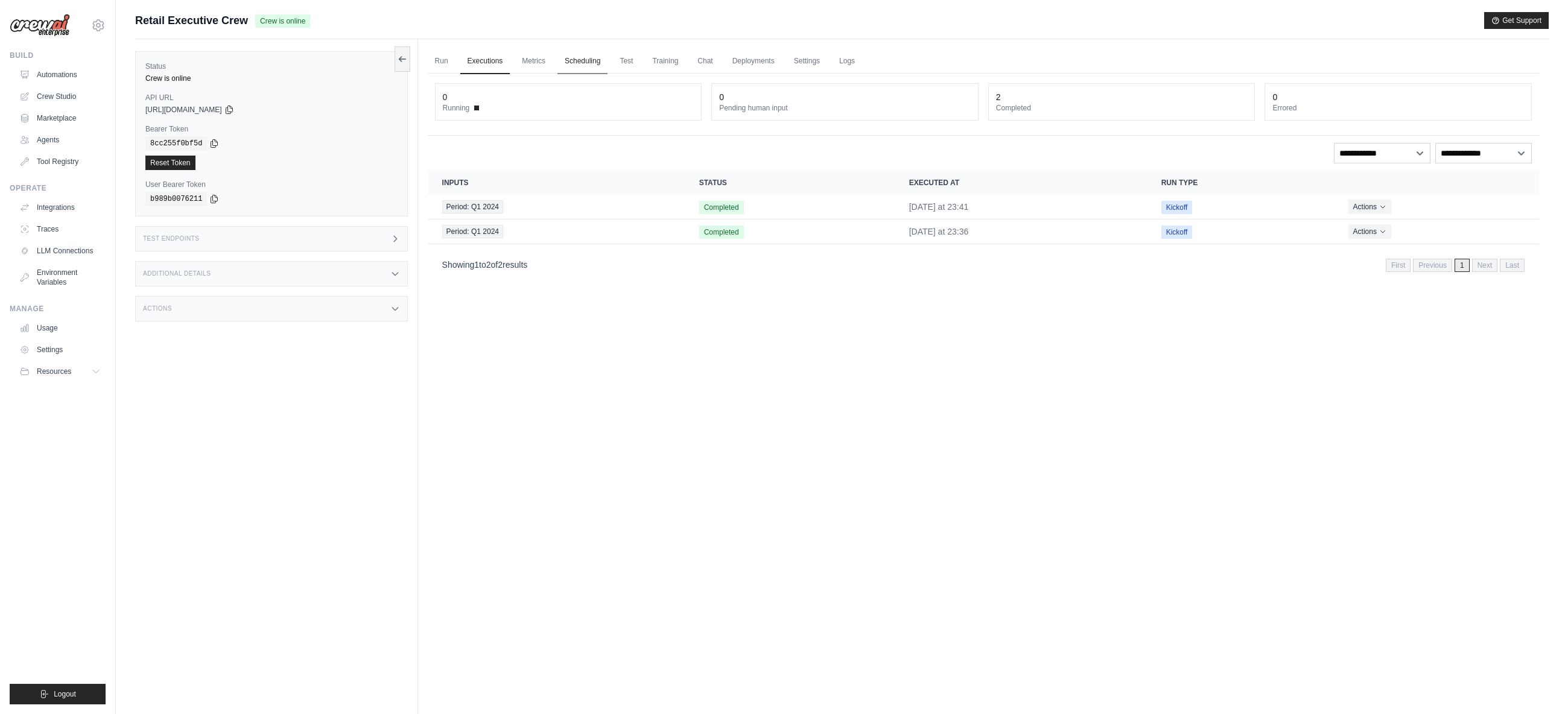
click at [567, 60] on link "Scheduling" at bounding box center [582, 61] width 50 height 25
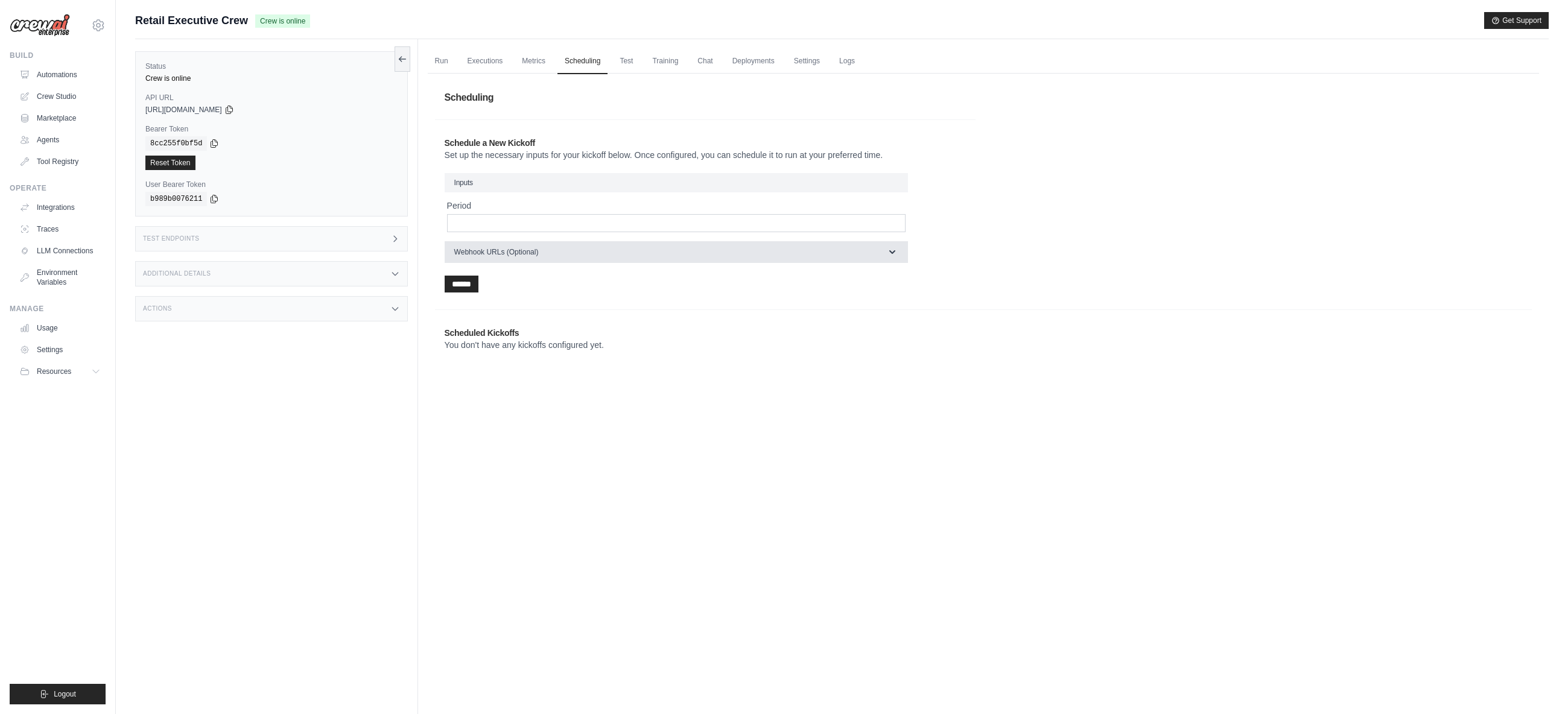
click at [894, 250] on icon "button" at bounding box center [892, 251] width 12 height 12
click at [747, 64] on link "Deployments" at bounding box center [753, 61] width 57 height 25
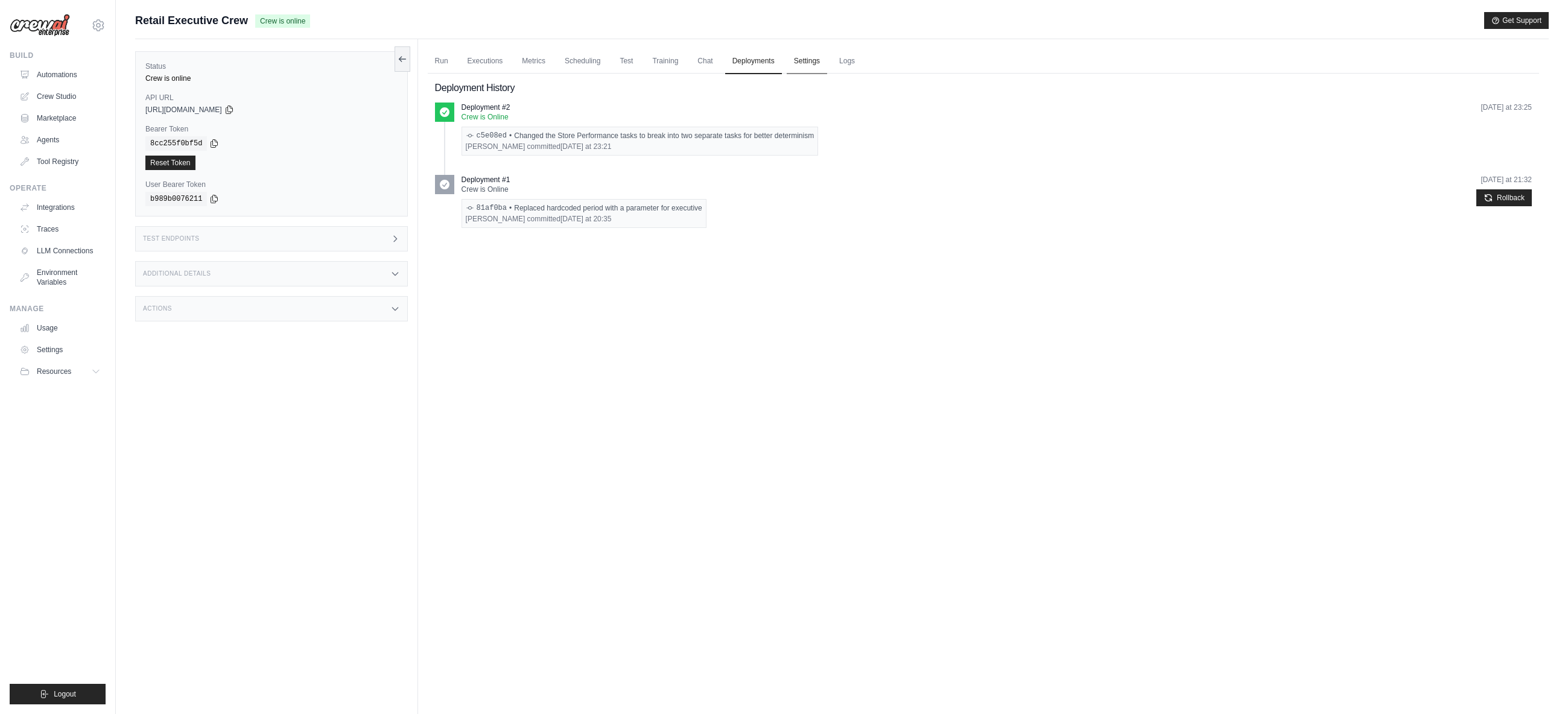
click at [805, 59] on link "Settings" at bounding box center [806, 61] width 40 height 25
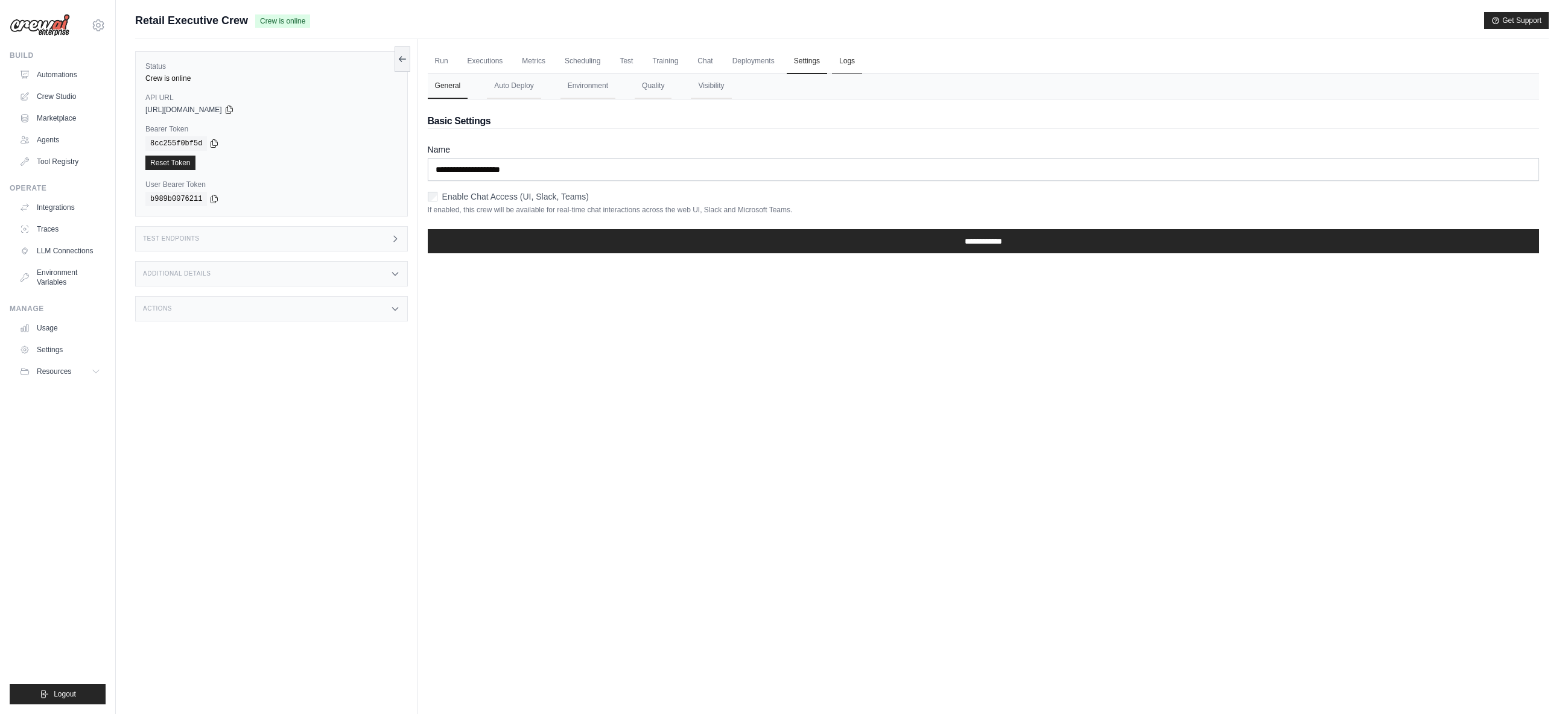
click at [841, 61] on link "Logs" at bounding box center [847, 61] width 30 height 25
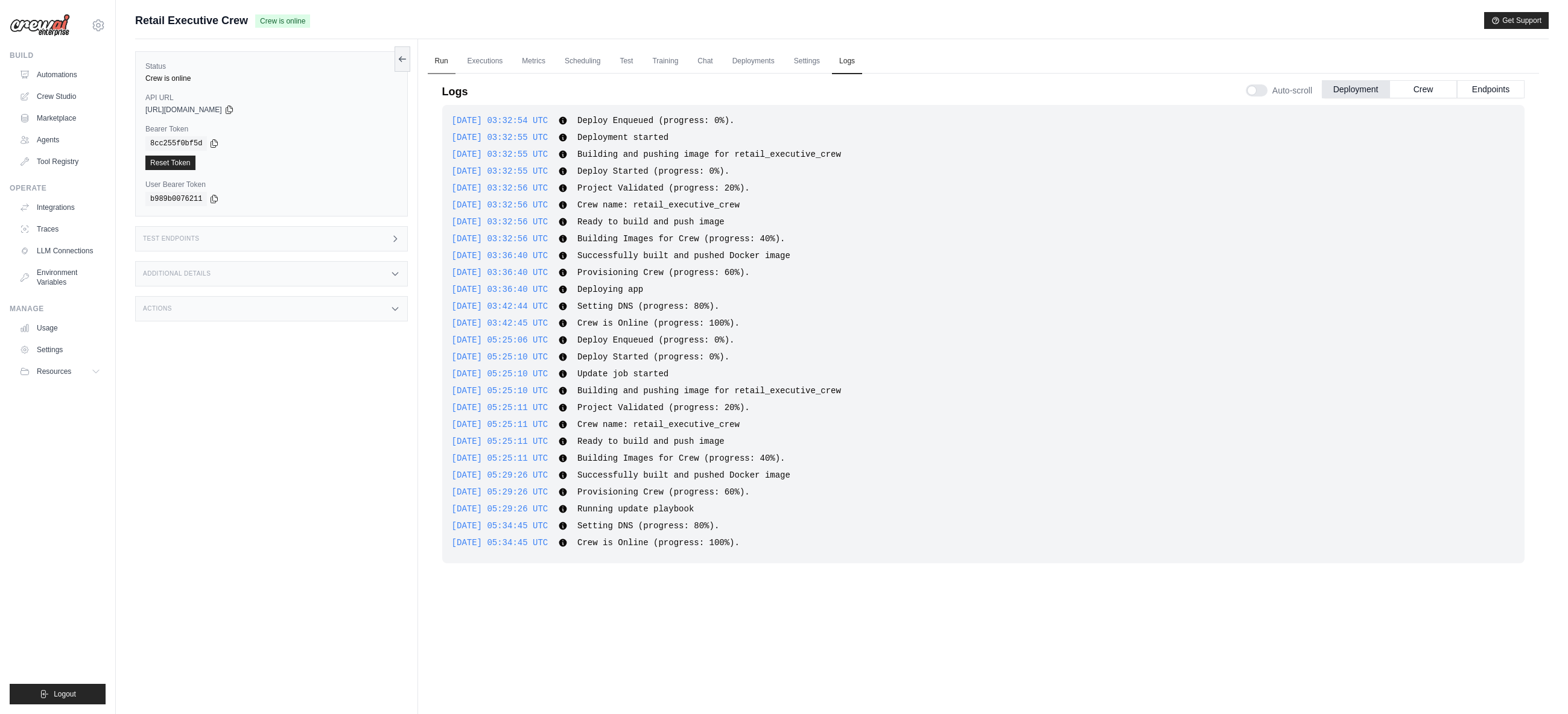
click at [450, 59] on link "Run" at bounding box center [442, 61] width 28 height 25
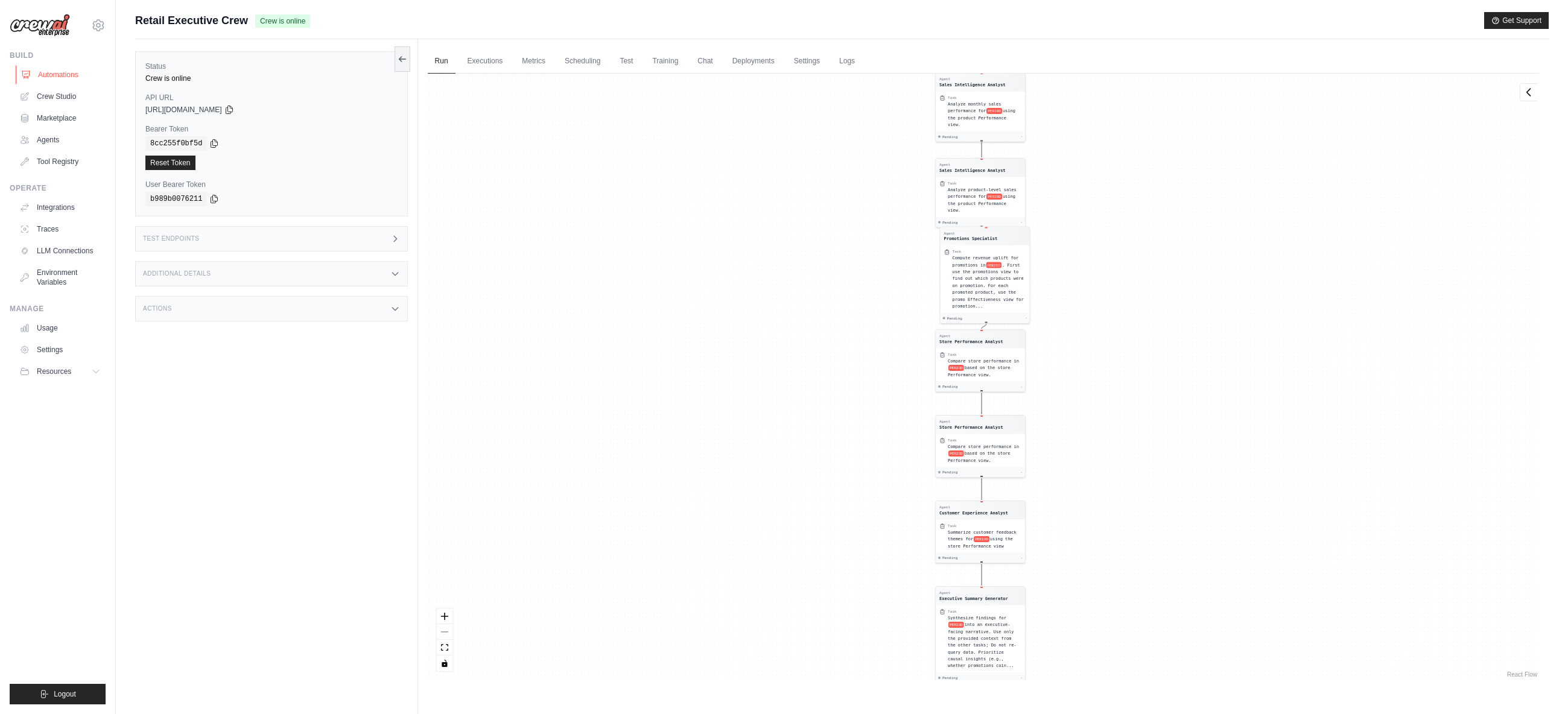
click at [63, 73] on link "Automations" at bounding box center [61, 75] width 91 height 19
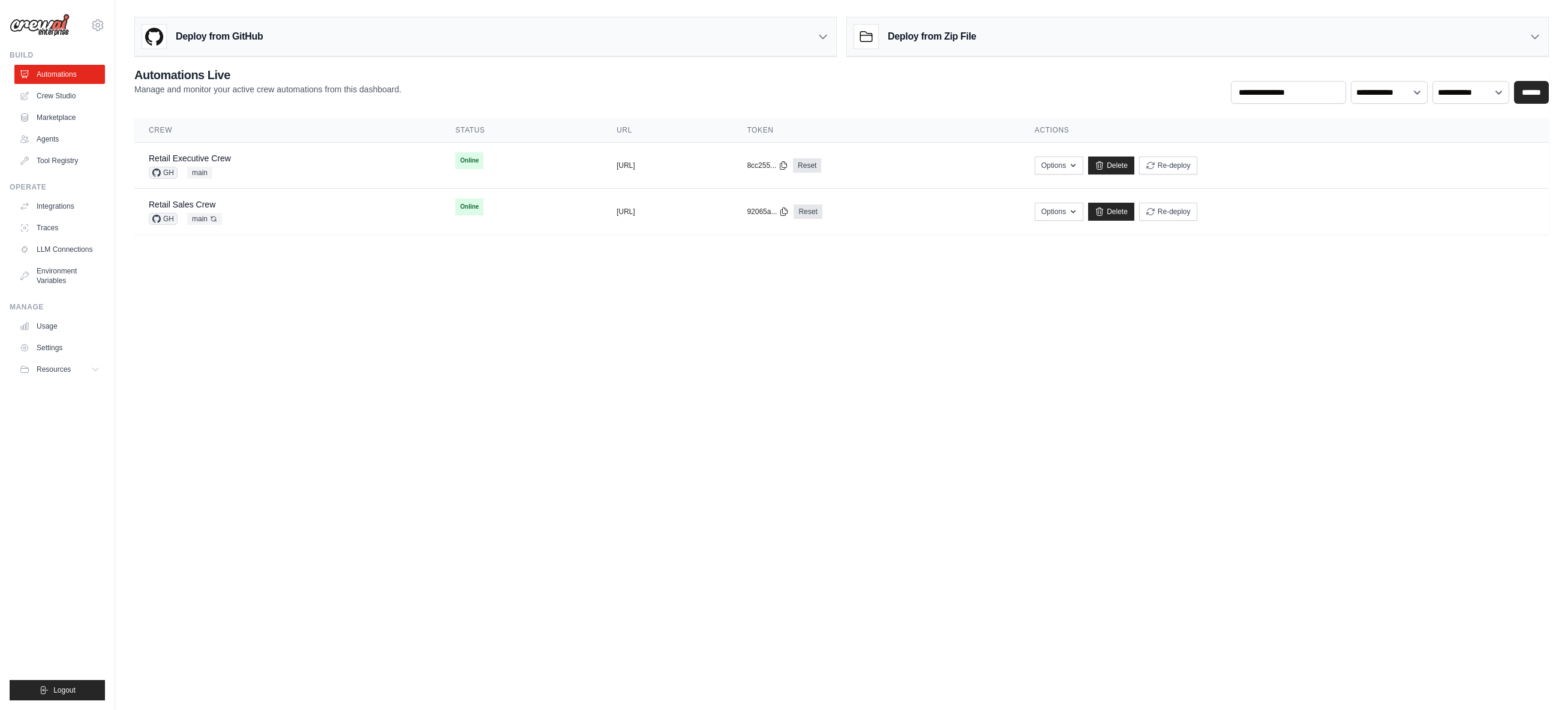
click at [270, 280] on body "[EMAIL_ADDRESS][DOMAIN_NAME] [PERSON_NAME]'s Personal Organization Denodo Techn…" at bounding box center [784, 355] width 1568 height 710
click at [68, 278] on link "Environment Variables" at bounding box center [61, 275] width 91 height 29
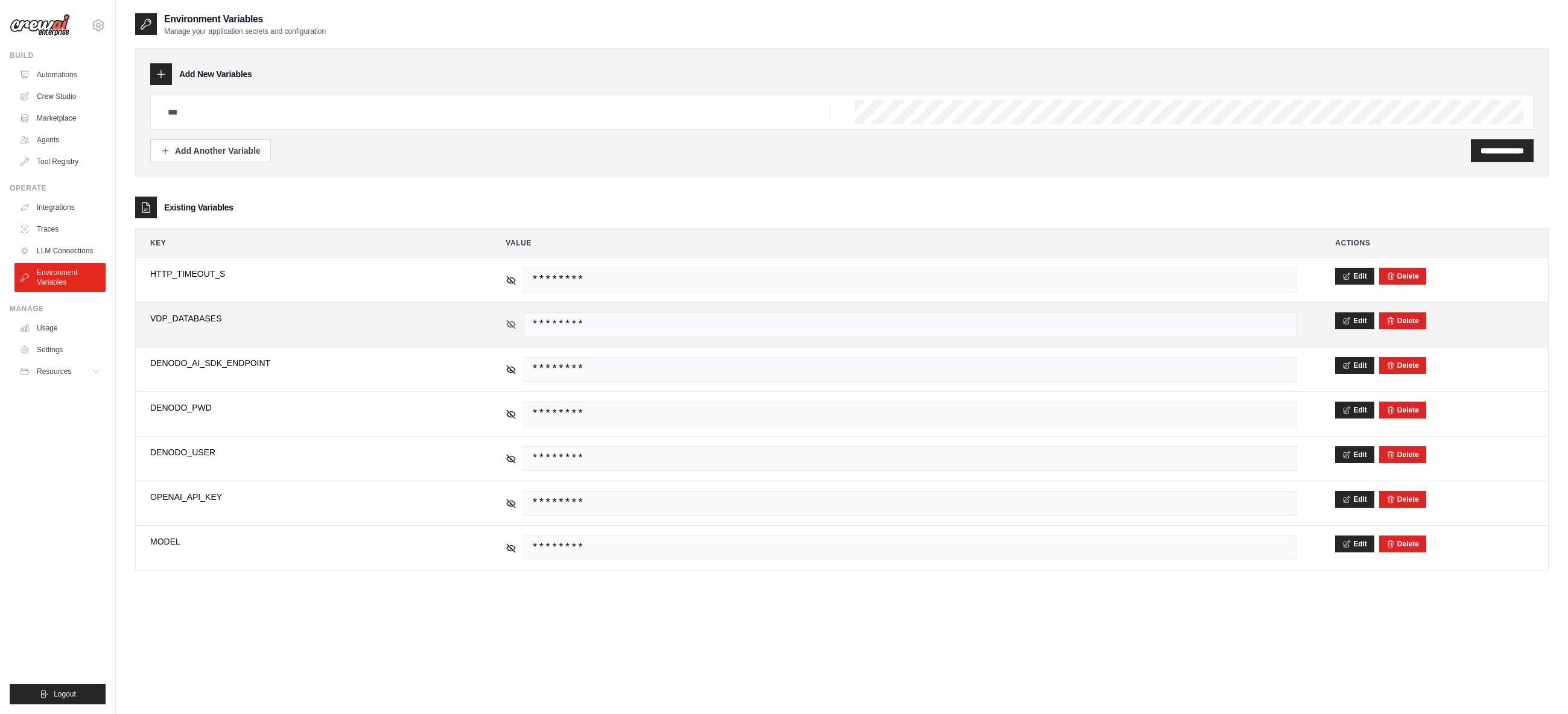
click at [510, 330] on div "********" at bounding box center [901, 325] width 791 height 25
click at [510, 325] on icon at bounding box center [511, 324] width 11 height 11
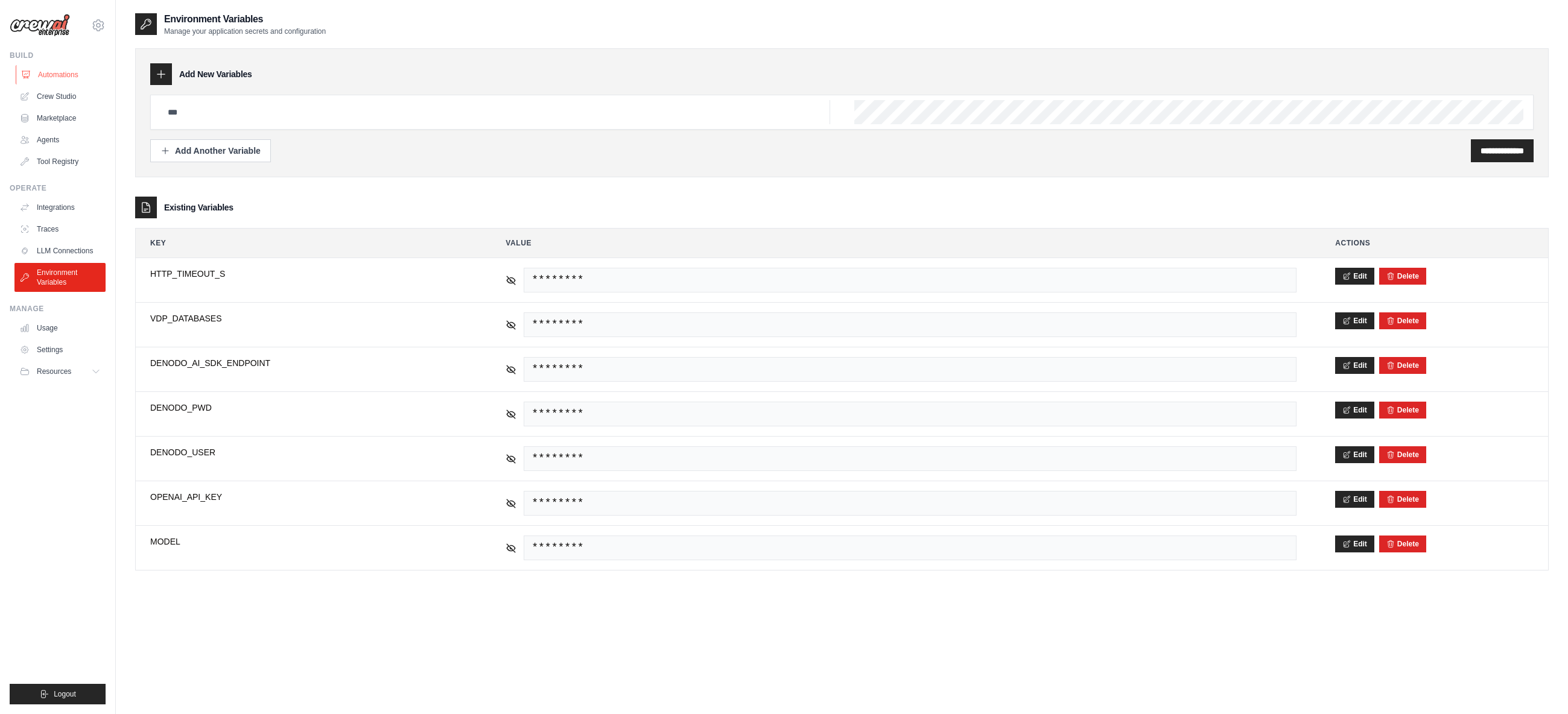
click at [53, 71] on link "Automations" at bounding box center [61, 75] width 91 height 19
